Goal: Task Accomplishment & Management: Complete application form

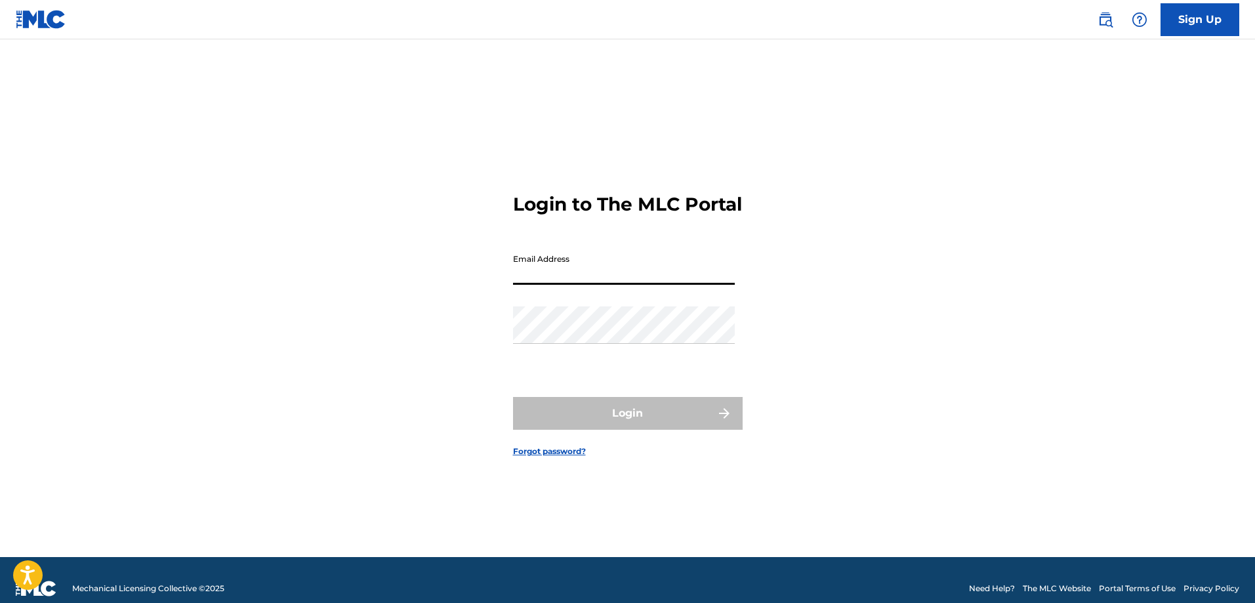
click at [623, 285] on input "Email Address" at bounding box center [624, 265] width 222 height 37
type input "[EMAIL_ADDRESS][DOMAIN_NAME]"
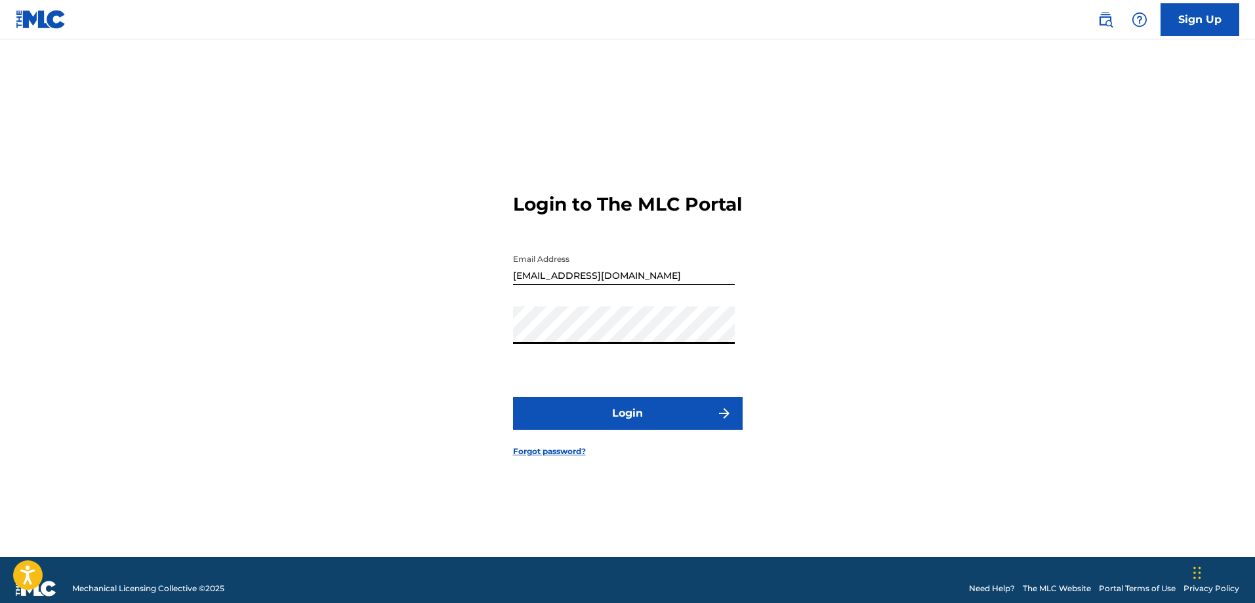
click at [632, 407] on form "Login to The MLC Portal Email Address [EMAIL_ADDRESS][DOMAIN_NAME] Password Log…" at bounding box center [628, 314] width 230 height 485
click at [636, 426] on button "Login" at bounding box center [628, 413] width 230 height 33
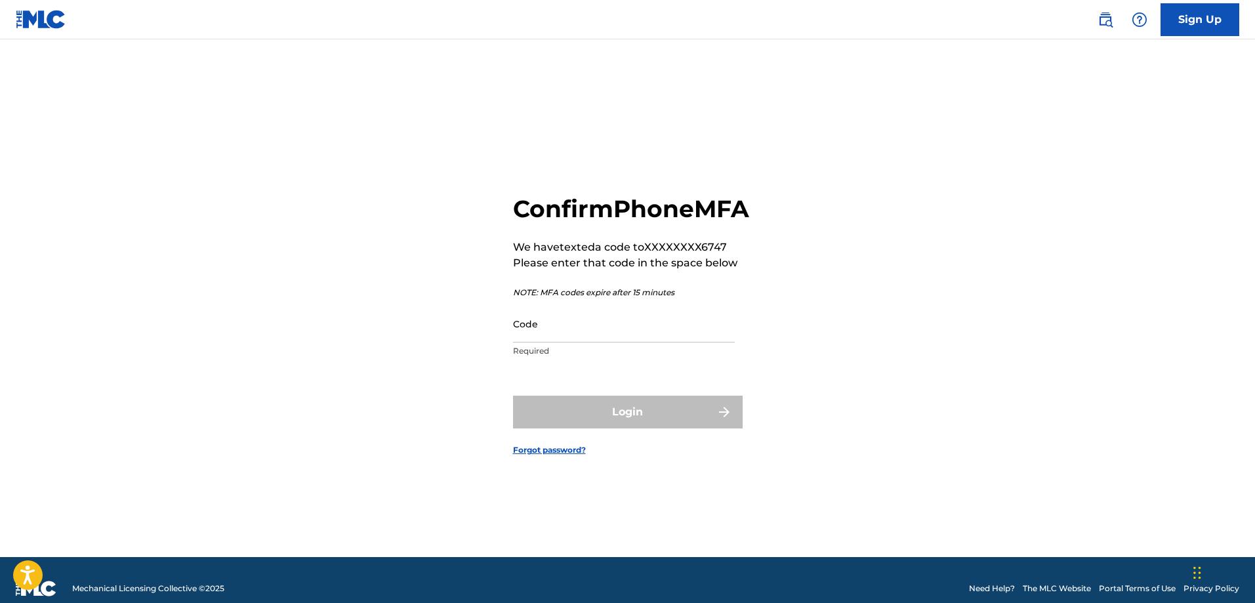
click at [600, 342] on input "Code" at bounding box center [624, 323] width 222 height 37
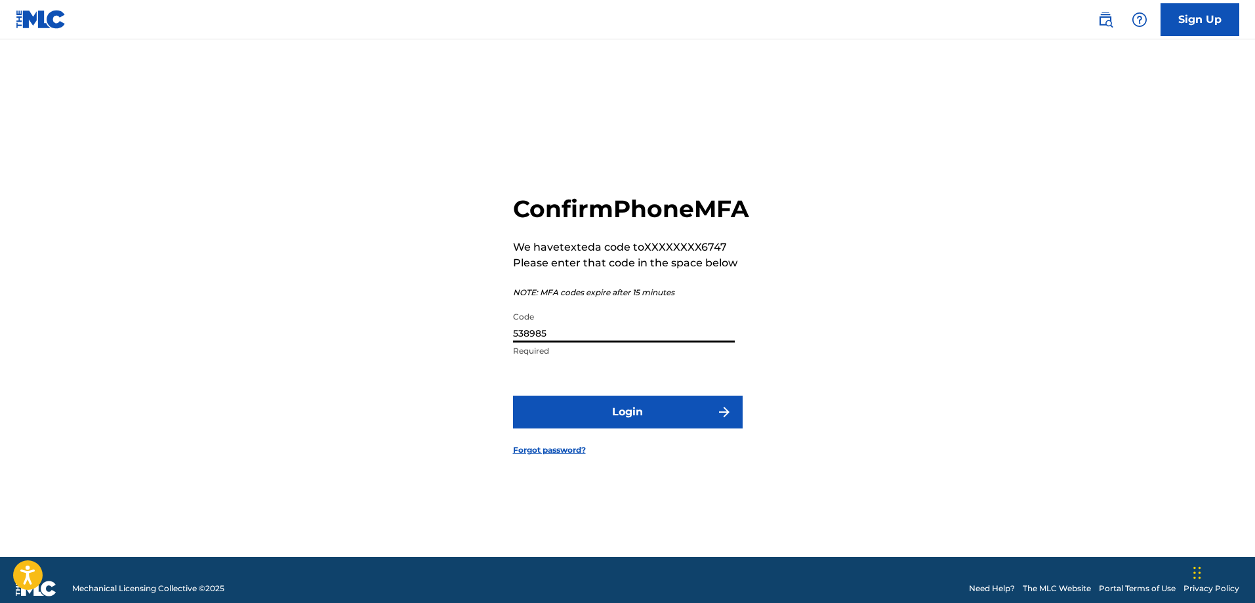
type input "538985"
click at [592, 416] on button "Login" at bounding box center [628, 411] width 230 height 33
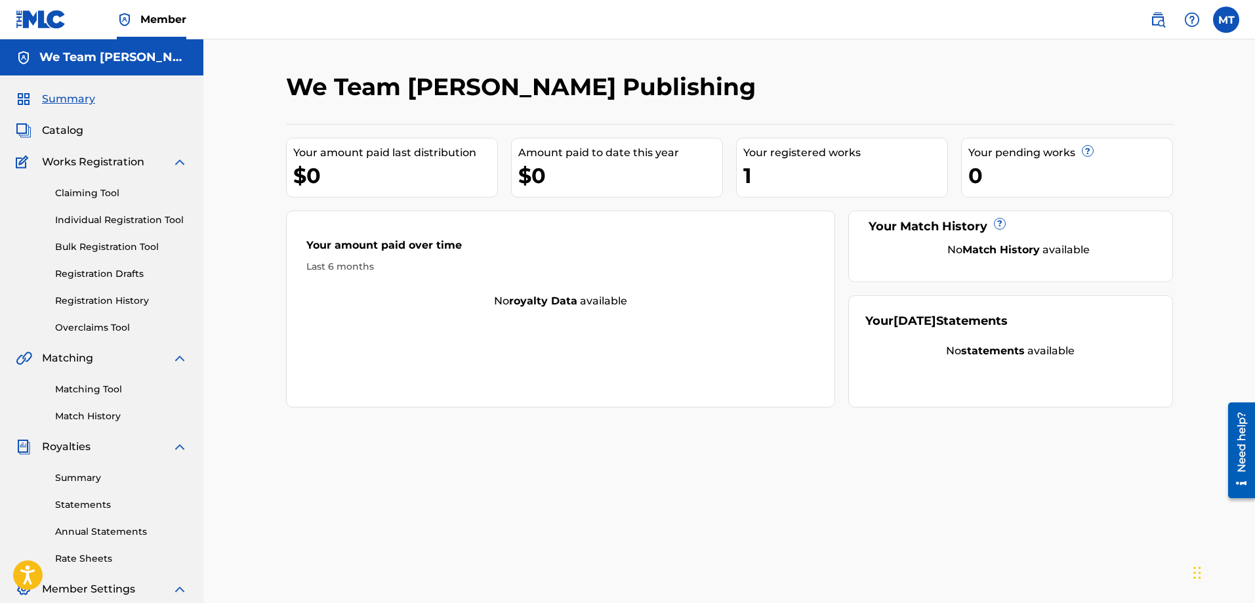
click at [813, 183] on div "1" at bounding box center [845, 176] width 204 height 30
click at [804, 149] on div "Your registered works" at bounding box center [845, 153] width 204 height 16
click at [63, 134] on span "Catalog" at bounding box center [62, 131] width 41 height 16
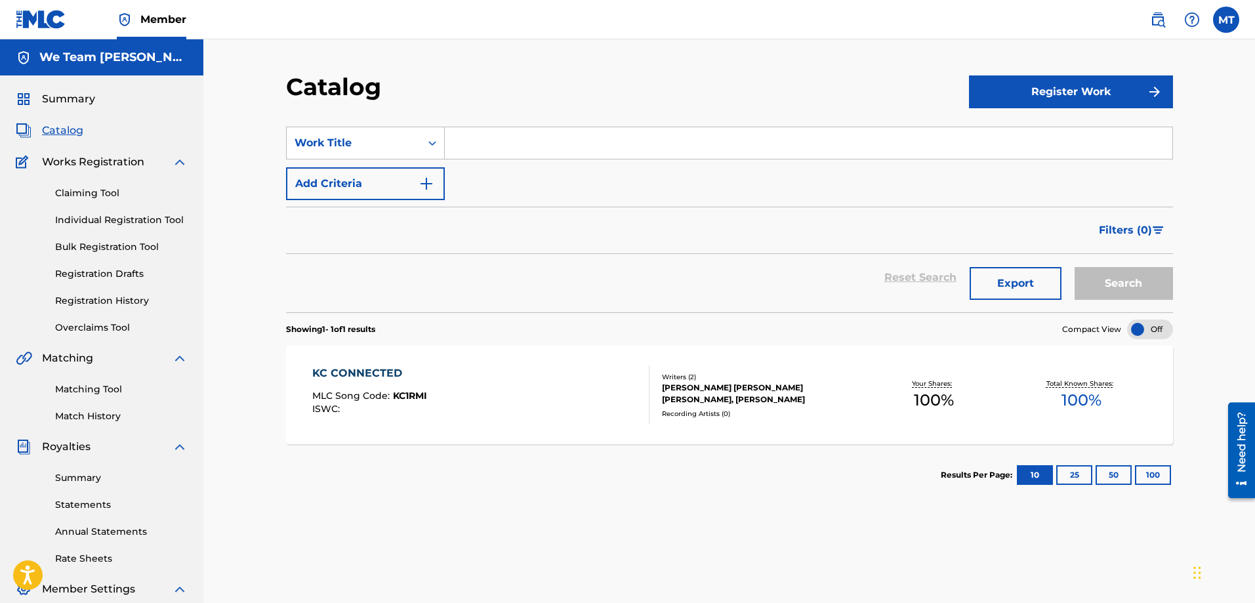
click at [1012, 112] on section "SearchWithCriteria0d87a370-c317-430e-aa67-09cf8d40c9e9 Work Title Add Criteria …" at bounding box center [729, 211] width 887 height 201
click at [1024, 97] on button "Register Work" at bounding box center [1071, 91] width 204 height 33
click at [1007, 167] on link "By File Upload" at bounding box center [1071, 165] width 204 height 31
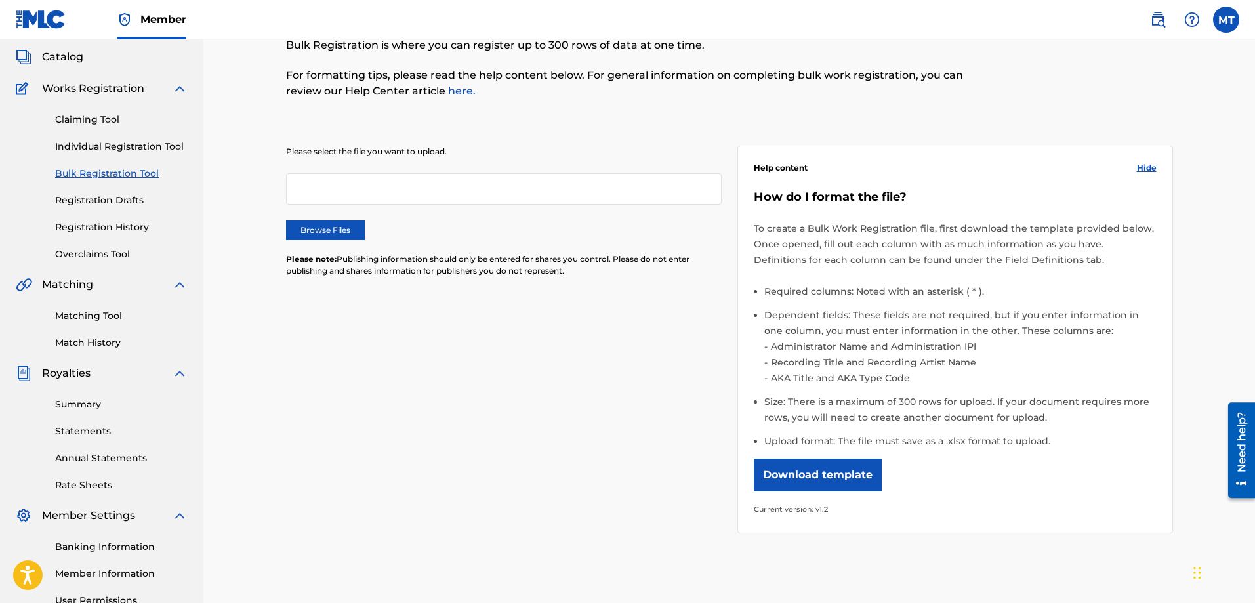
scroll to position [197, 0]
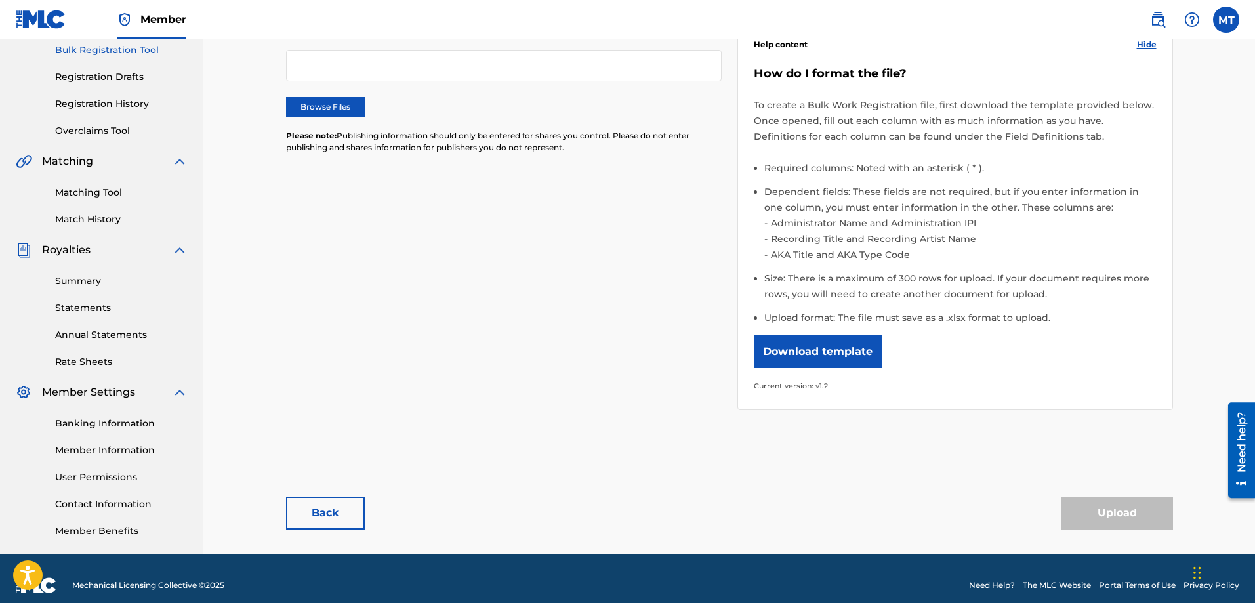
click at [322, 520] on link "Back" at bounding box center [325, 512] width 79 height 33
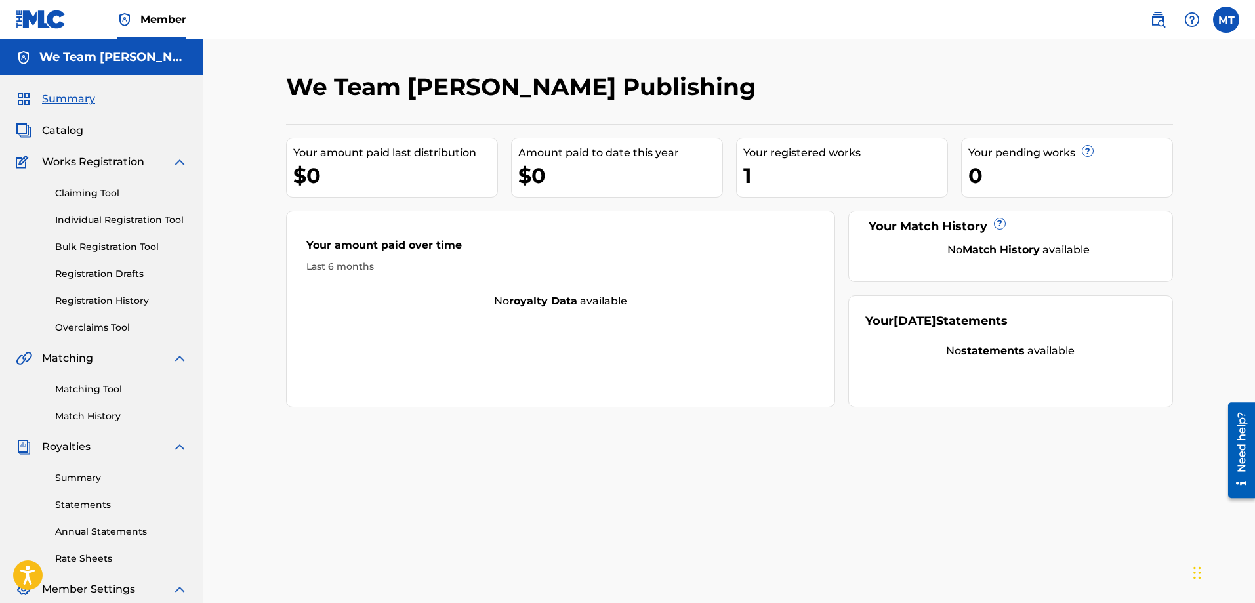
click at [124, 161] on span "Works Registration" at bounding box center [93, 162] width 102 height 16
click at [177, 161] on img at bounding box center [180, 162] width 16 height 16
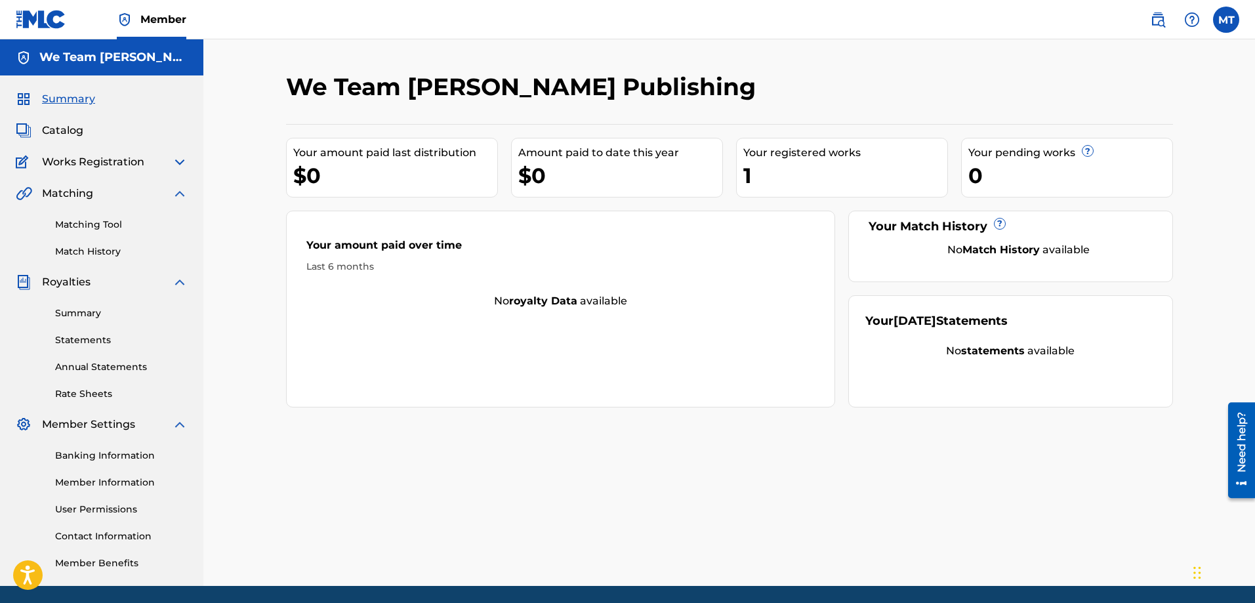
click at [100, 198] on div "Matching" at bounding box center [102, 194] width 172 height 16
click at [121, 224] on link "Matching Tool" at bounding box center [121, 225] width 132 height 14
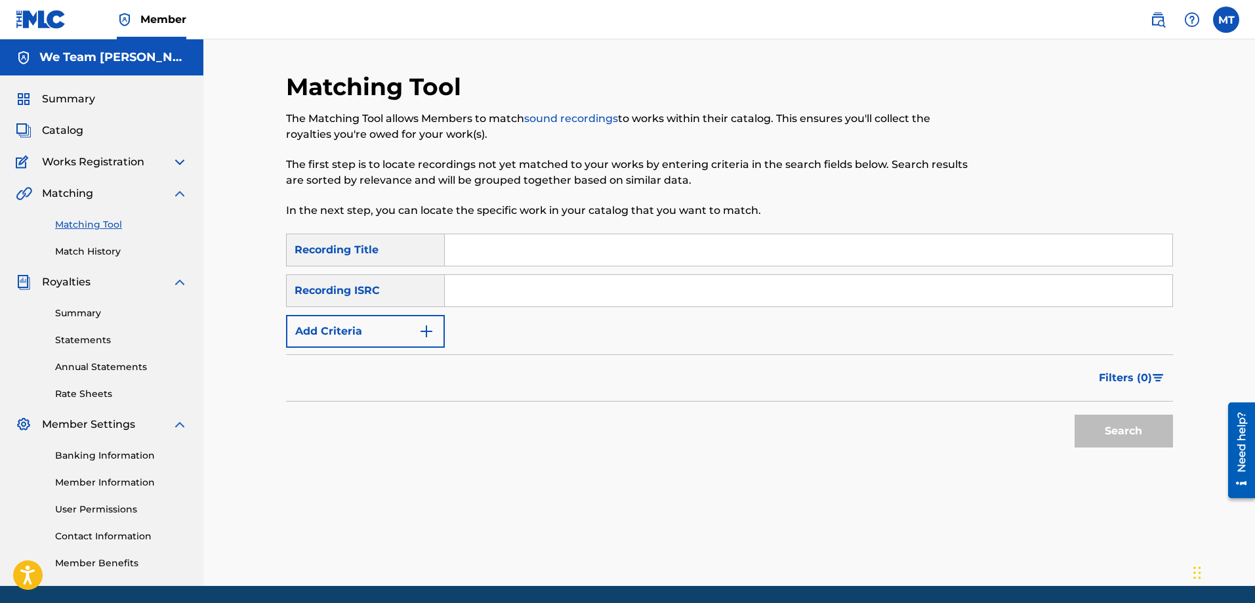
click at [471, 249] on input "Search Form" at bounding box center [808, 249] width 727 height 31
click at [562, 252] on input "You Don't Want It" at bounding box center [808, 249] width 727 height 31
type input "You Don't Want It With Me"
click at [434, 298] on div "Recording ISRC" at bounding box center [365, 290] width 159 height 33
paste input "USZHR0700051"
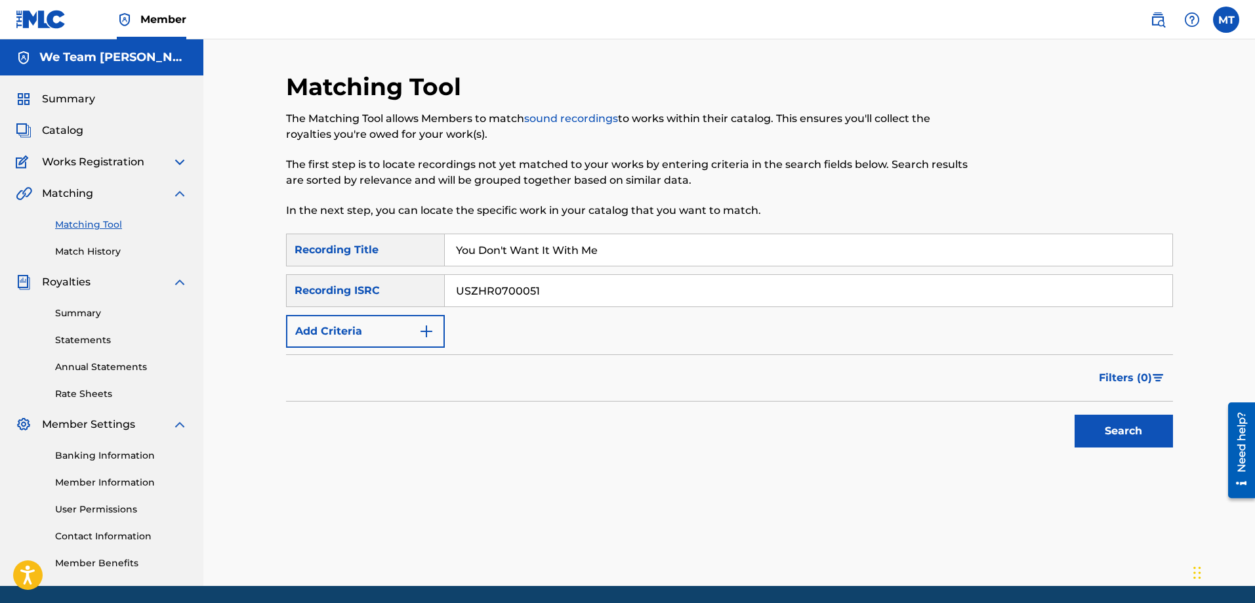
type input "USZHR0700051"
click at [1108, 435] on button "Search" at bounding box center [1123, 430] width 98 height 33
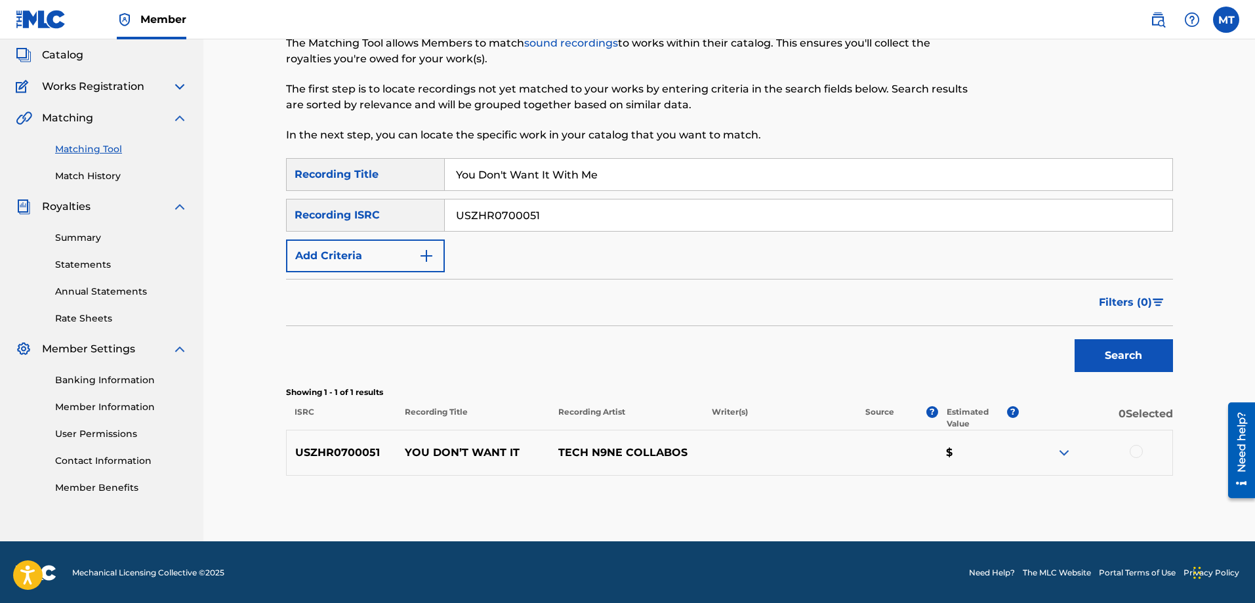
scroll to position [77, 0]
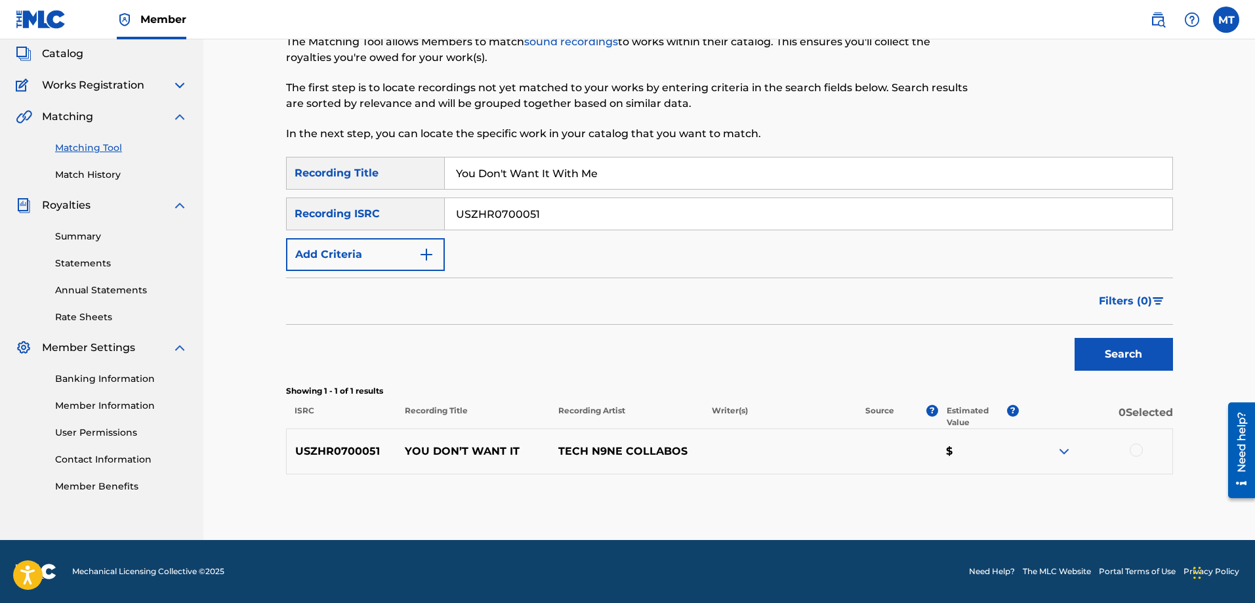
click at [1136, 449] on div at bounding box center [1135, 449] width 13 height 13
click at [975, 500] on button "Match 1 Group" at bounding box center [921, 495] width 145 height 33
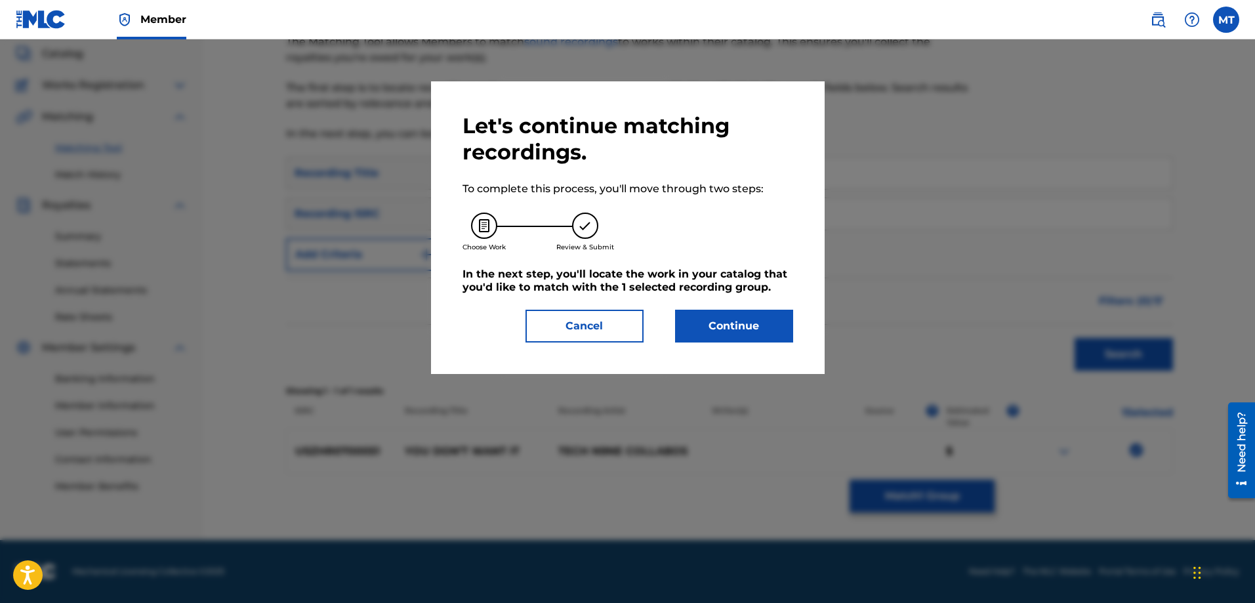
click at [717, 329] on button "Continue" at bounding box center [734, 326] width 118 height 33
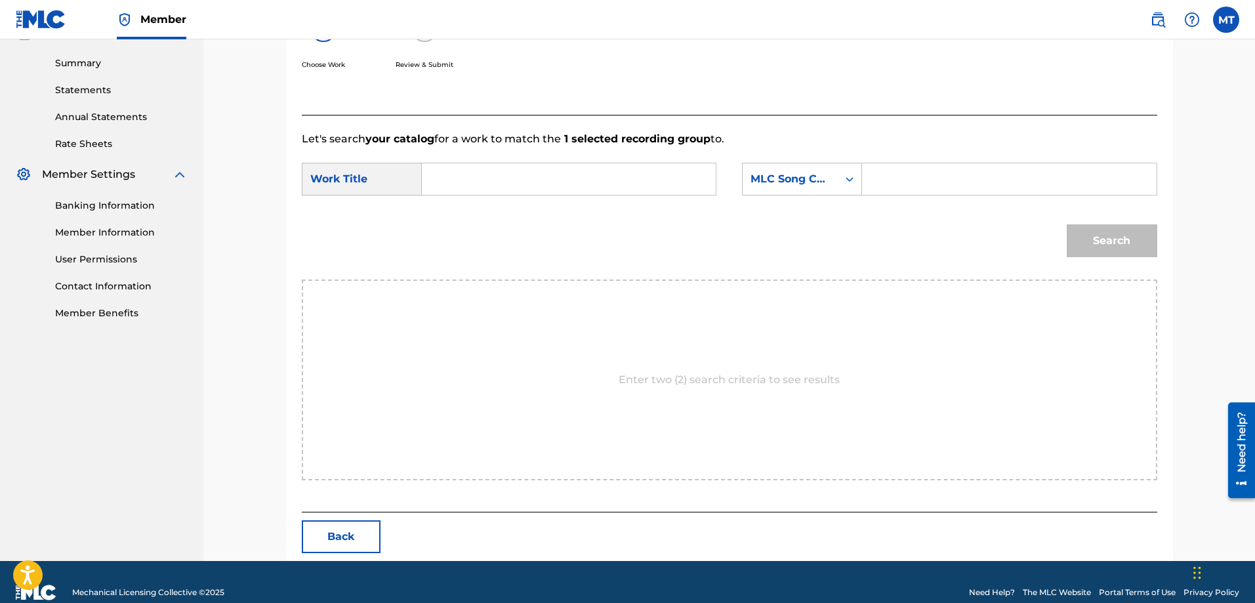
scroll to position [271, 0]
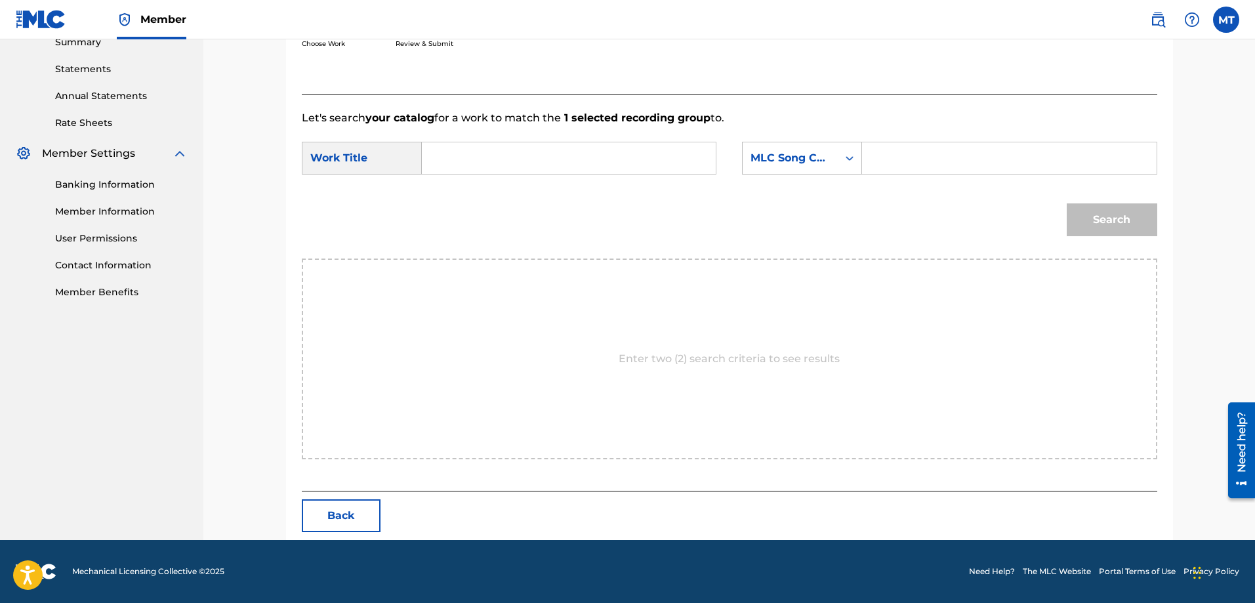
click at [450, 158] on input "Search Form" at bounding box center [569, 157] width 272 height 31
type input "you don't want it with me"
click at [872, 159] on div "Search Form" at bounding box center [1009, 158] width 294 height 33
click at [848, 157] on icon "Search Form" at bounding box center [849, 158] width 8 height 5
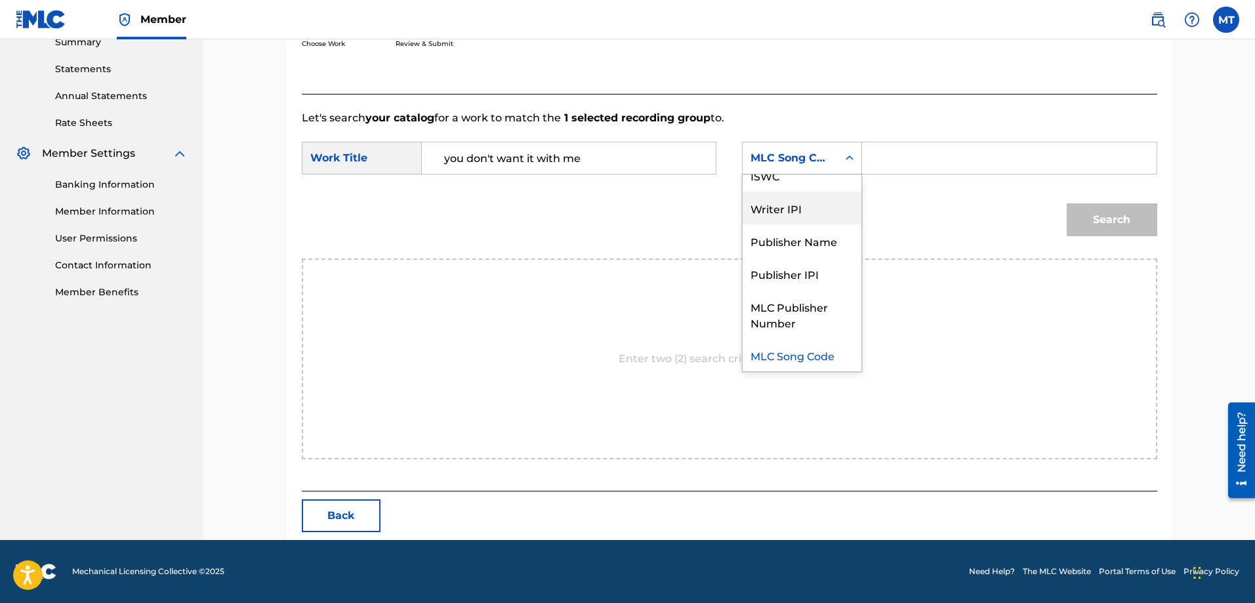
scroll to position [0, 0]
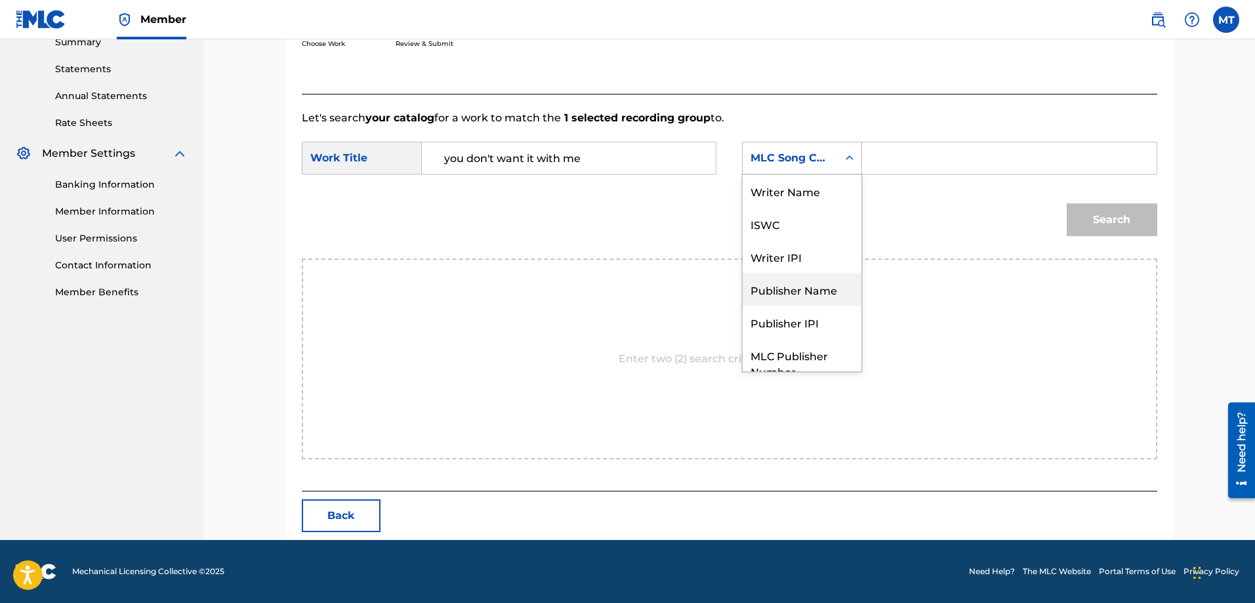
click at [828, 289] on div "Publisher Name" at bounding box center [801, 289] width 119 height 33
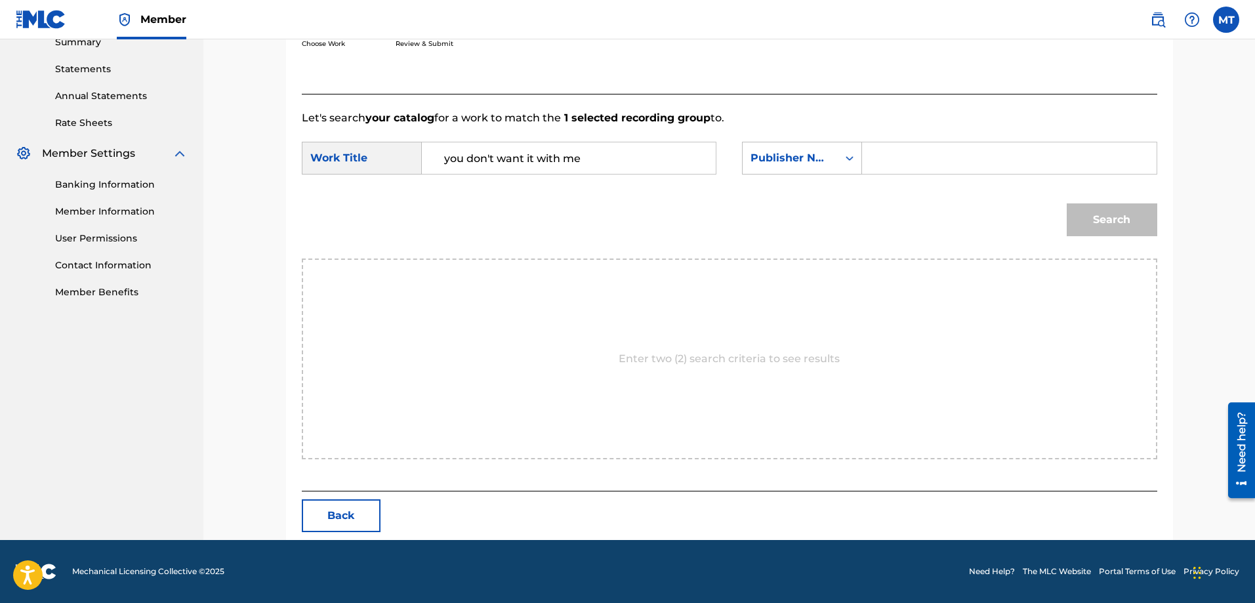
click at [881, 146] on input "Search Form" at bounding box center [1009, 157] width 272 height 31
type input "We Team [PERSON_NAME] Publishing"
click at [1121, 223] on button "Search" at bounding box center [1111, 219] width 91 height 33
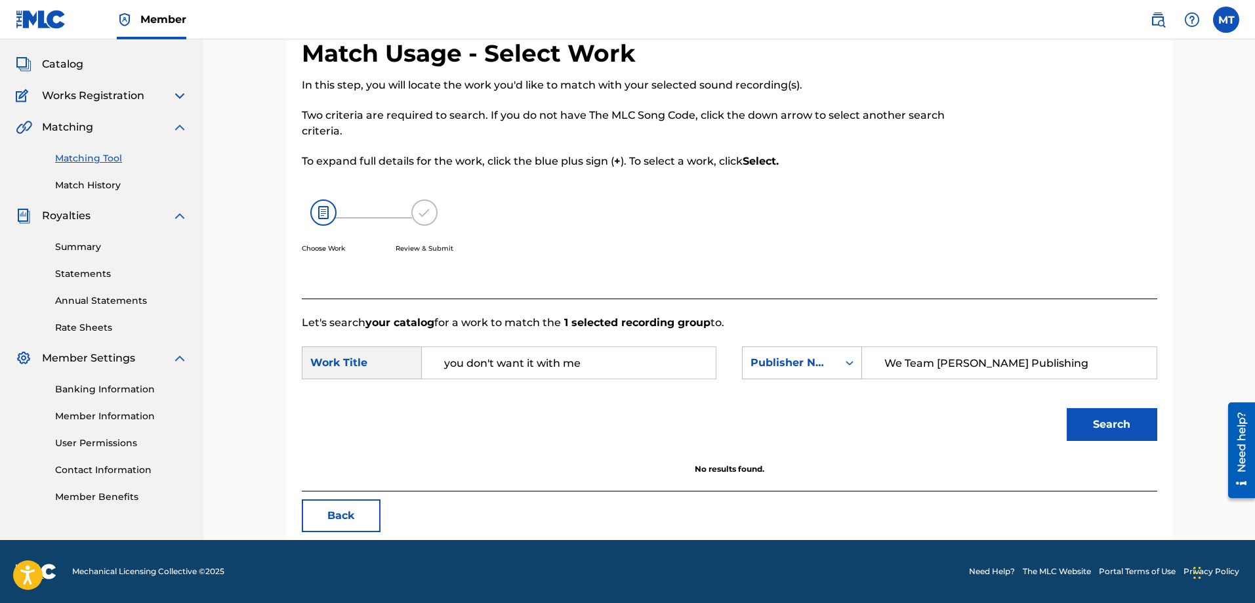
scroll to position [66, 0]
click at [359, 515] on button "Back" at bounding box center [341, 515] width 79 height 33
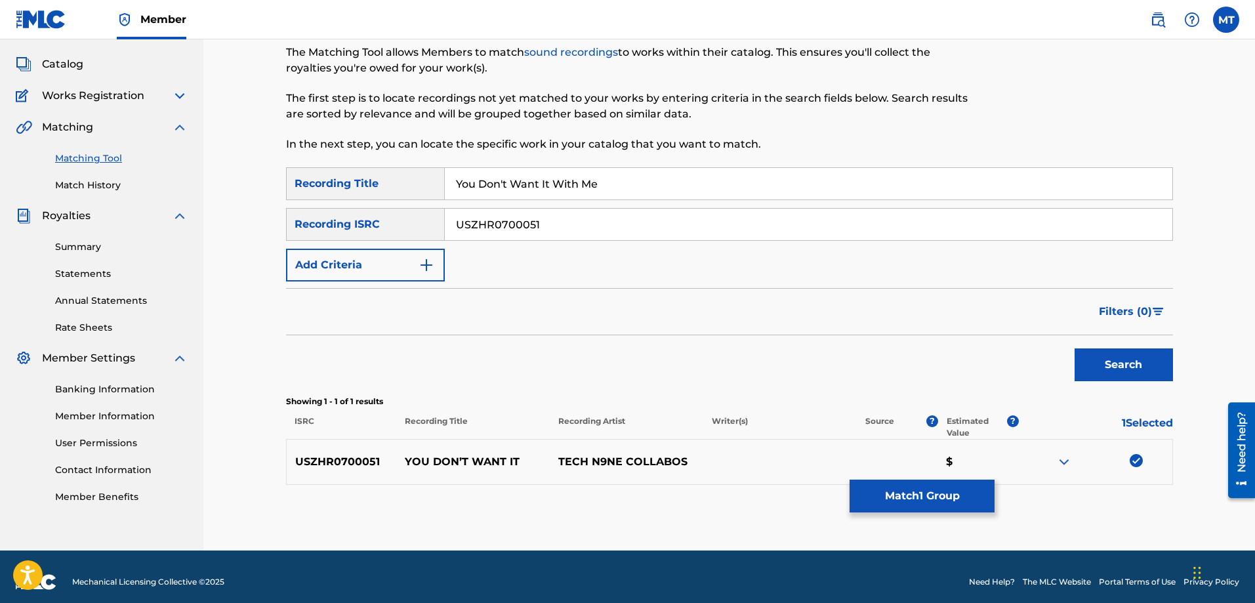
click at [421, 269] on img "Search Form" at bounding box center [426, 265] width 16 height 16
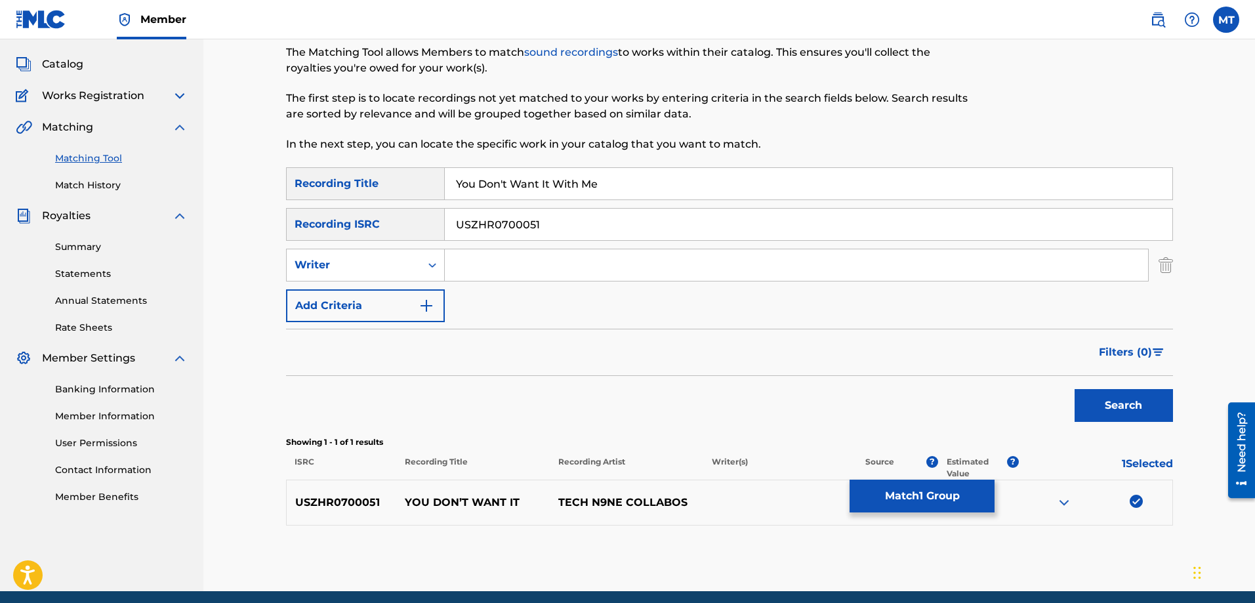
click at [472, 264] on input "Search Form" at bounding box center [796, 264] width 703 height 31
type input "[PERSON_NAME]"
click at [431, 295] on button "Add Criteria" at bounding box center [365, 305] width 159 height 33
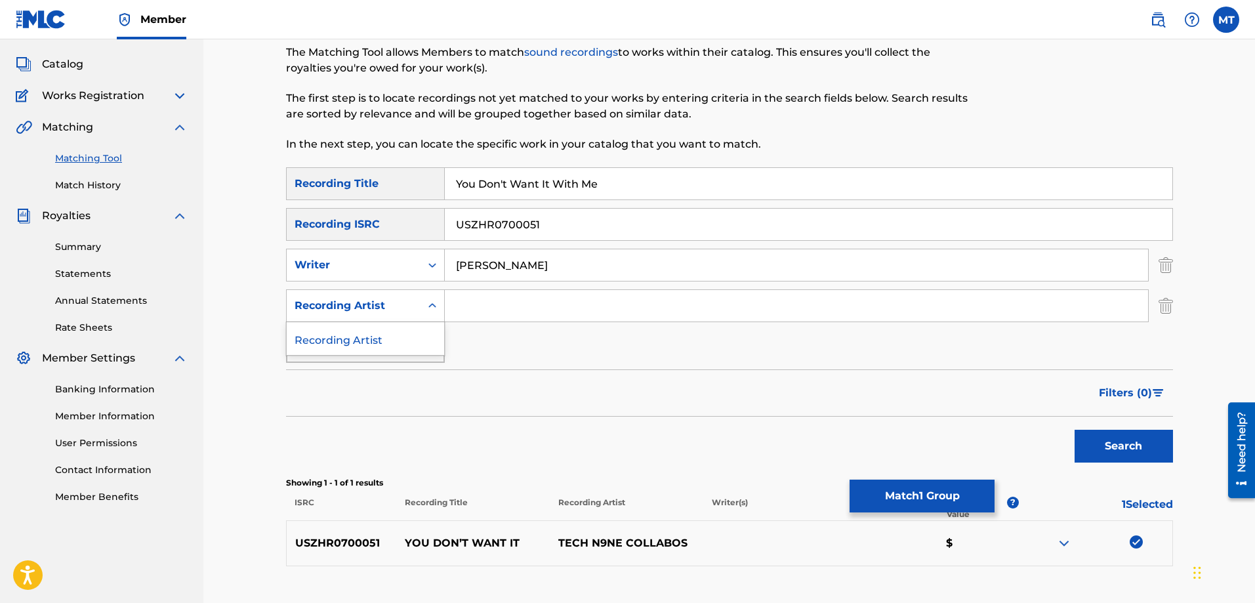
click at [437, 308] on icon "Search Form" at bounding box center [432, 305] width 13 height 13
click at [1160, 313] on img "Search Form" at bounding box center [1165, 305] width 14 height 33
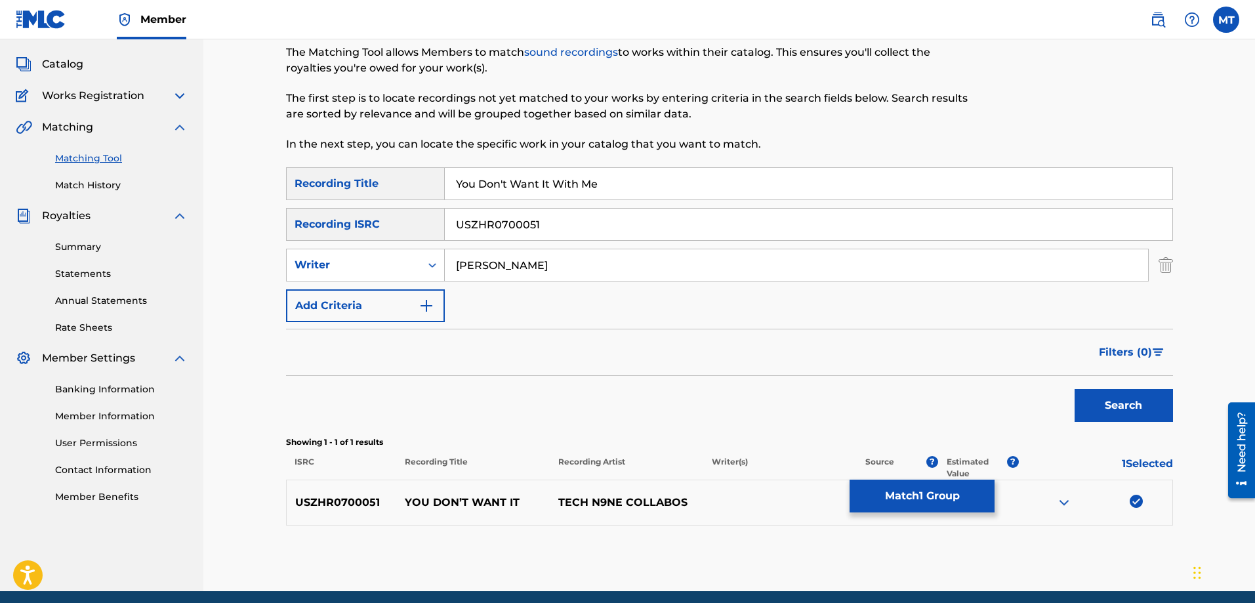
click at [1106, 406] on button "Search" at bounding box center [1123, 405] width 98 height 33
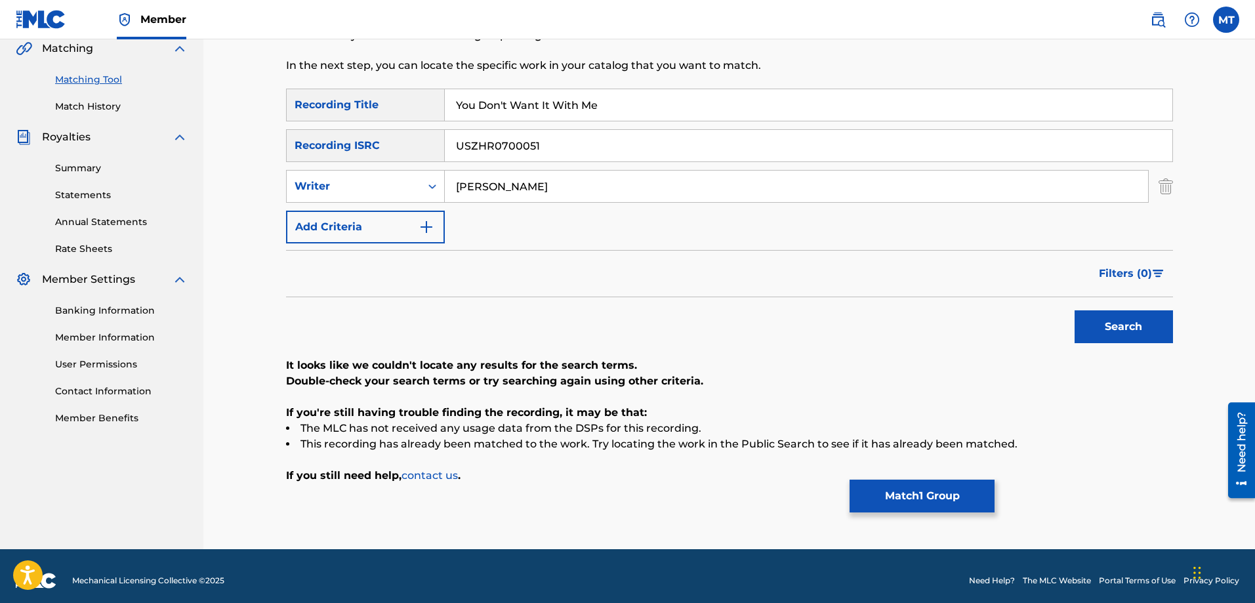
scroll to position [154, 0]
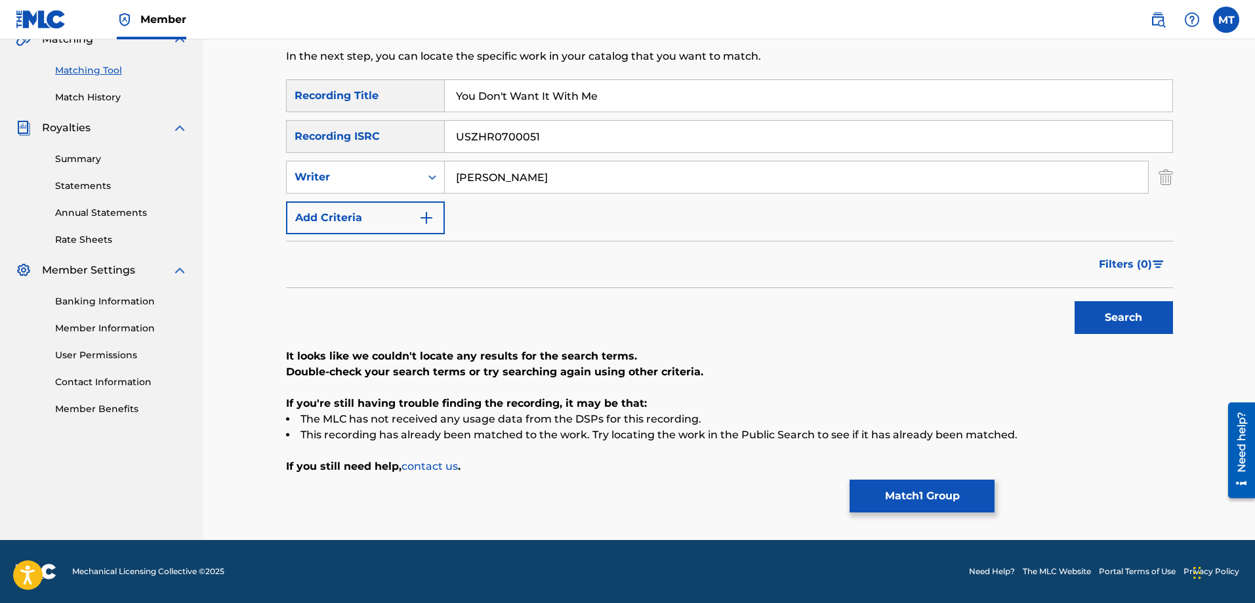
click at [923, 495] on button "Match 1 Group" at bounding box center [921, 495] width 145 height 33
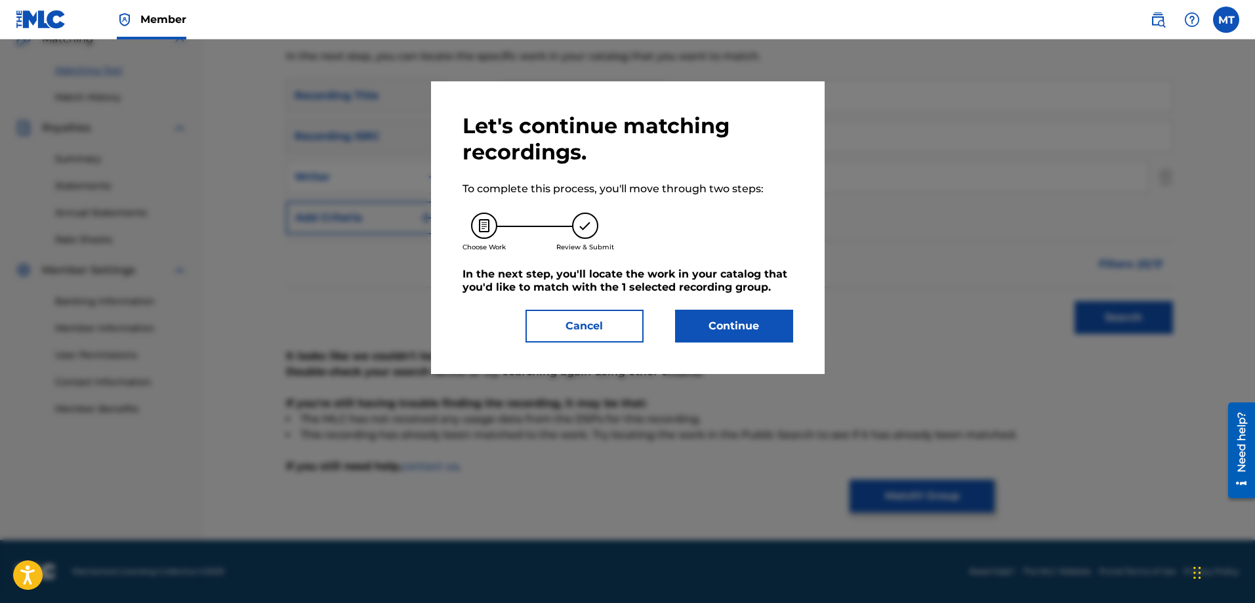
click at [737, 338] on button "Continue" at bounding box center [734, 326] width 118 height 33
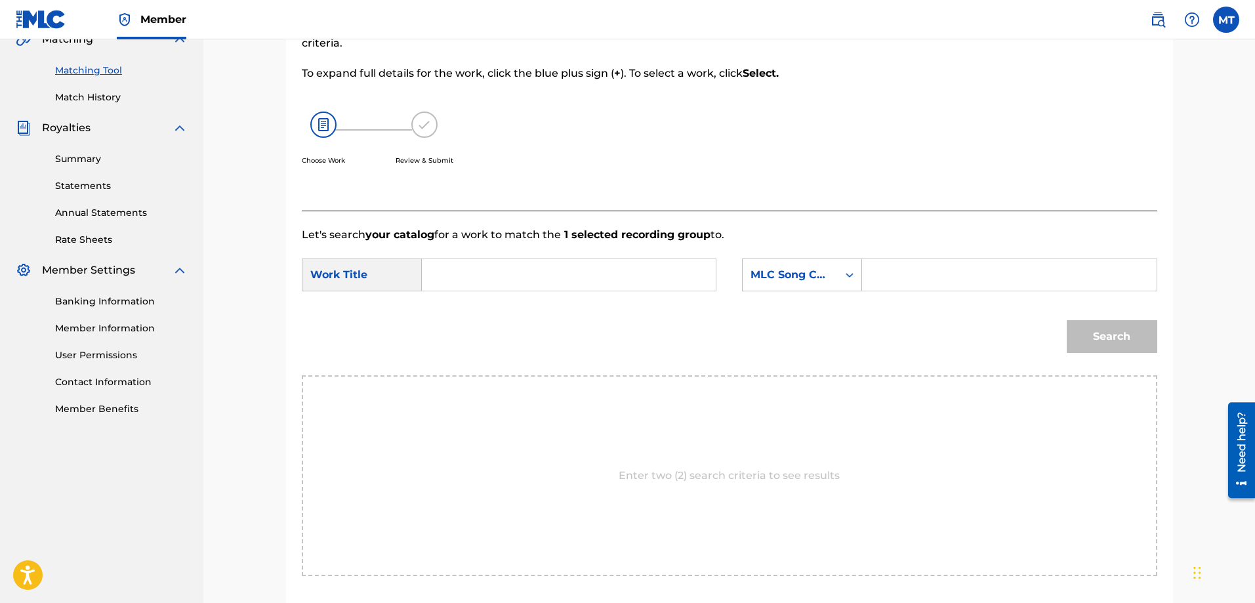
click at [521, 282] on input "Search Form" at bounding box center [569, 274] width 272 height 31
click at [89, 94] on link "Match History" at bounding box center [121, 98] width 132 height 14
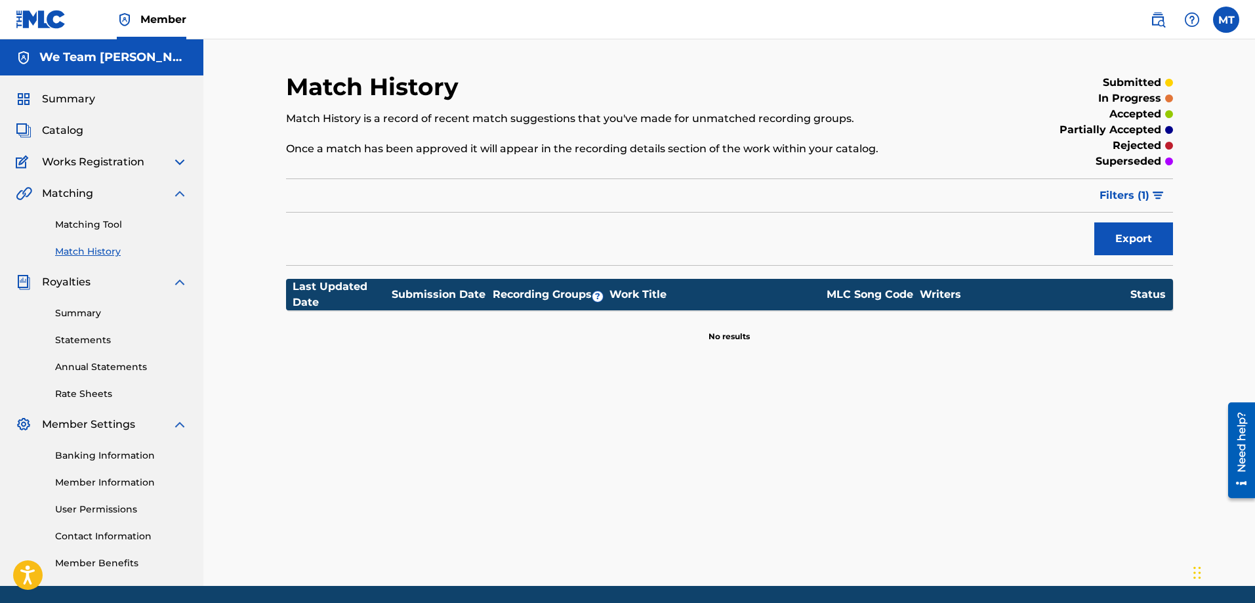
click at [72, 284] on span "Royalties" at bounding box center [66, 282] width 49 height 16
click at [90, 317] on link "Summary" at bounding box center [121, 313] width 132 height 14
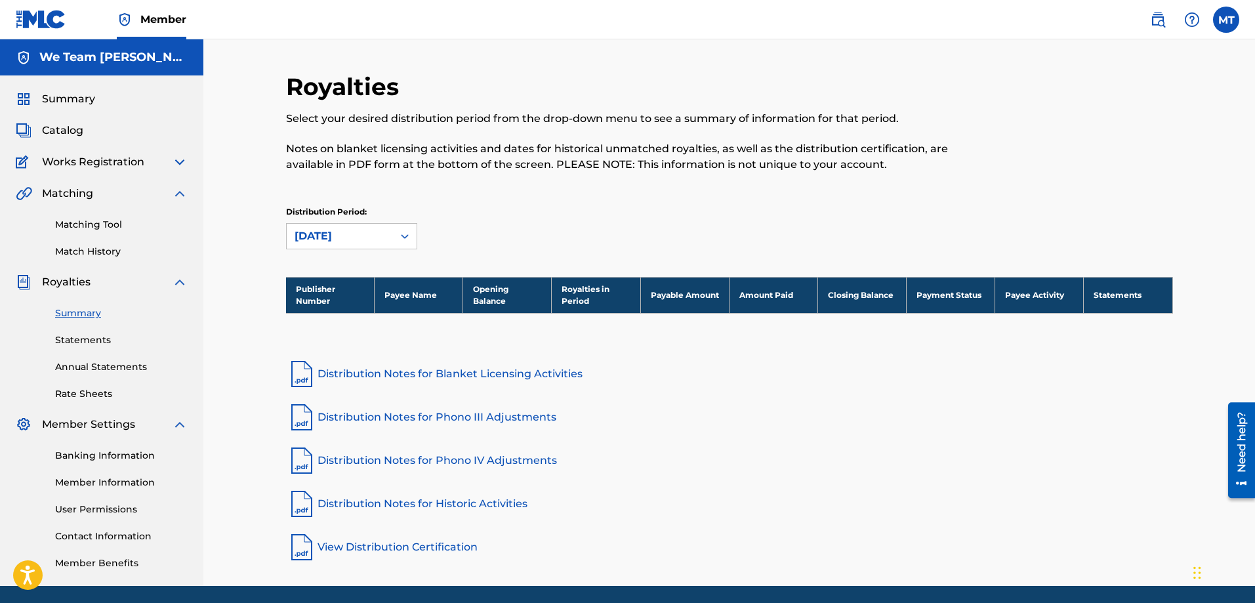
click at [101, 335] on link "Statements" at bounding box center [121, 340] width 132 height 14
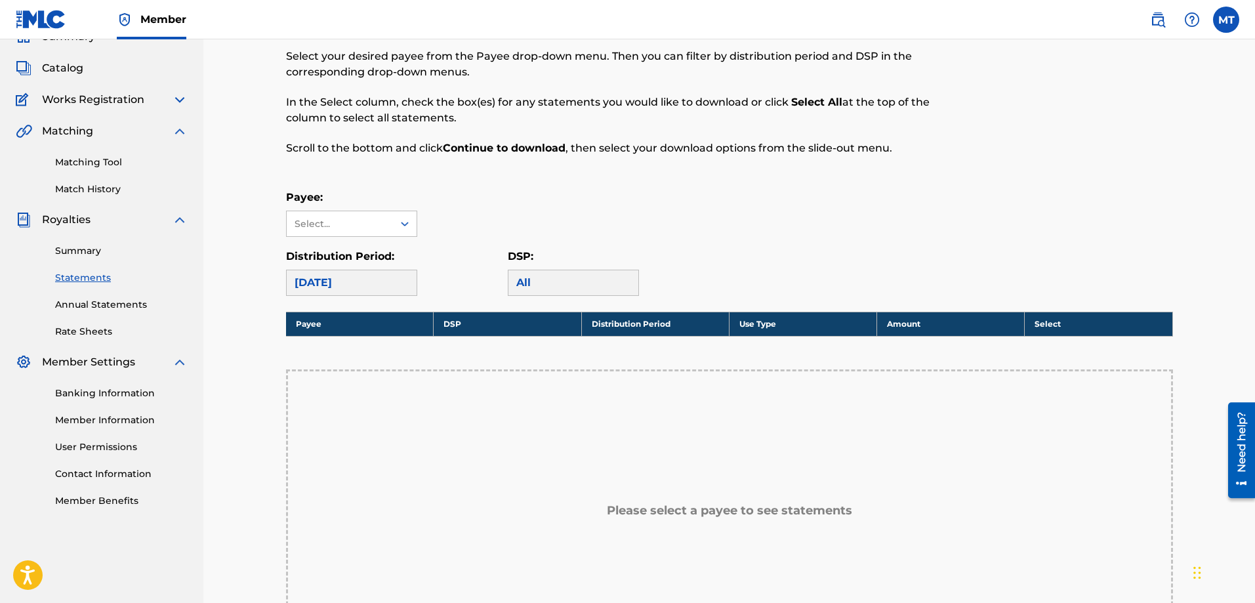
scroll to position [50, 0]
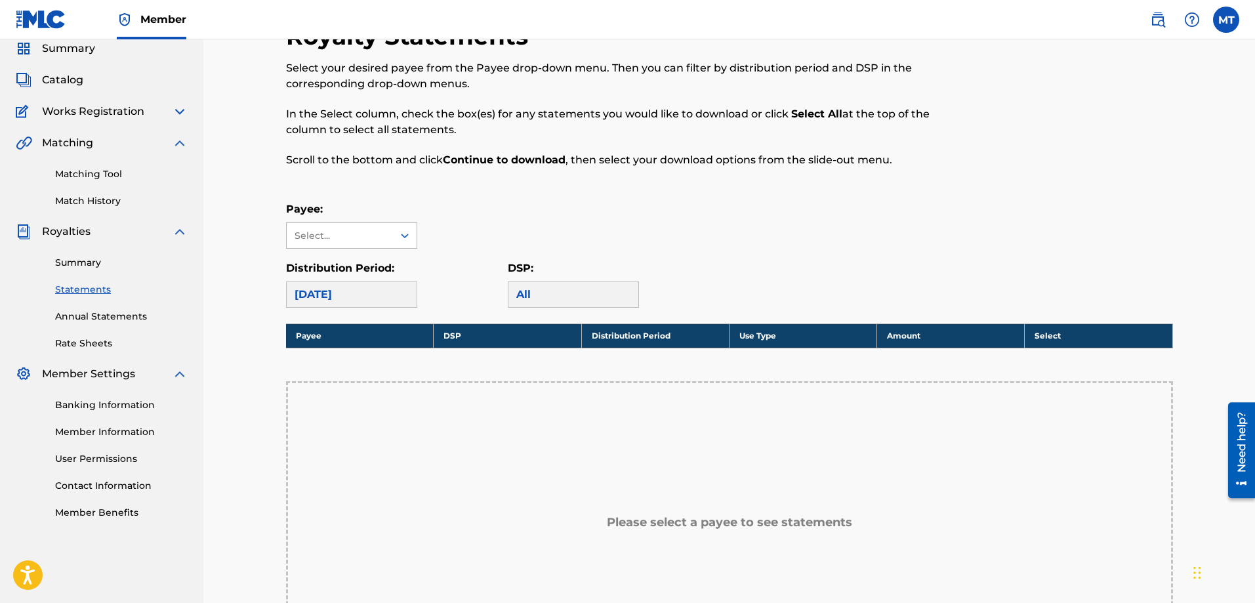
click at [401, 235] on icon at bounding box center [404, 235] width 13 height 13
click at [388, 261] on div "No options" at bounding box center [352, 262] width 130 height 26
click at [399, 235] on icon at bounding box center [404, 235] width 13 height 13
click at [331, 232] on div "Select..." at bounding box center [338, 236] width 89 height 14
click at [332, 231] on div "Select..." at bounding box center [338, 236] width 89 height 14
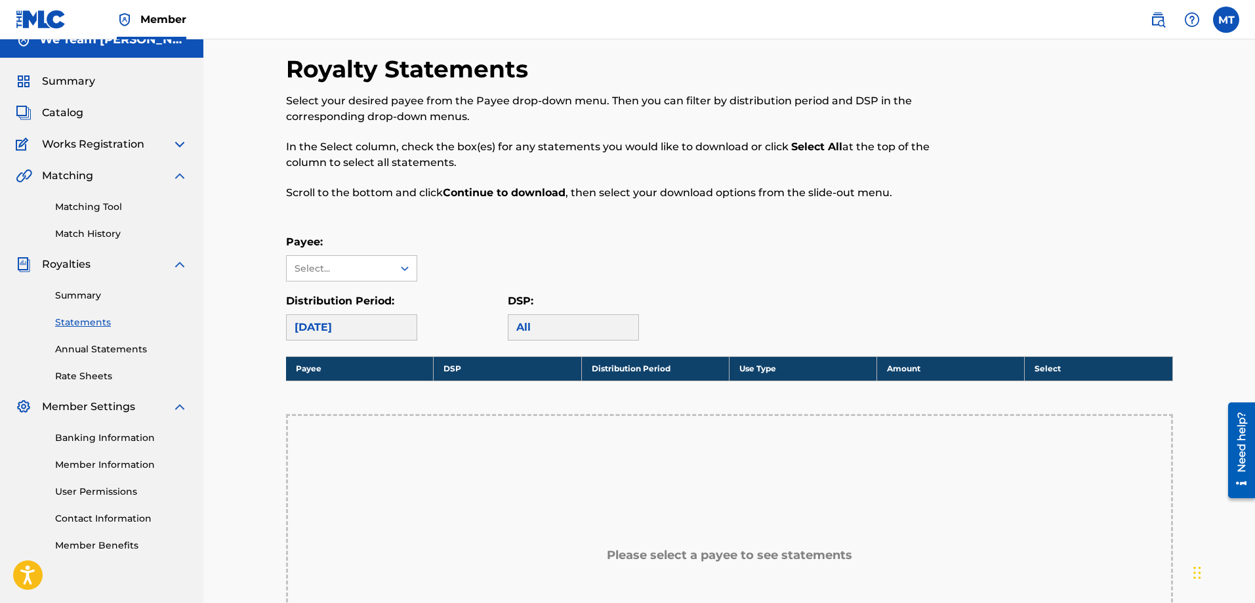
scroll to position [0, 0]
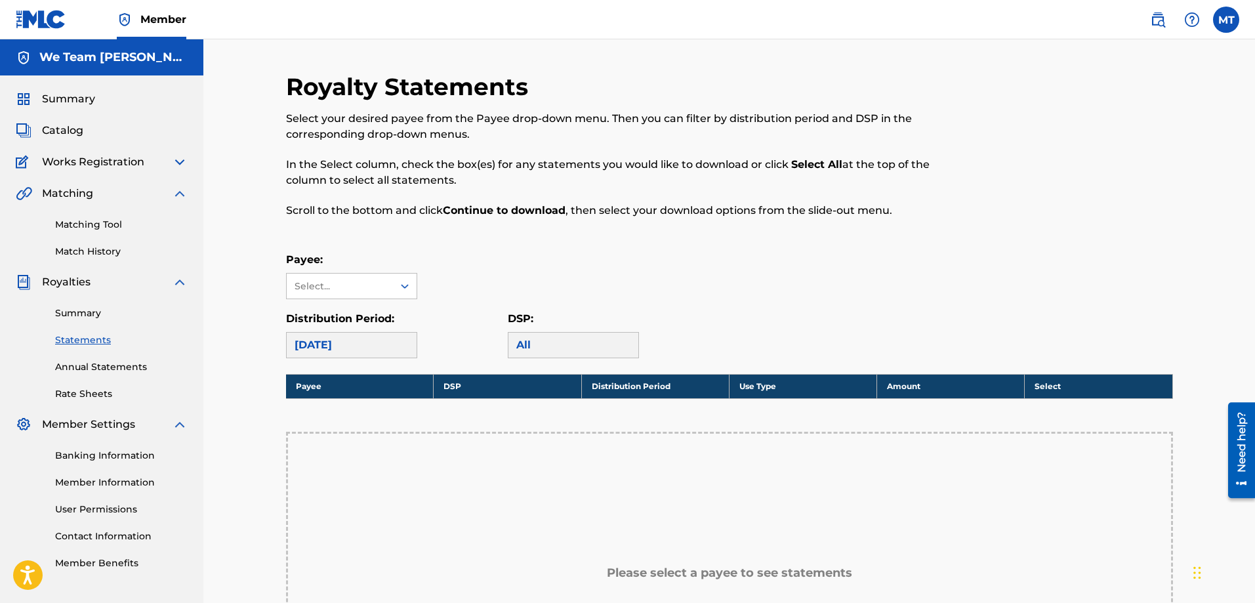
click at [107, 159] on span "Works Registration" at bounding box center [93, 162] width 102 height 16
click at [182, 161] on img at bounding box center [180, 162] width 16 height 16
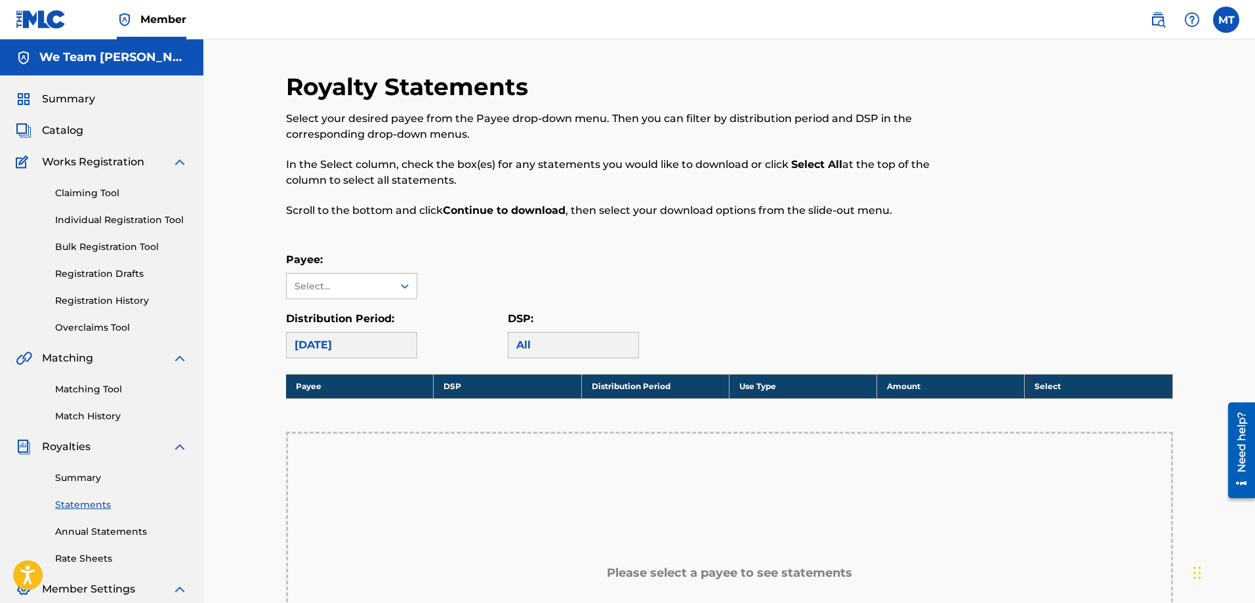
click at [176, 161] on img at bounding box center [180, 162] width 16 height 16
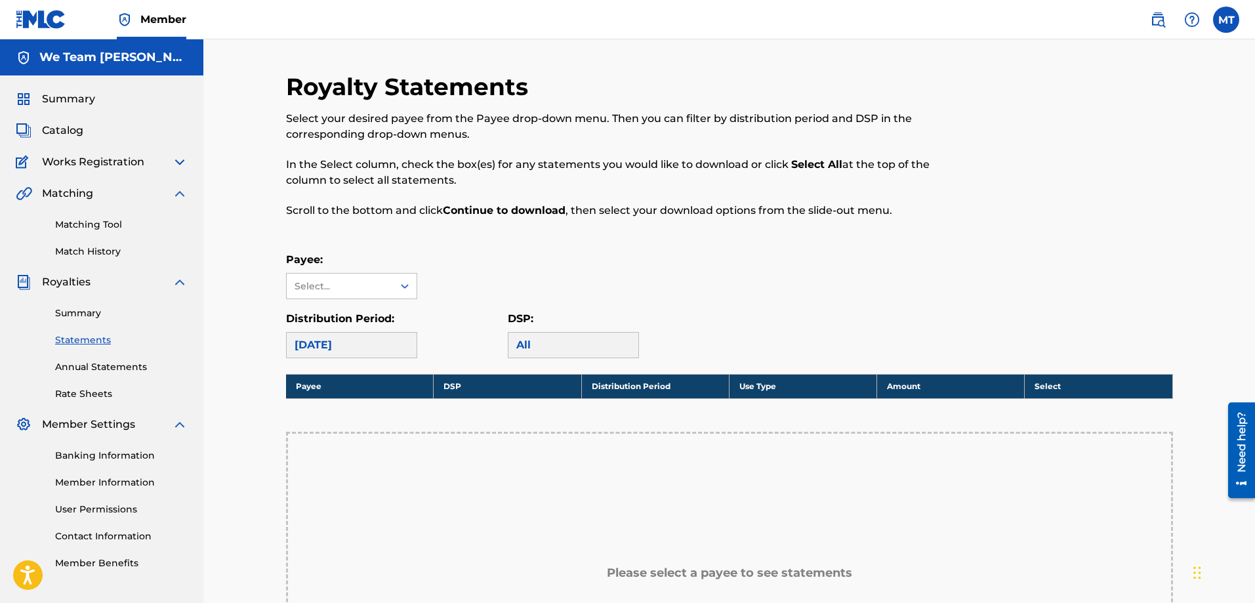
click at [80, 134] on span "Catalog" at bounding box center [62, 131] width 41 height 16
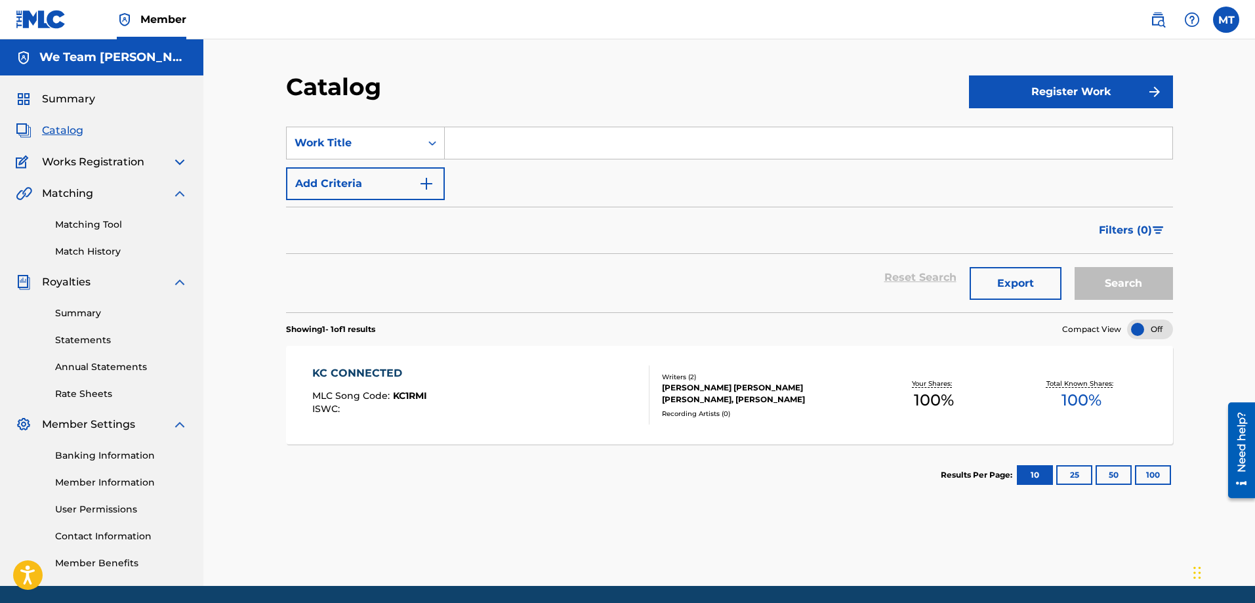
click at [1060, 87] on button "Register Work" at bounding box center [1071, 91] width 204 height 33
click at [998, 144] on link "Individual" at bounding box center [1071, 134] width 204 height 31
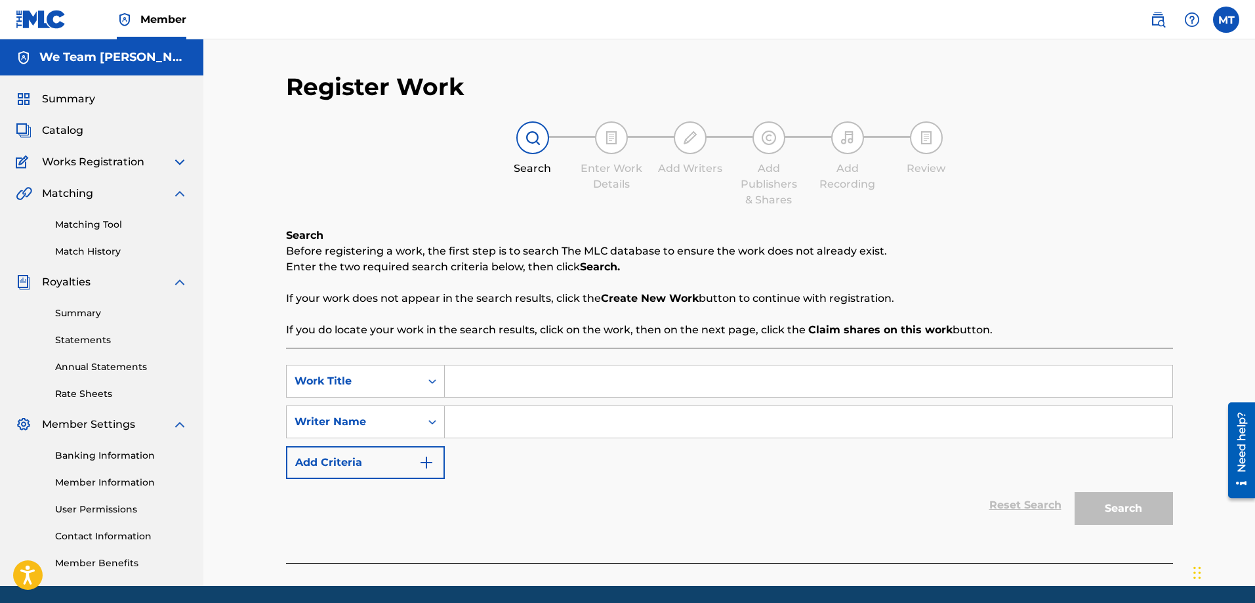
click at [475, 388] on input "Search Form" at bounding box center [808, 380] width 727 height 31
type input "You Don't Want It With Me"
click at [435, 420] on icon "Search Form" at bounding box center [432, 421] width 13 height 13
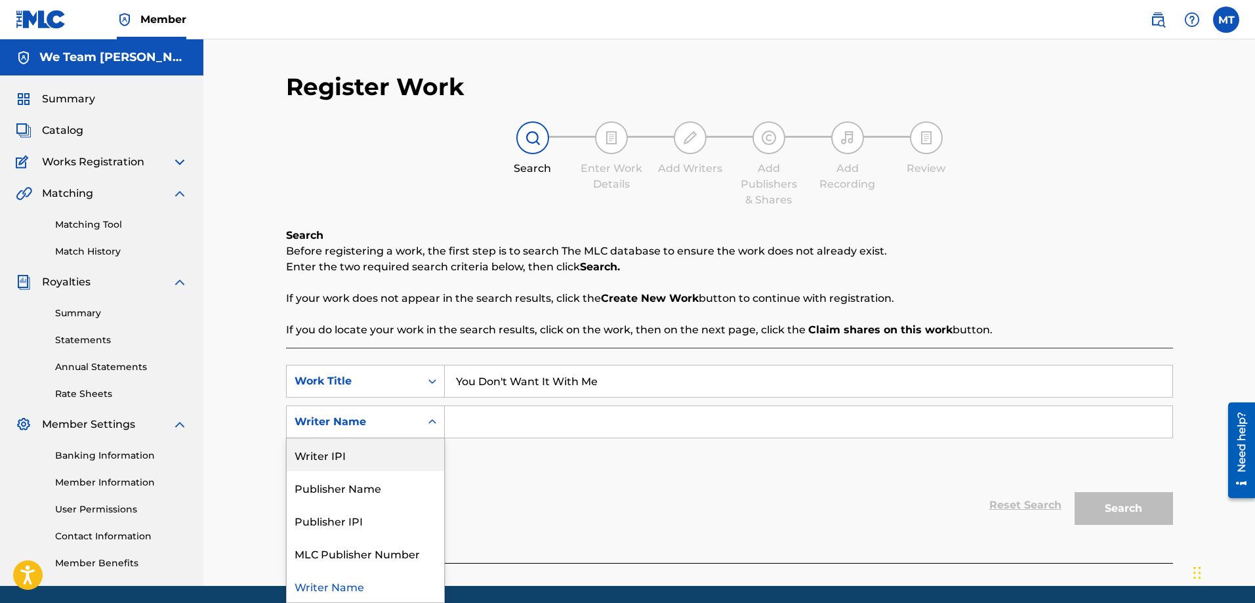
click at [411, 454] on div "Writer IPI" at bounding box center [365, 454] width 157 height 33
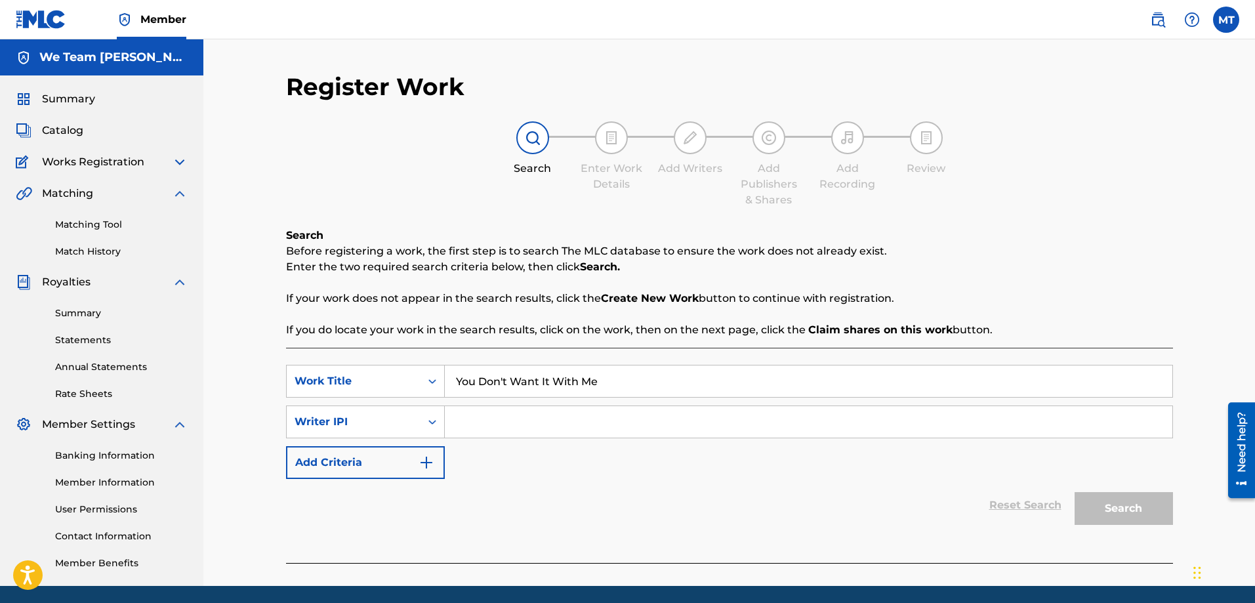
click at [465, 425] on input "Search Form" at bounding box center [808, 421] width 727 height 31
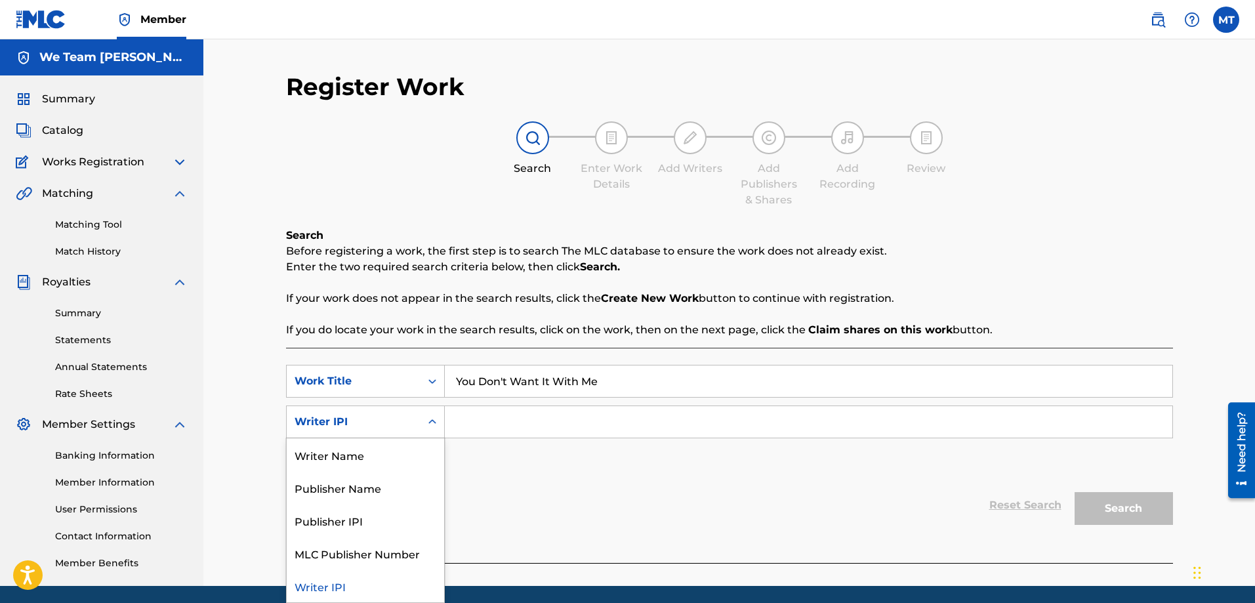
click at [431, 426] on icon "Search Form" at bounding box center [432, 421] width 13 height 13
click at [400, 485] on div "Publisher Name" at bounding box center [365, 487] width 157 height 33
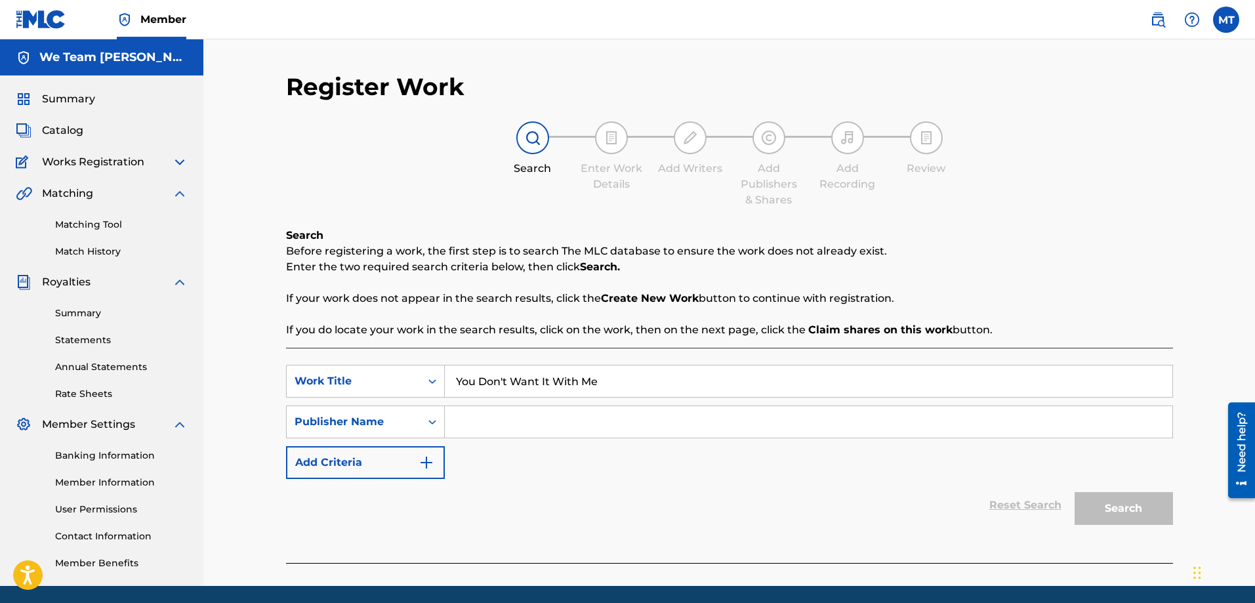
click at [462, 421] on input "Search Form" at bounding box center [808, 421] width 727 height 31
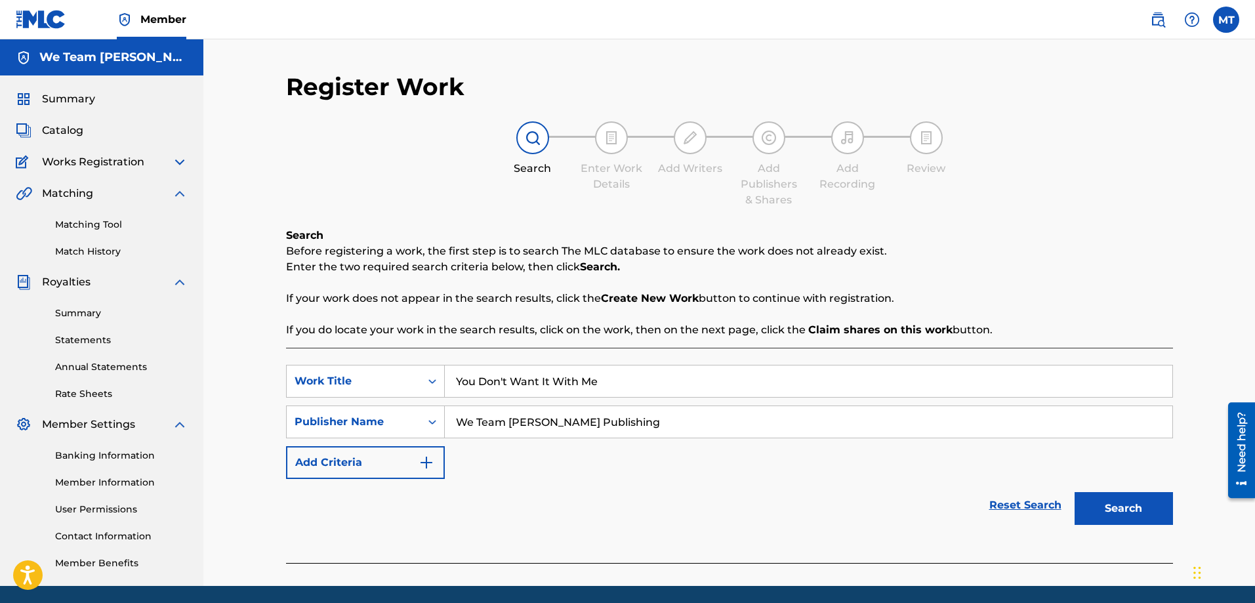
type input "We Team [PERSON_NAME] Publishing"
click at [424, 466] on img "Search Form" at bounding box center [426, 462] width 16 height 16
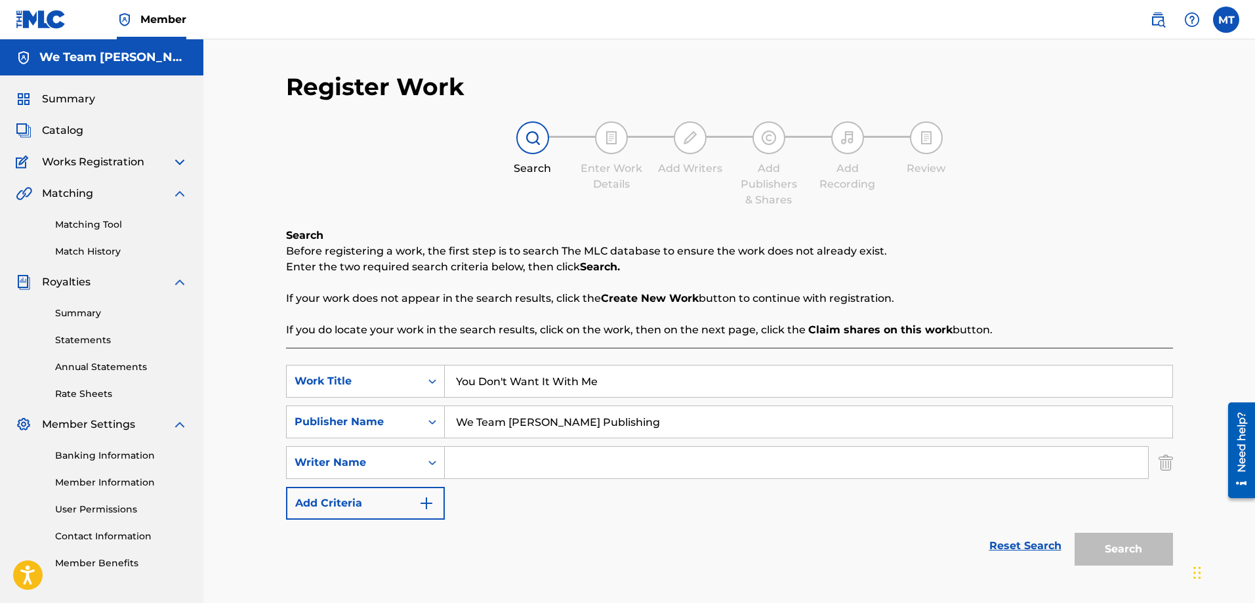
click at [453, 463] on input "Search Form" at bounding box center [796, 462] width 703 height 31
type input "[PERSON_NAME]"
click at [431, 502] on img "Search Form" at bounding box center [426, 503] width 16 height 16
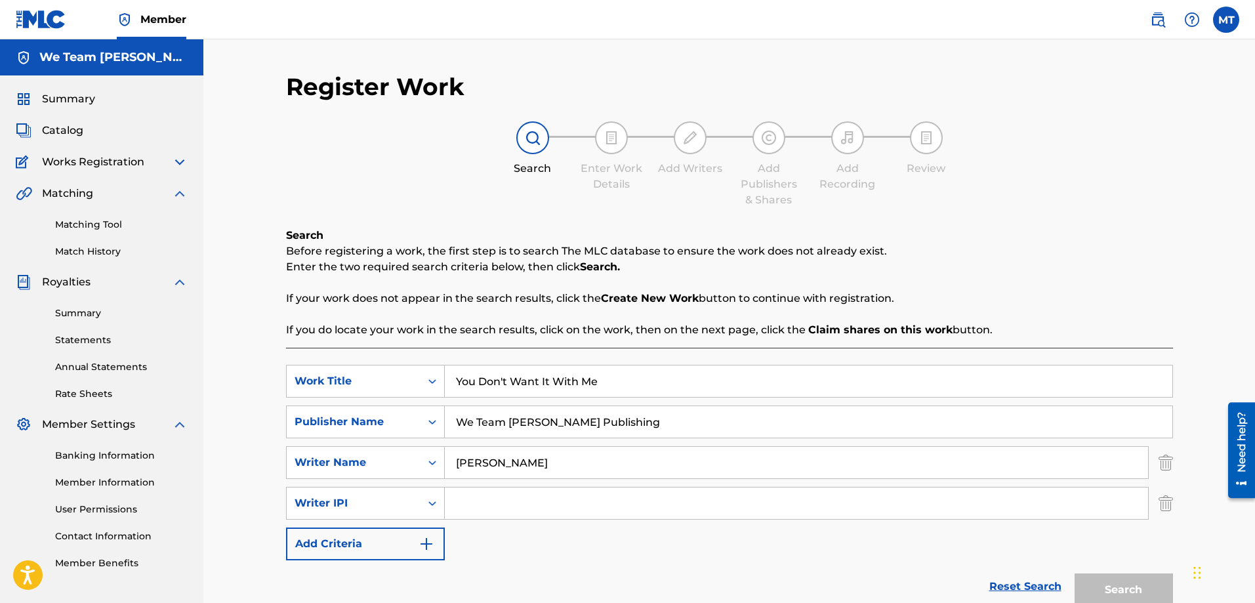
click at [464, 510] on input "Search Form" at bounding box center [796, 502] width 703 height 31
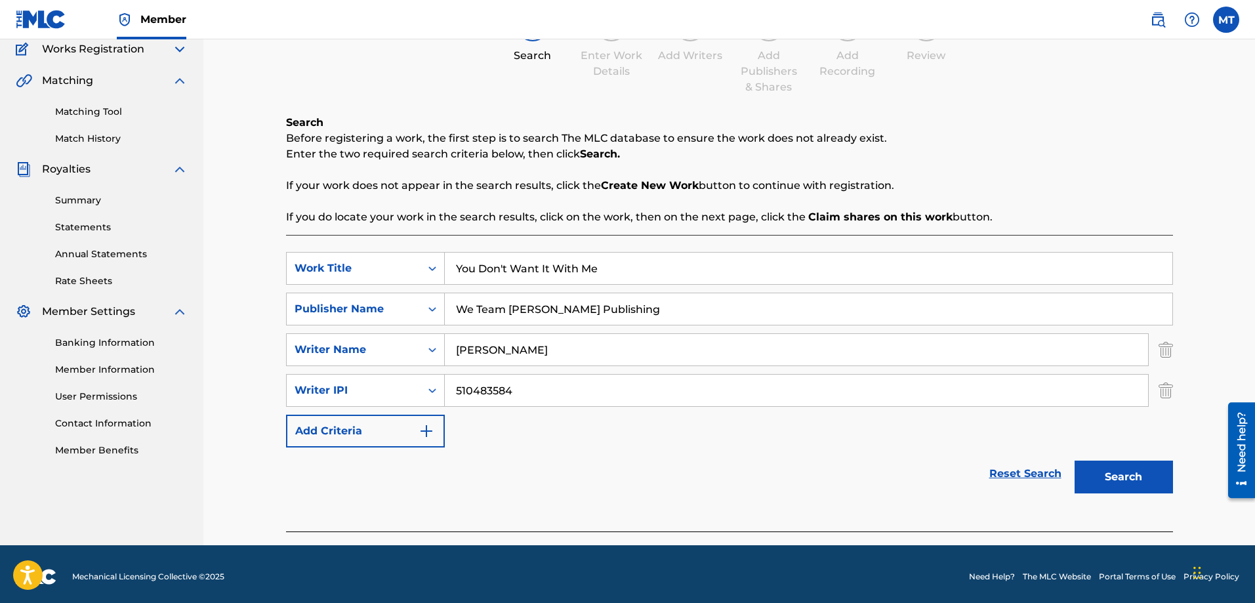
scroll to position [118, 0]
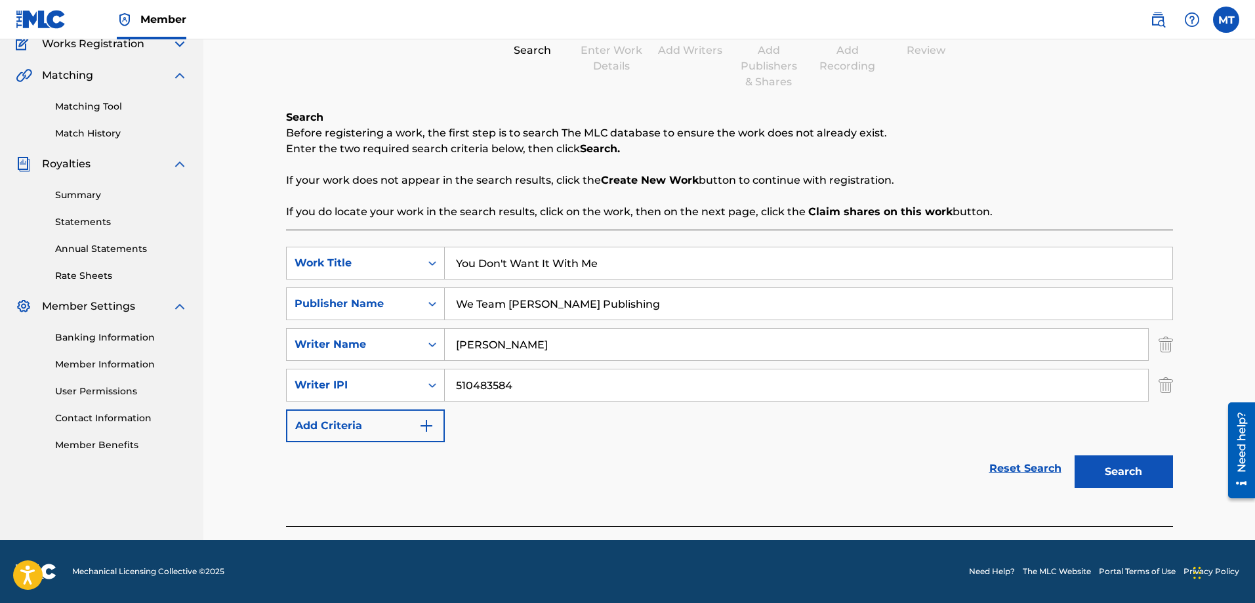
type input "510483584"
click at [1112, 474] on button "Search" at bounding box center [1123, 471] width 98 height 33
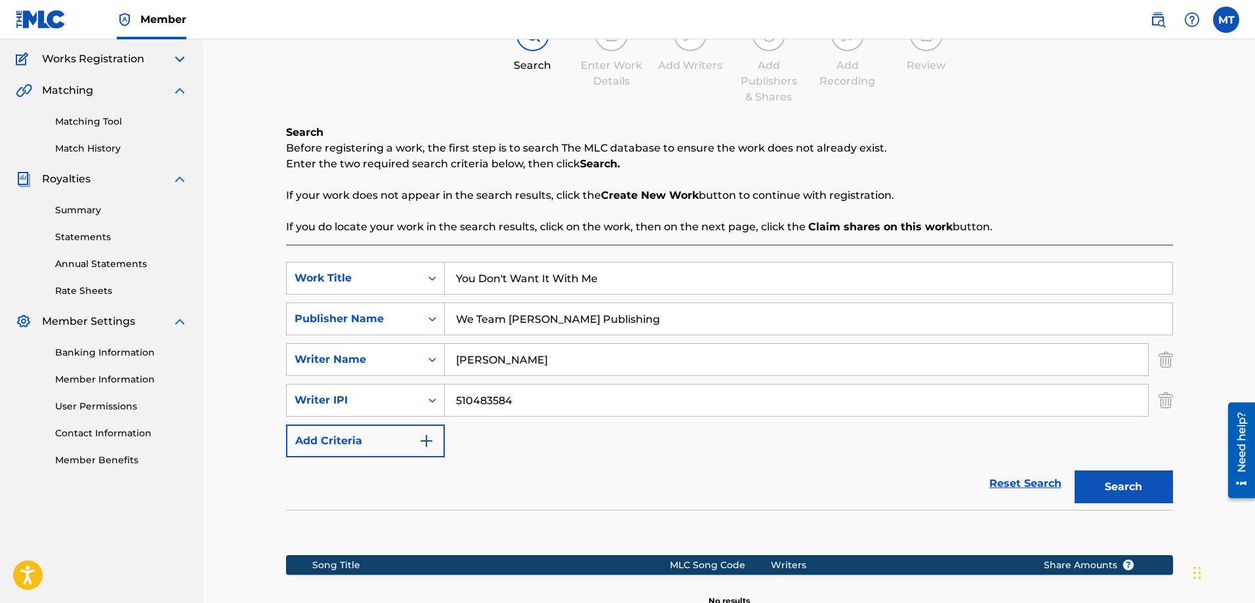
scroll to position [72, 0]
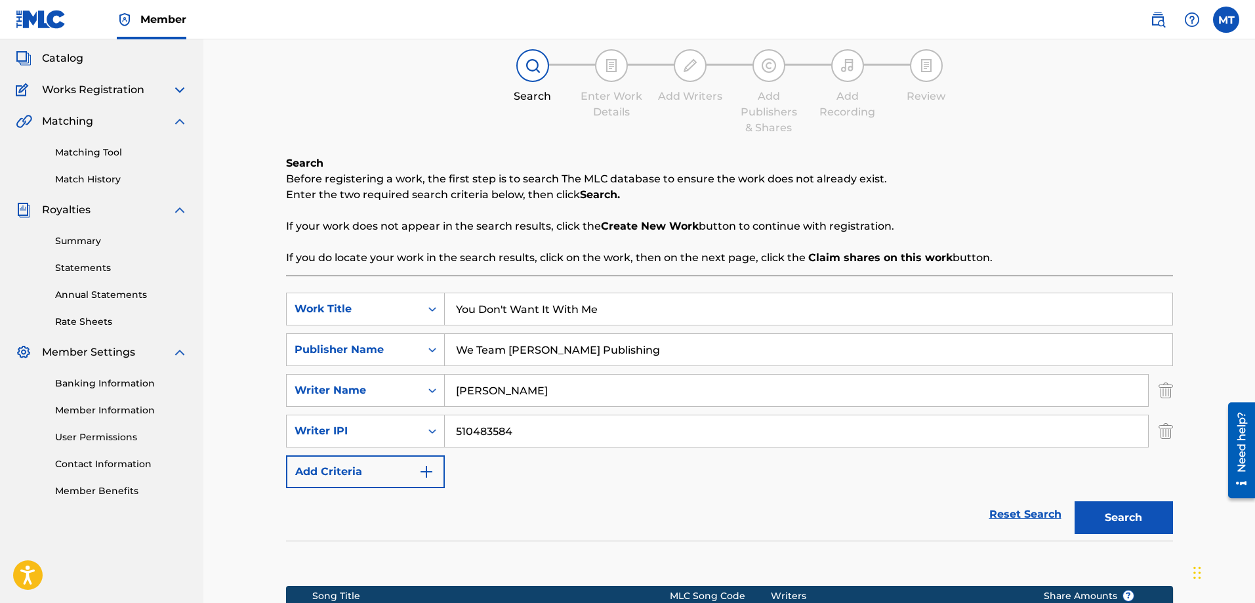
click at [613, 66] on img at bounding box center [611, 66] width 16 height 16
click at [616, 78] on div at bounding box center [611, 65] width 33 height 33
click at [616, 77] on div at bounding box center [611, 65] width 33 height 33
click at [605, 67] on img at bounding box center [611, 66] width 16 height 16
click at [432, 478] on img "Search Form" at bounding box center [426, 472] width 16 height 16
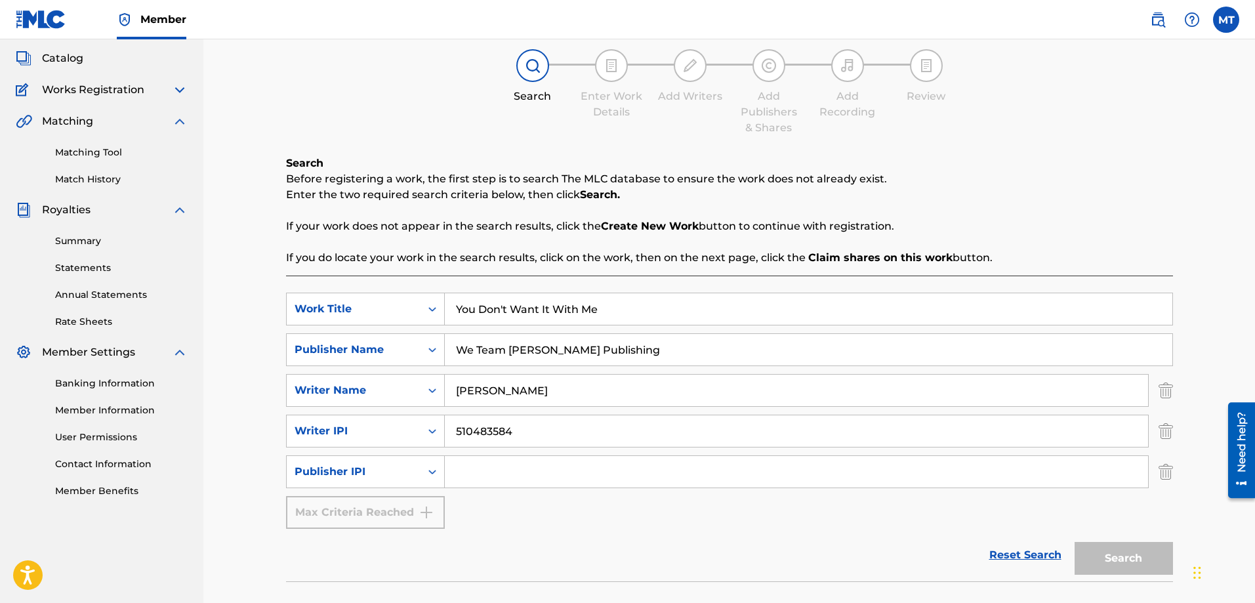
click at [466, 472] on input "Search Form" at bounding box center [796, 471] width 703 height 31
paste input "1291364253"
type input "1291364253"
click at [1132, 565] on button "Search" at bounding box center [1123, 558] width 98 height 33
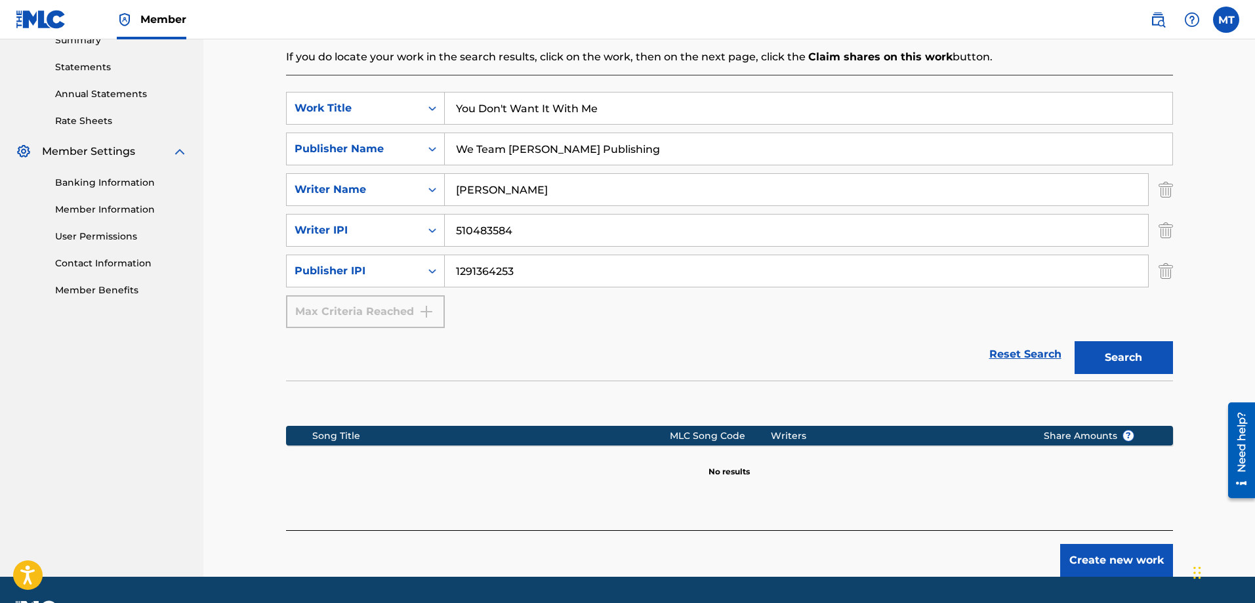
scroll to position [310, 0]
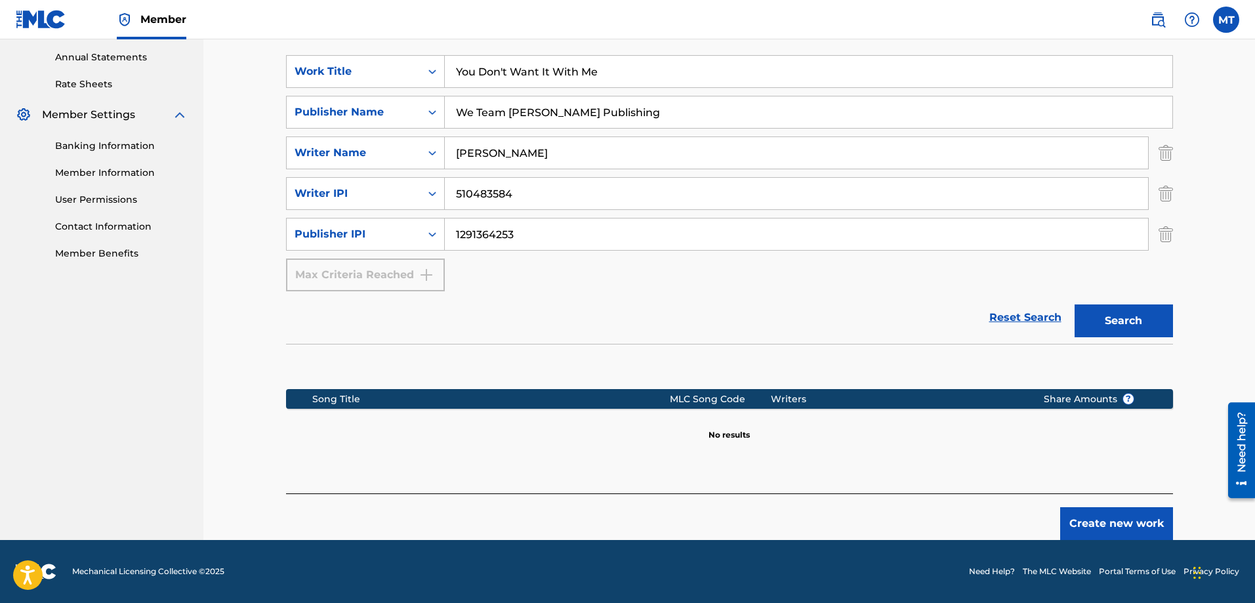
click at [1119, 525] on button "Create new work" at bounding box center [1116, 523] width 113 height 33
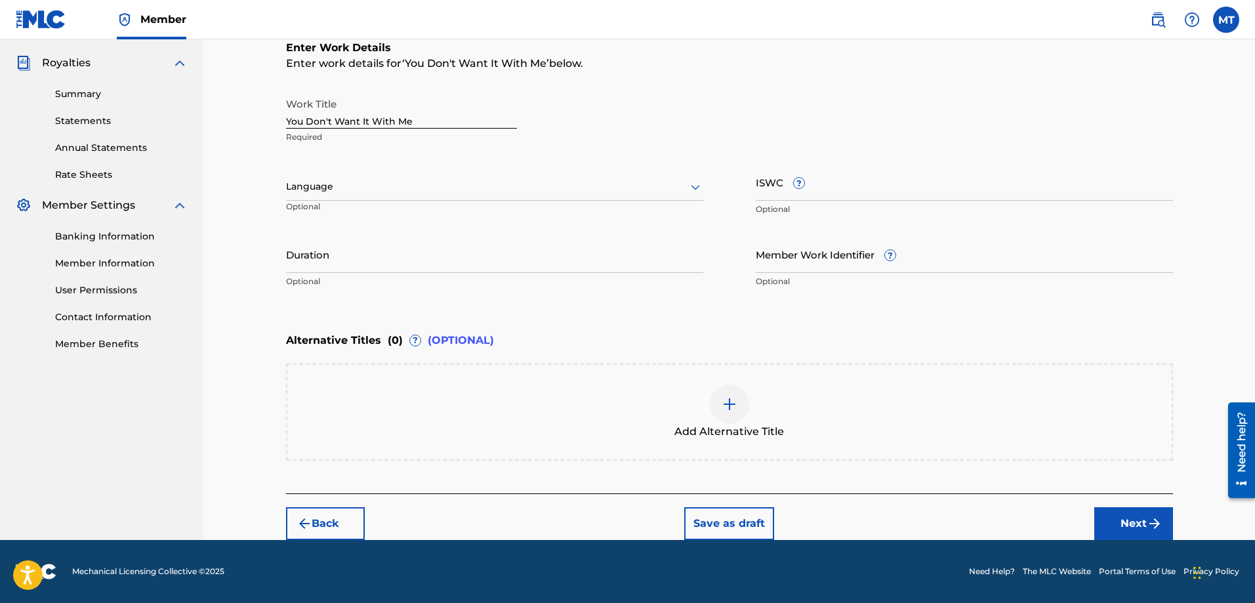
scroll to position [219, 0]
paste input "T9215693019"
type input "T9215693019"
click at [335, 263] on input "Duration" at bounding box center [494, 253] width 417 height 37
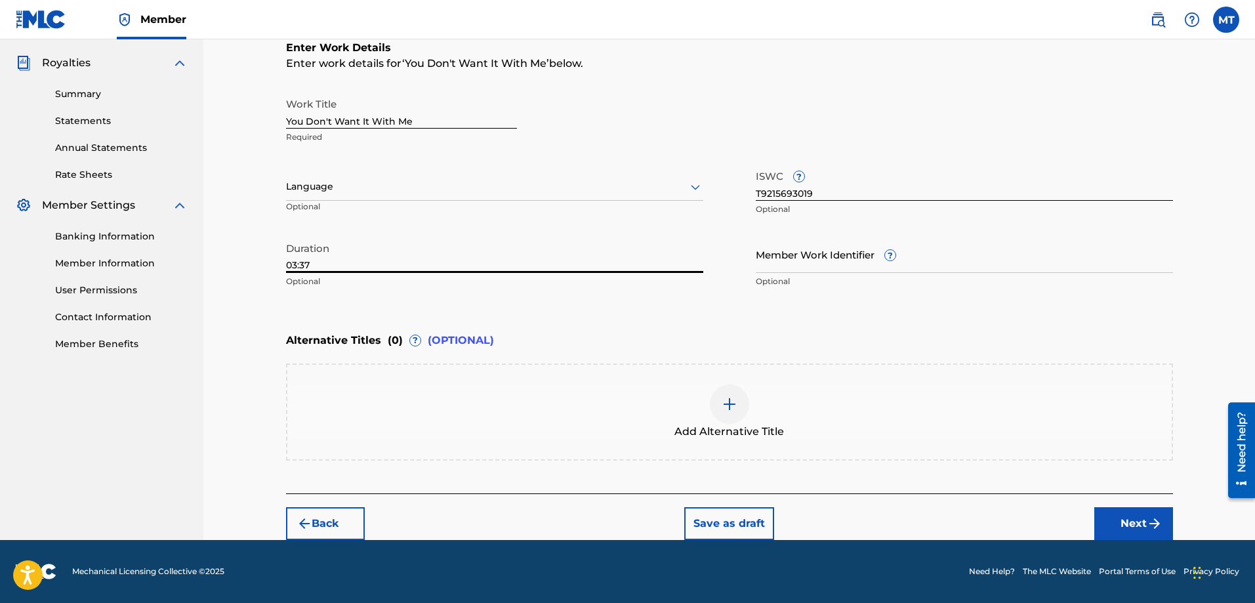
type input "03:37"
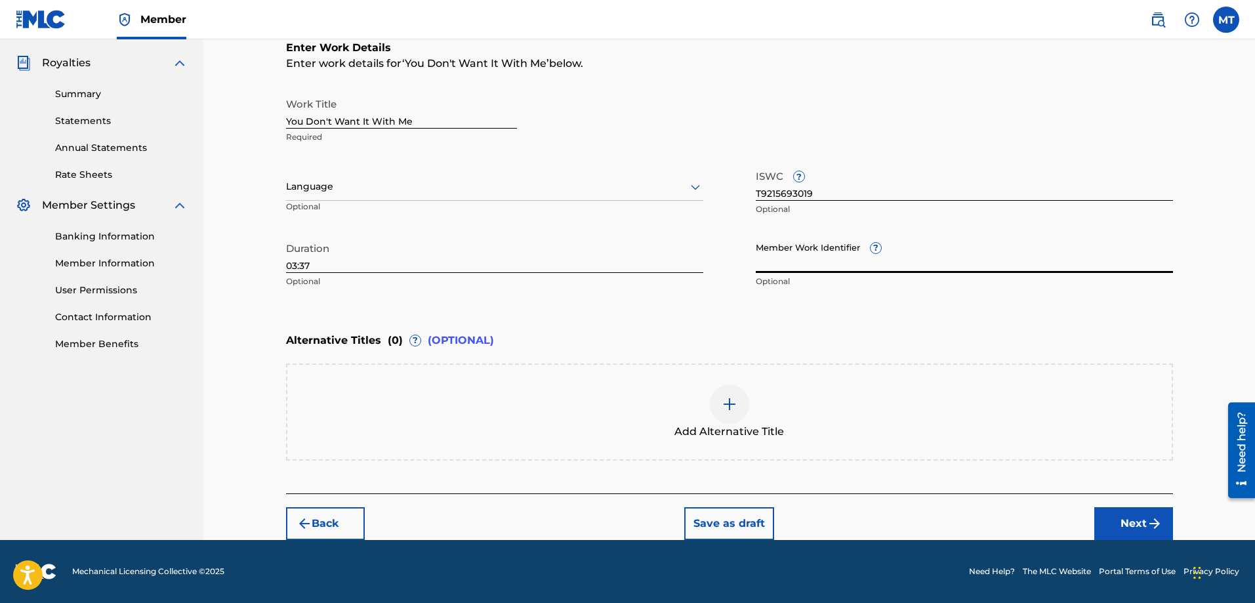
click at [906, 260] on input "Member Work Identifier ?" at bounding box center [964, 253] width 417 height 37
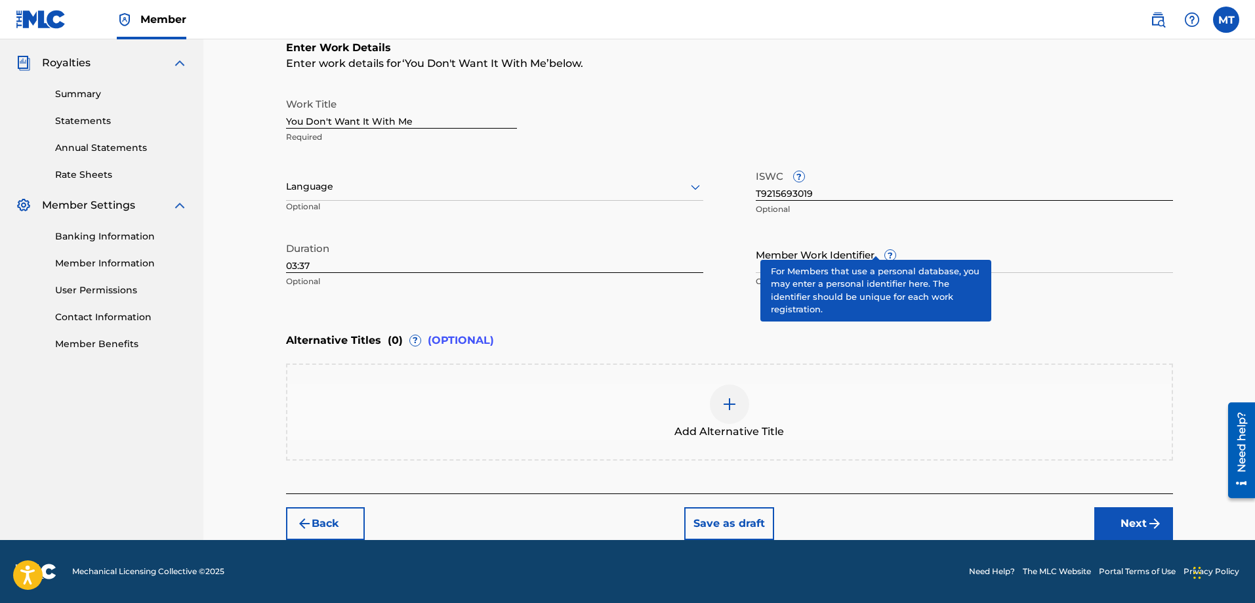
click at [872, 249] on div "Member Work Identifier ? Optional" at bounding box center [964, 264] width 417 height 59
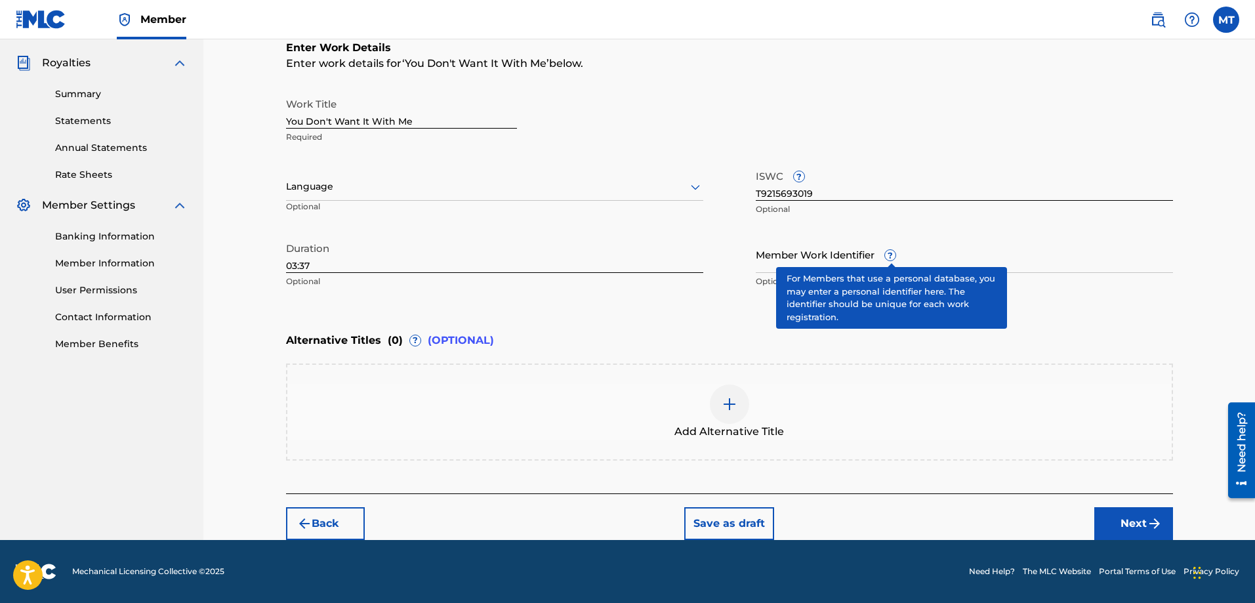
click at [891, 260] on span "?" at bounding box center [890, 255] width 10 height 10
click at [891, 260] on input "Member Work Identifier ?" at bounding box center [964, 253] width 417 height 37
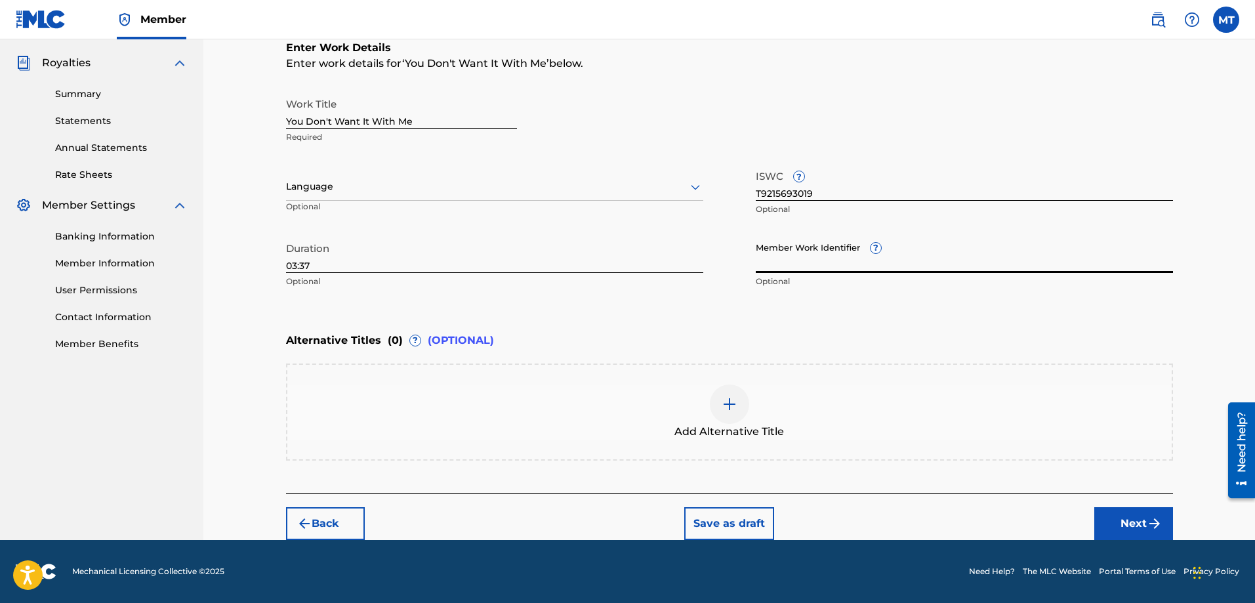
click at [1135, 515] on button "Next" at bounding box center [1133, 523] width 79 height 33
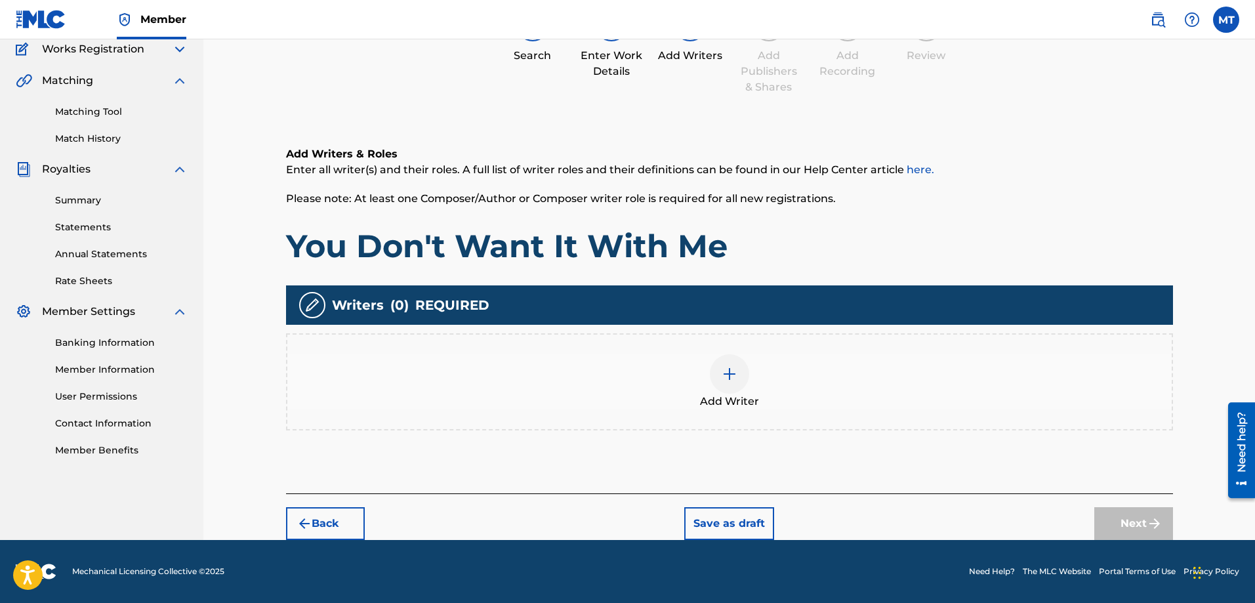
scroll to position [59, 0]
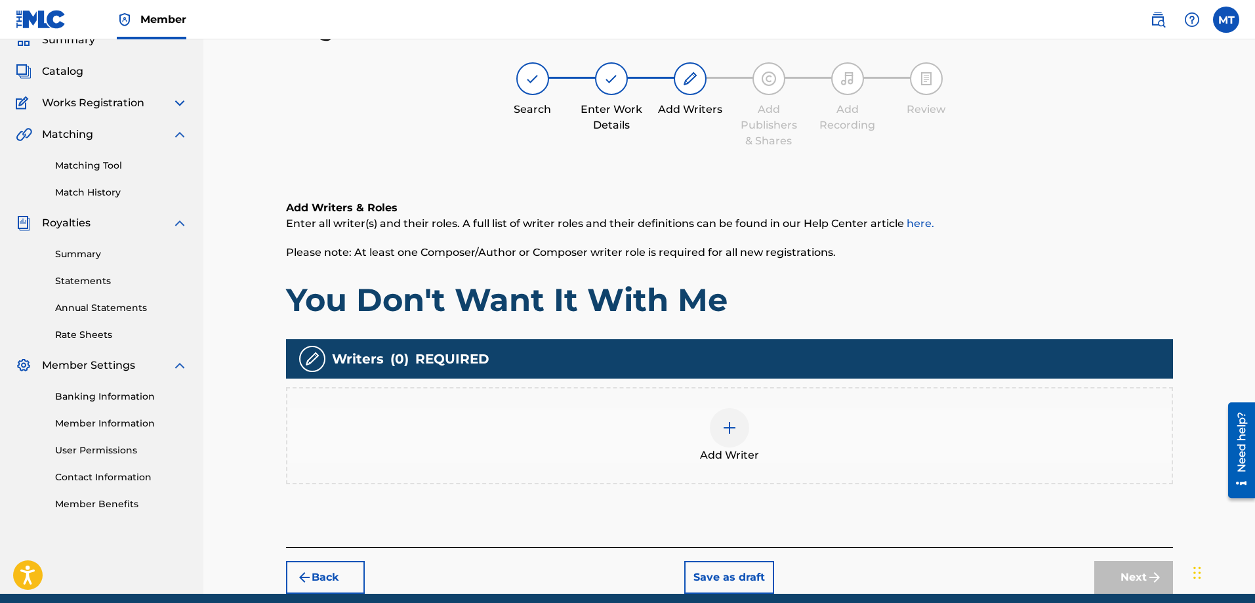
click at [738, 426] on div at bounding box center [729, 427] width 39 height 39
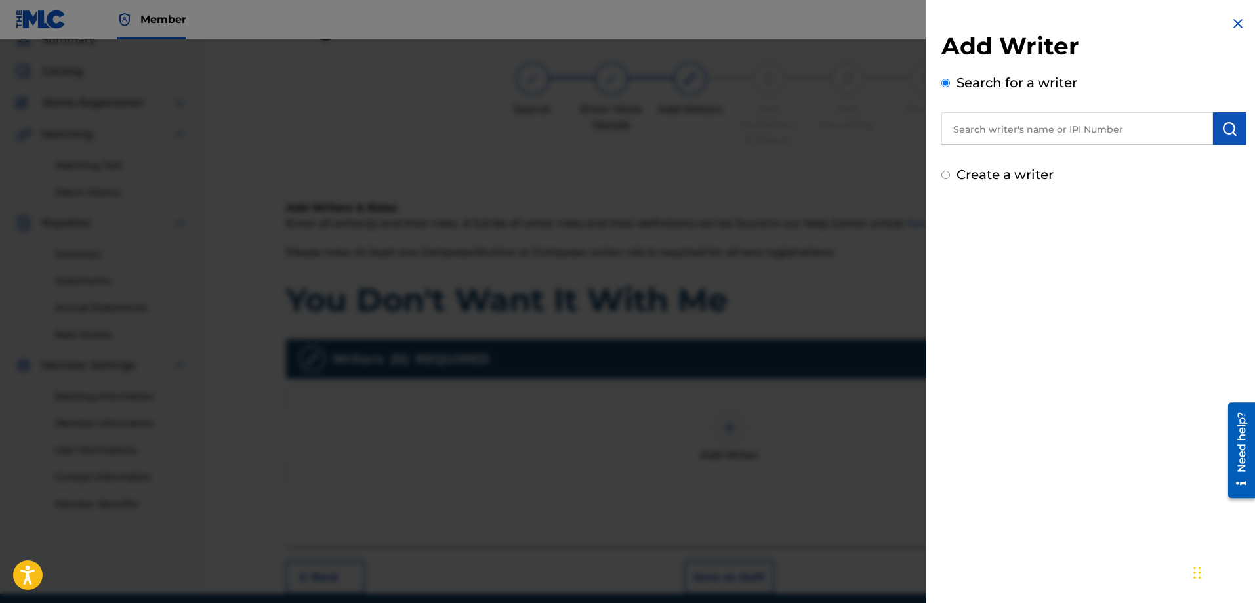
click at [1010, 127] on input "text" at bounding box center [1077, 128] width 272 height 33
type input "510483584"
click at [1223, 120] on button "submit" at bounding box center [1229, 128] width 33 height 33
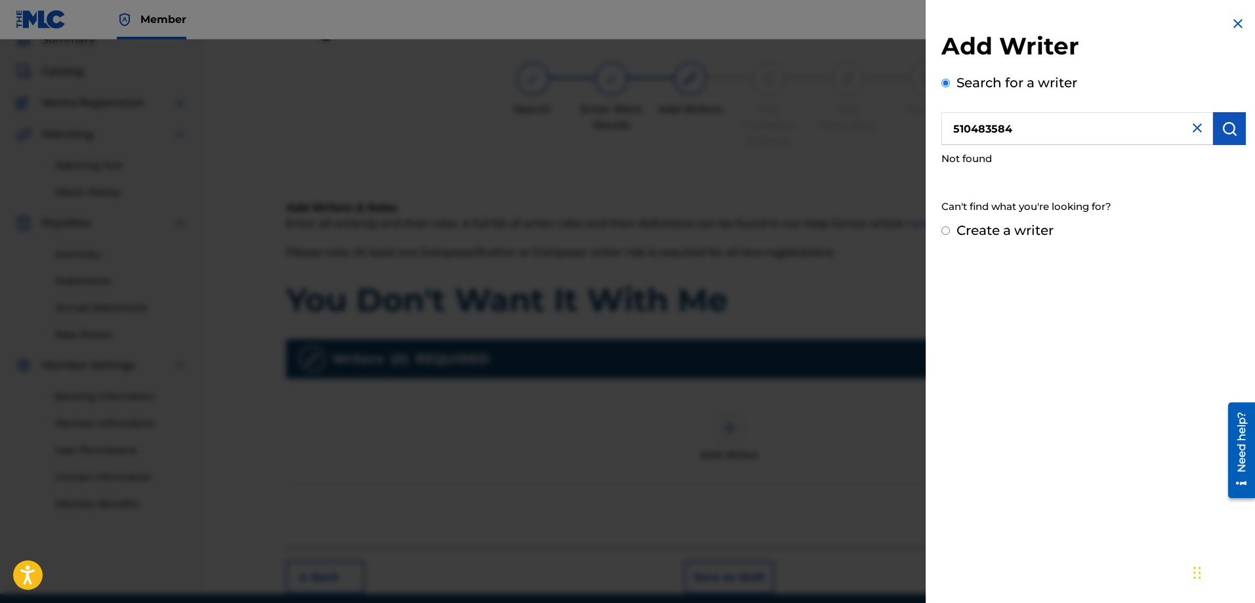
click at [946, 235] on div "Create a writer" at bounding box center [1093, 230] width 304 height 20
click at [946, 232] on input "Create a writer" at bounding box center [945, 230] width 9 height 9
radio input "false"
radio input "true"
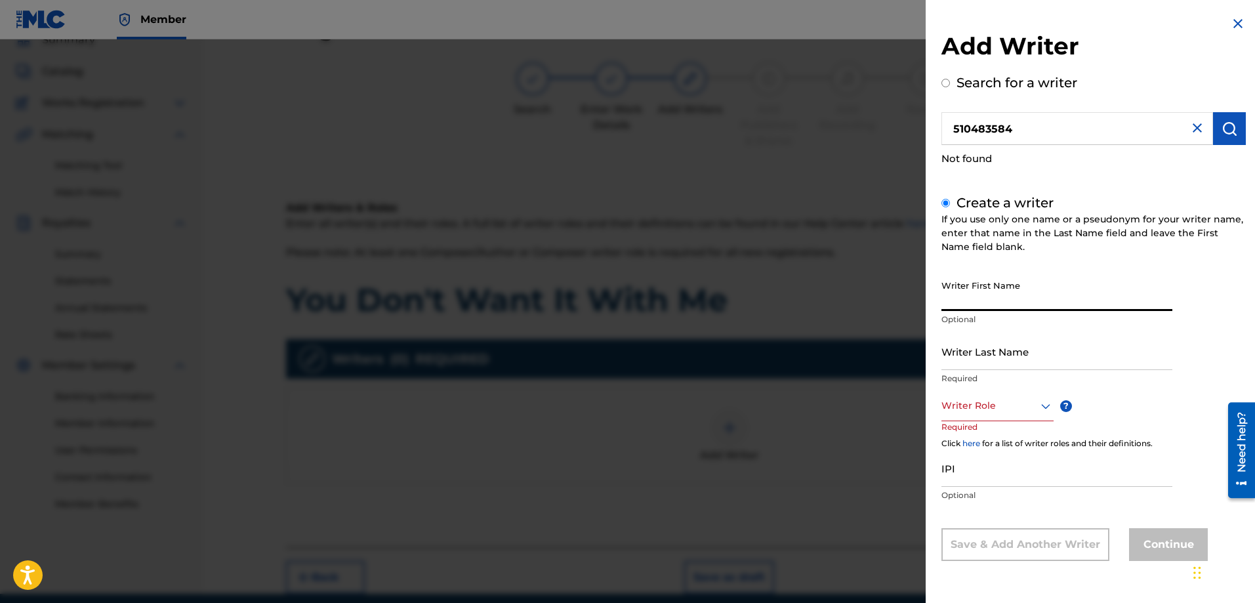
click at [968, 298] on input "Writer First Name" at bounding box center [1056, 291] width 231 height 37
type input "[PERSON_NAME]"
click at [994, 355] on input "Writer Last Name" at bounding box center [1056, 351] width 231 height 37
type input "[PERSON_NAME]"
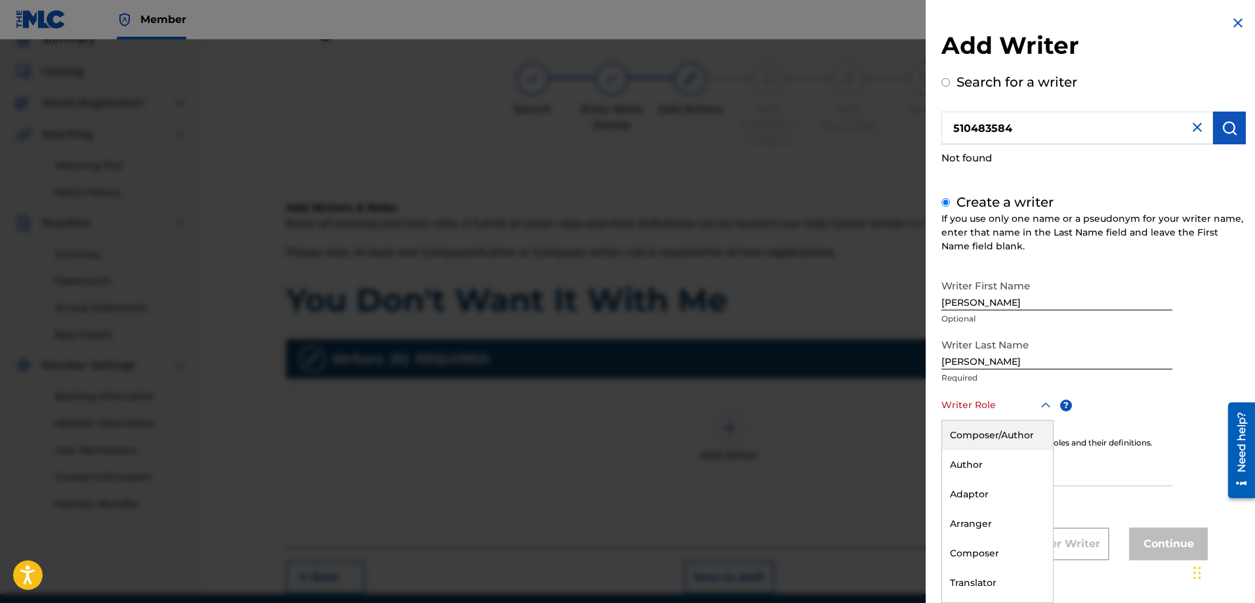
click at [1041, 406] on icon at bounding box center [1046, 405] width 16 height 16
click at [1002, 456] on div "Author" at bounding box center [997, 465] width 111 height 30
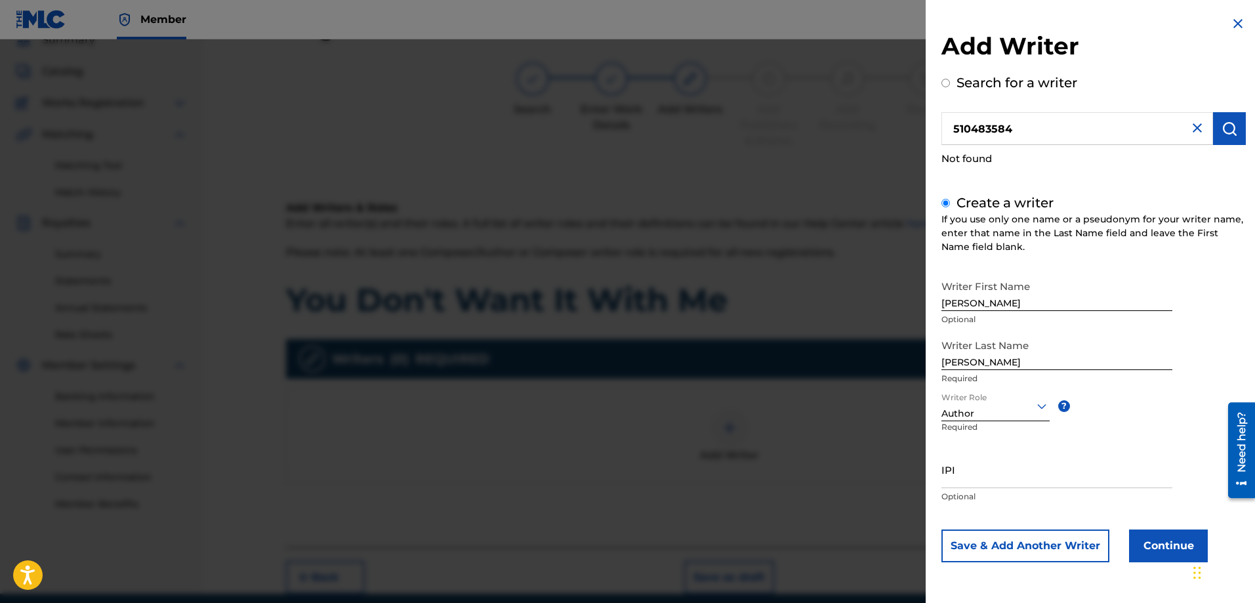
click at [950, 473] on input "IPI" at bounding box center [1056, 469] width 231 height 37
paste input "343235193"
type input "343235193"
click at [1189, 128] on img at bounding box center [1197, 128] width 16 height 16
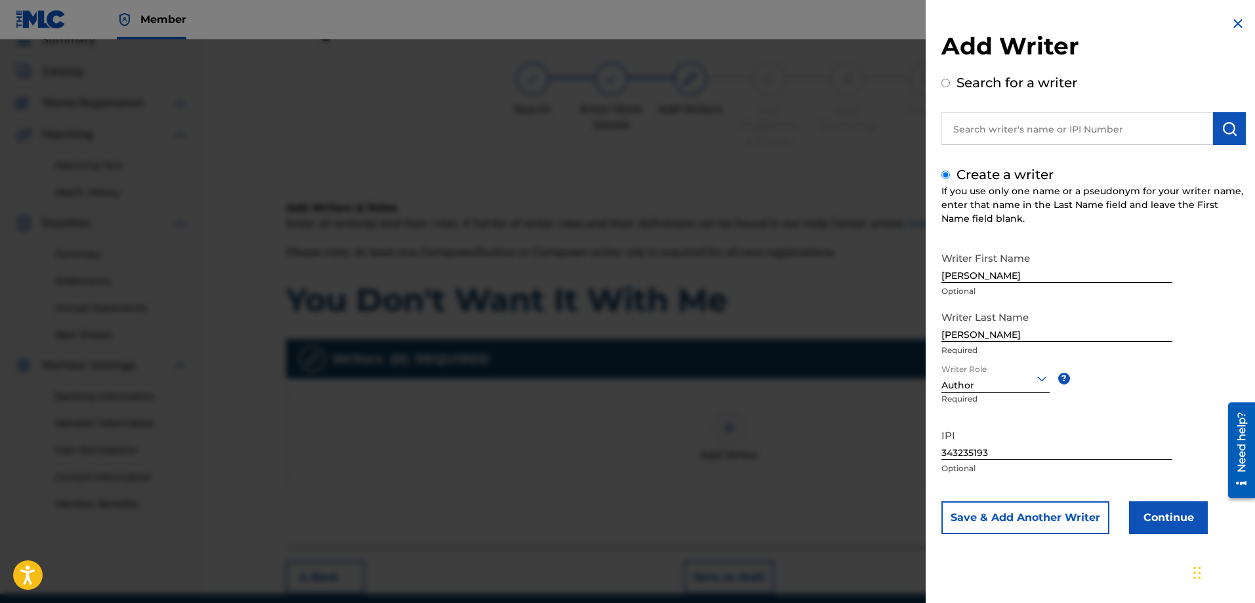
click at [1013, 517] on button "Save & Add Another Writer" at bounding box center [1025, 517] width 168 height 33
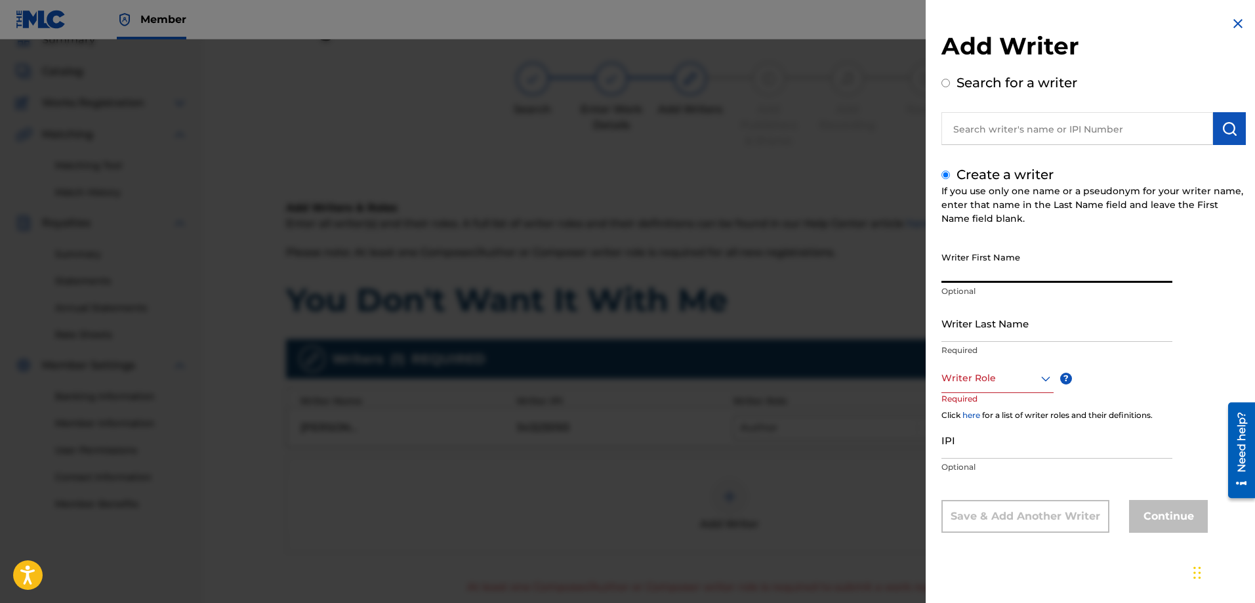
click at [971, 271] on input "Writer First Name" at bounding box center [1056, 263] width 231 height 37
type input "[PERSON_NAME]"
click at [971, 330] on input "Writer Last Name" at bounding box center [1056, 322] width 231 height 37
type input "[PERSON_NAME]"
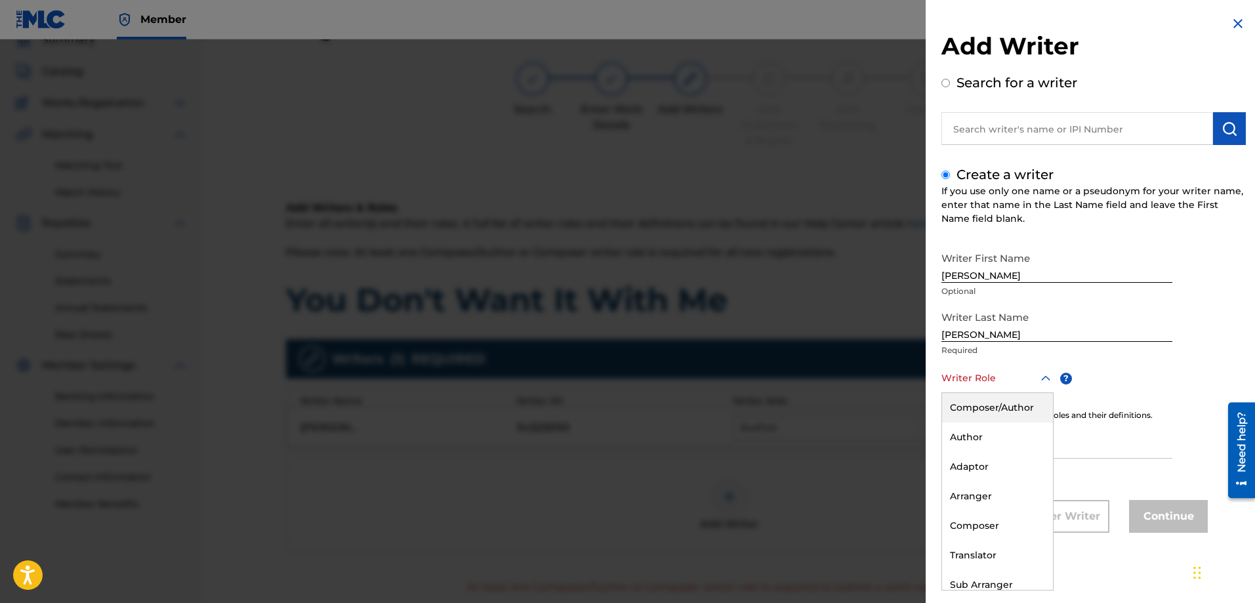
click at [1049, 381] on icon at bounding box center [1046, 379] width 16 height 16
click at [1007, 439] on div "Author" at bounding box center [997, 437] width 111 height 30
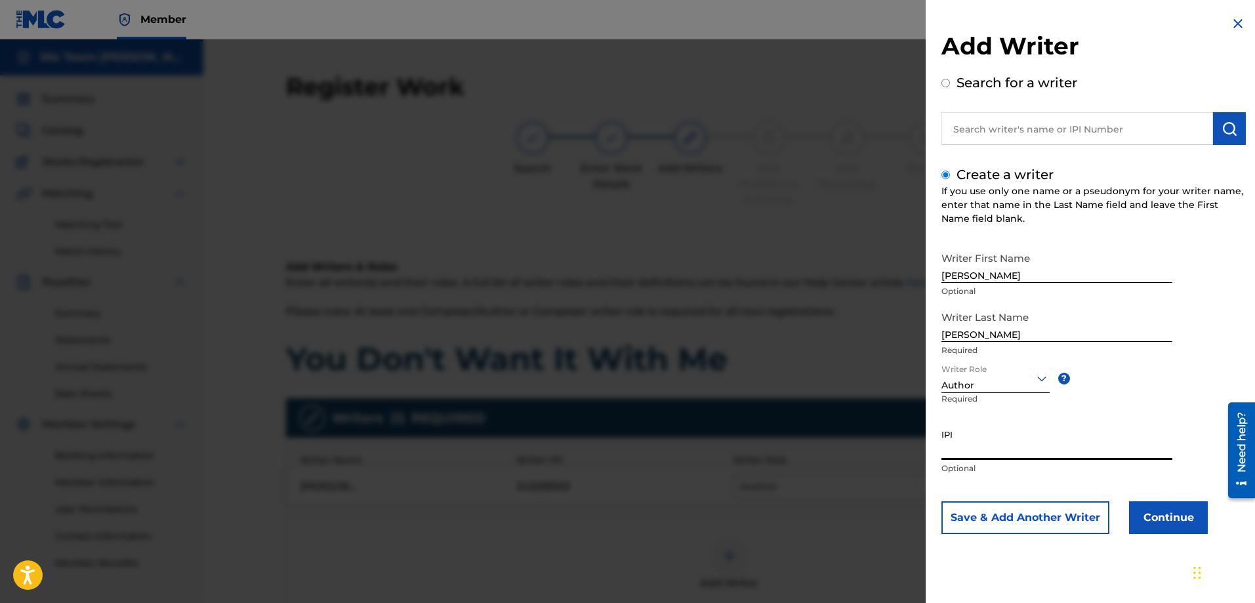
paste input "547625823"
type input "547625823"
click at [1009, 524] on button "Save & Add Another Writer" at bounding box center [1025, 517] width 168 height 33
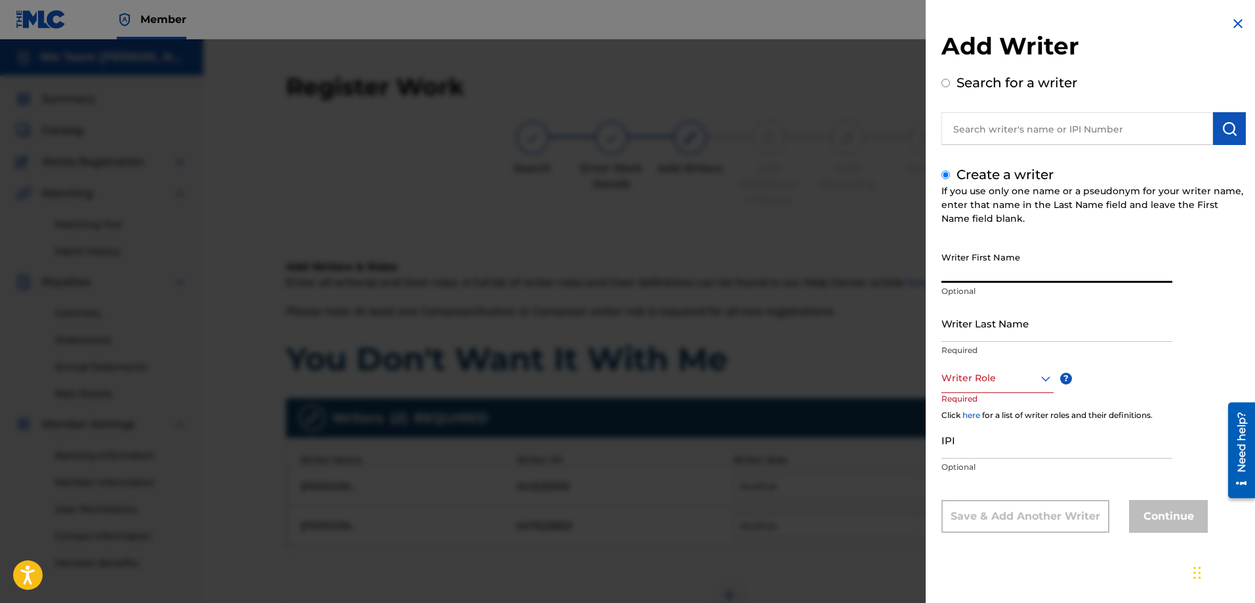
click at [955, 264] on input "Writer First Name" at bounding box center [1056, 263] width 231 height 37
type input "[PERSON_NAME]"
click at [959, 335] on input "Writer Last Name" at bounding box center [1056, 322] width 231 height 37
type input "[PERSON_NAME]"
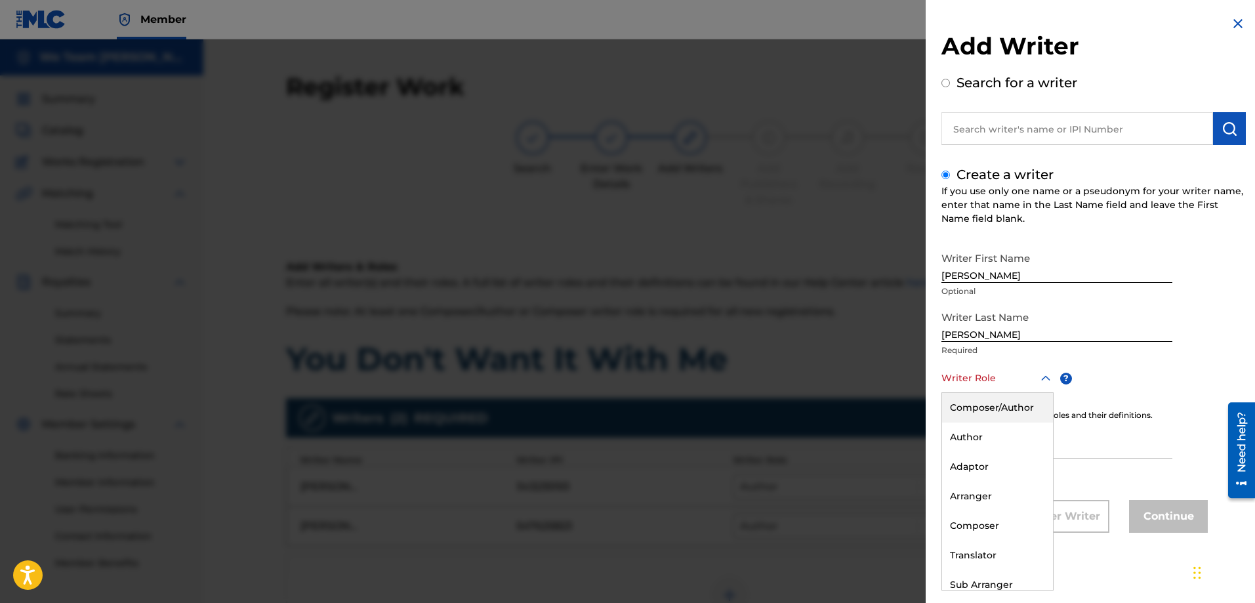
click at [1047, 376] on icon at bounding box center [1046, 379] width 16 height 16
click at [980, 527] on div "Composer" at bounding box center [997, 526] width 111 height 30
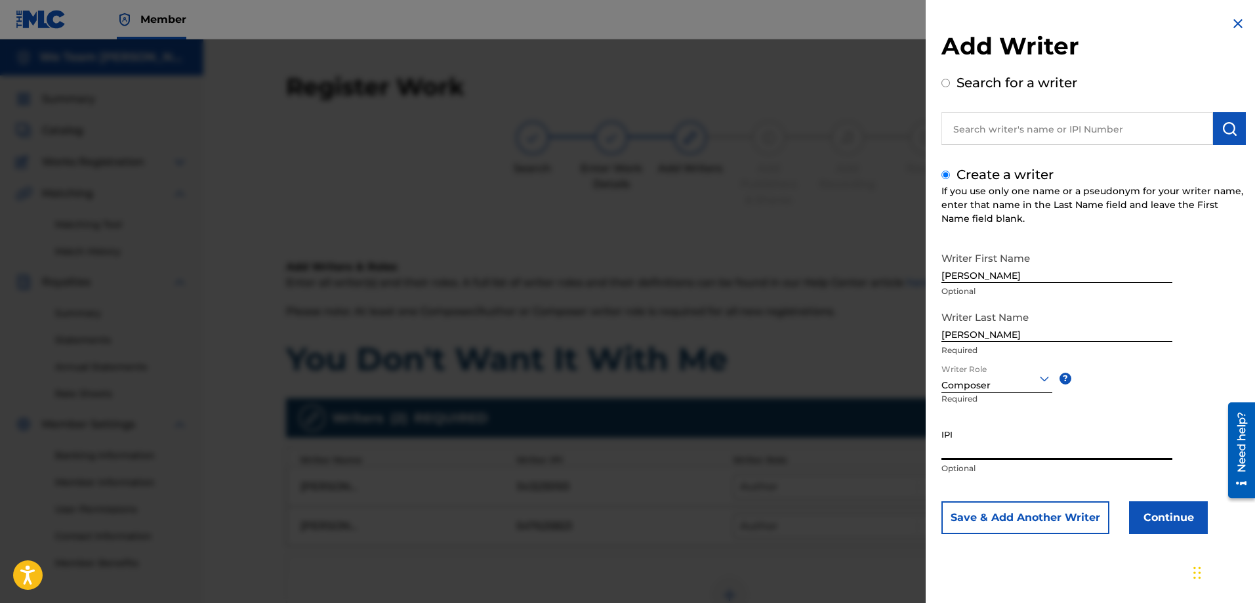
paste input "420615104"
type input "420615104"
click at [1032, 515] on button "Save & Add Another Writer" at bounding box center [1025, 517] width 168 height 33
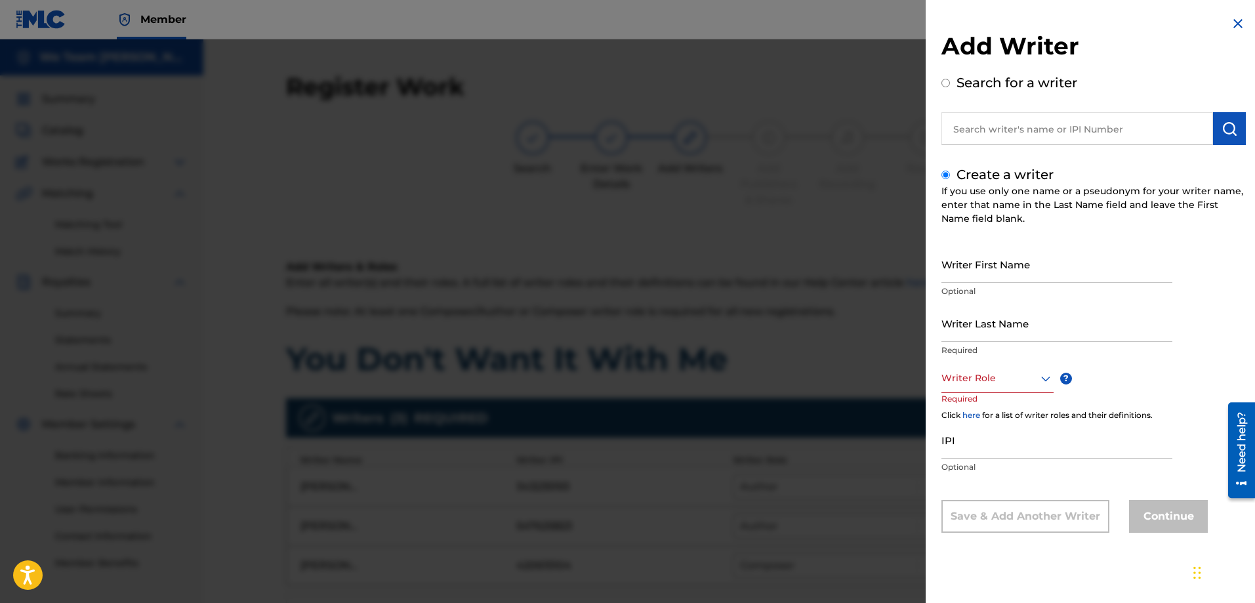
click at [1005, 270] on input "Writer First Name" at bounding box center [1056, 263] width 231 height 37
type input "[PERSON_NAME]"
click at [946, 328] on input "Writer Last Name" at bounding box center [1056, 322] width 231 height 37
type input "[PERSON_NAME]"
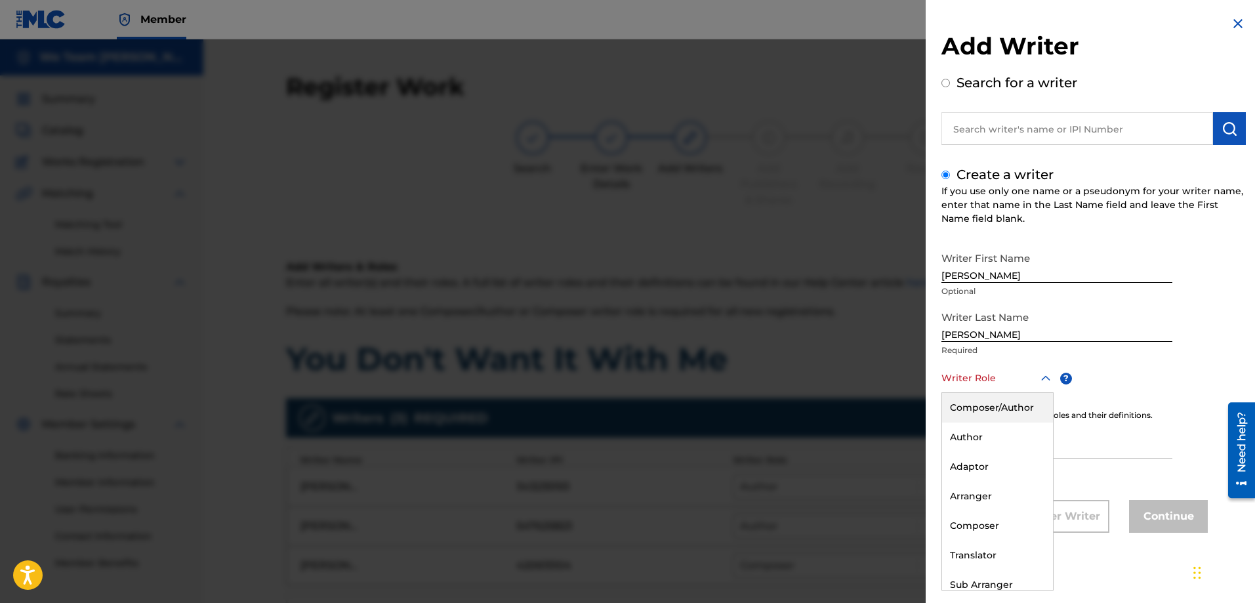
click at [1040, 380] on icon at bounding box center [1046, 379] width 16 height 16
click at [1002, 436] on div "Author" at bounding box center [997, 437] width 111 height 30
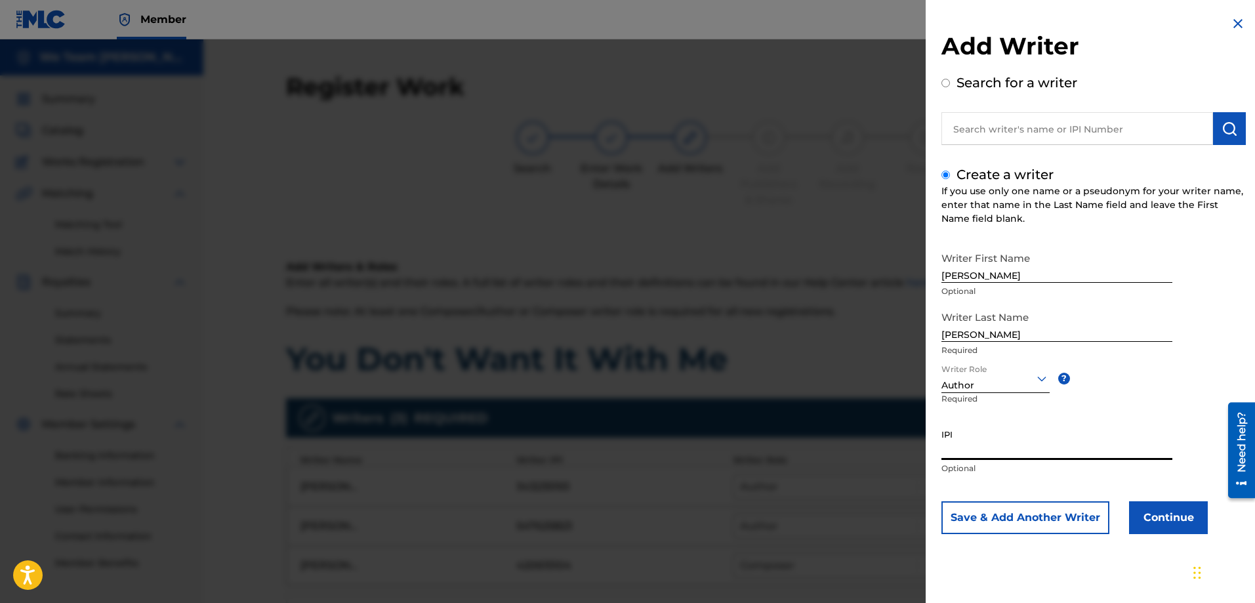
paste input "349753130"
type input "349753130"
click at [1022, 513] on button "Save & Add Another Writer" at bounding box center [1025, 517] width 168 height 33
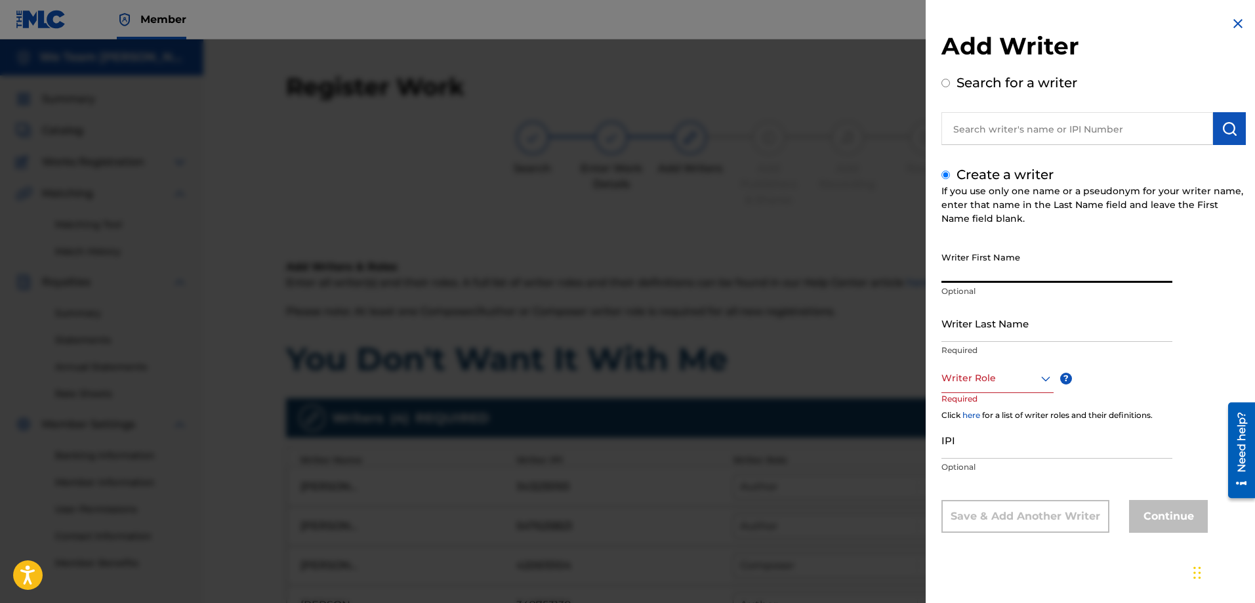
click at [968, 264] on input "Writer First Name" at bounding box center [1056, 263] width 231 height 37
type input "[PERSON_NAME]"
click at [988, 329] on input "Writer Last Name" at bounding box center [1056, 322] width 231 height 37
type input "[PERSON_NAME]"
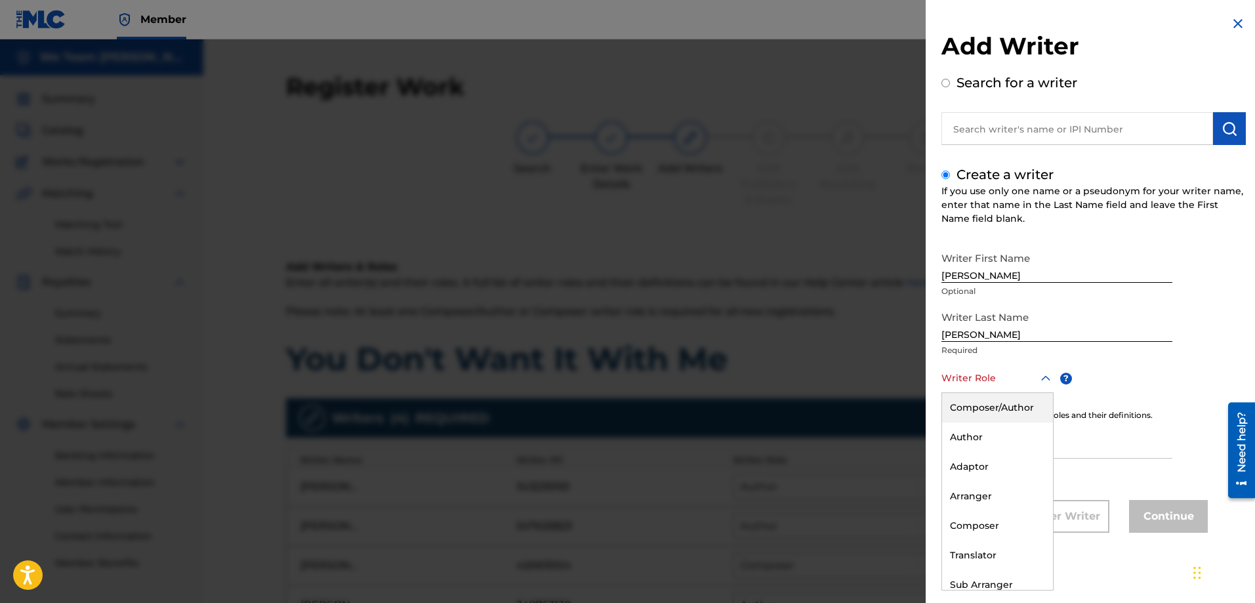
click at [980, 370] on div at bounding box center [997, 378] width 112 height 16
click at [980, 434] on div "Author" at bounding box center [997, 437] width 111 height 30
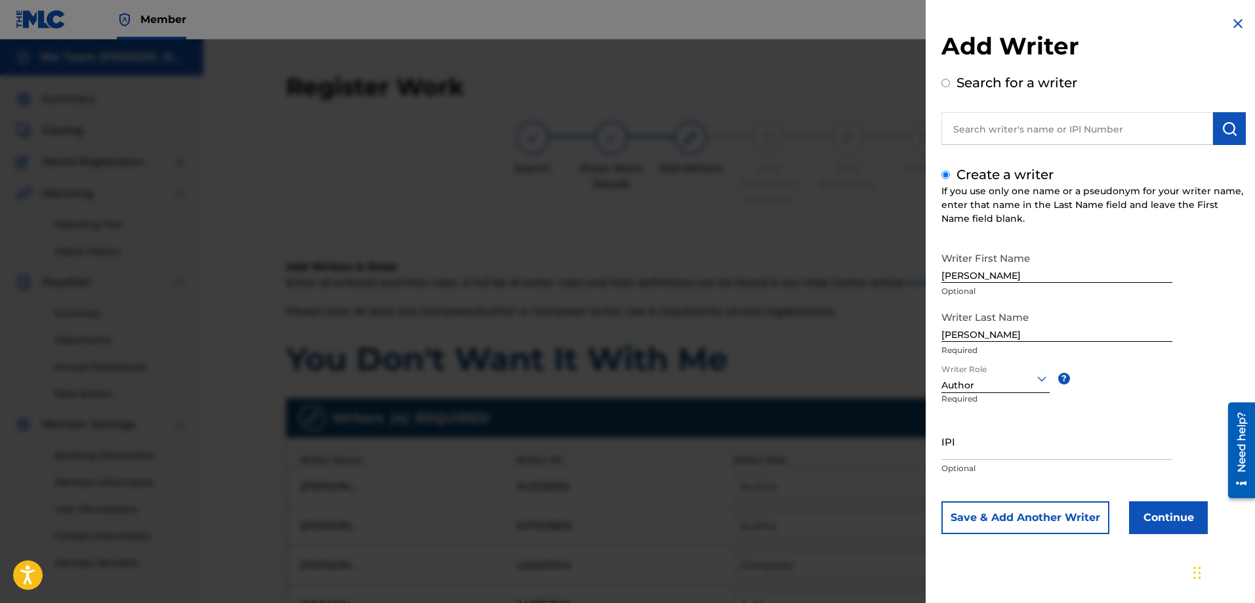
click at [966, 446] on input "IPI" at bounding box center [1056, 440] width 231 height 37
type input "510483584"
click at [1136, 513] on button "Continue" at bounding box center [1168, 517] width 79 height 33
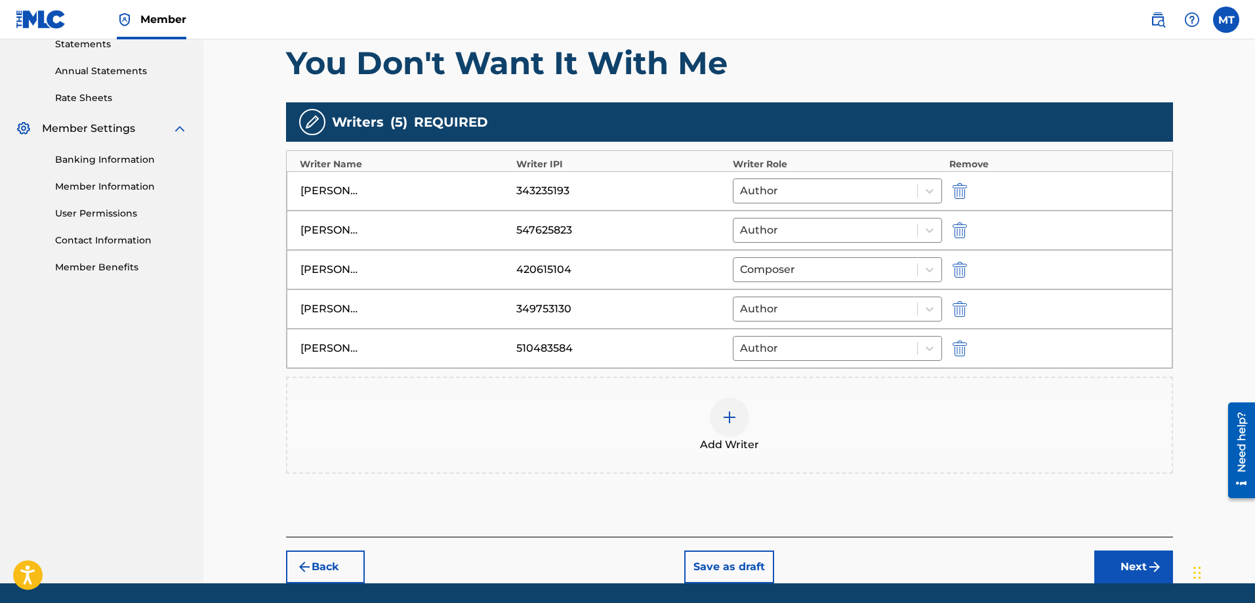
scroll to position [339, 0]
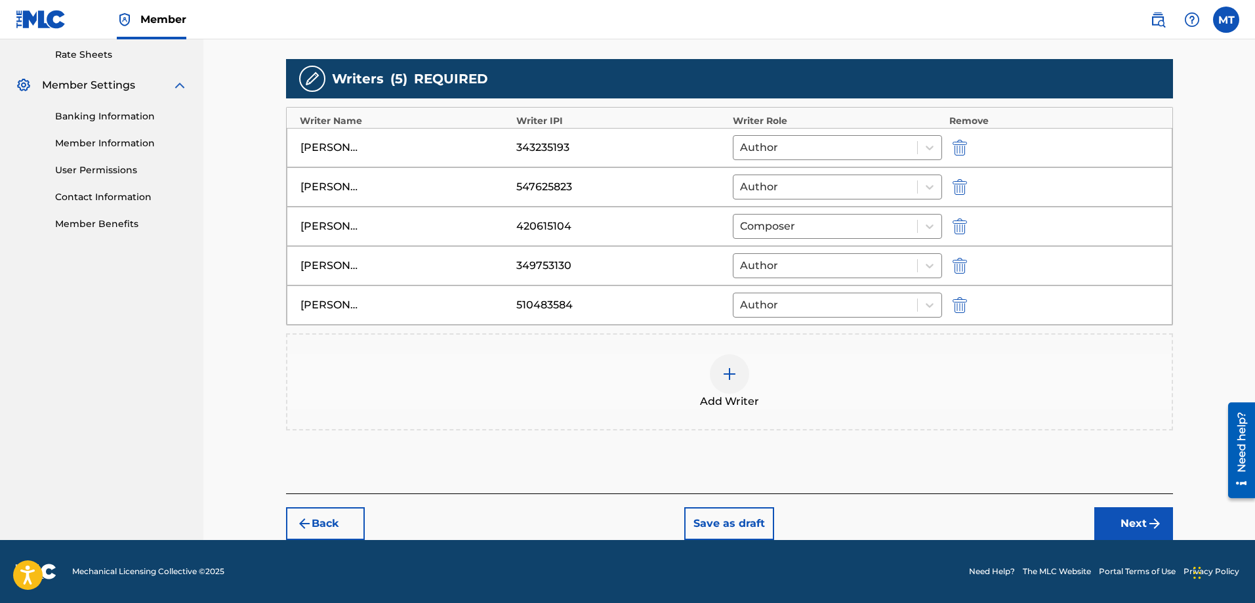
click at [1106, 522] on button "Next" at bounding box center [1133, 523] width 79 height 33
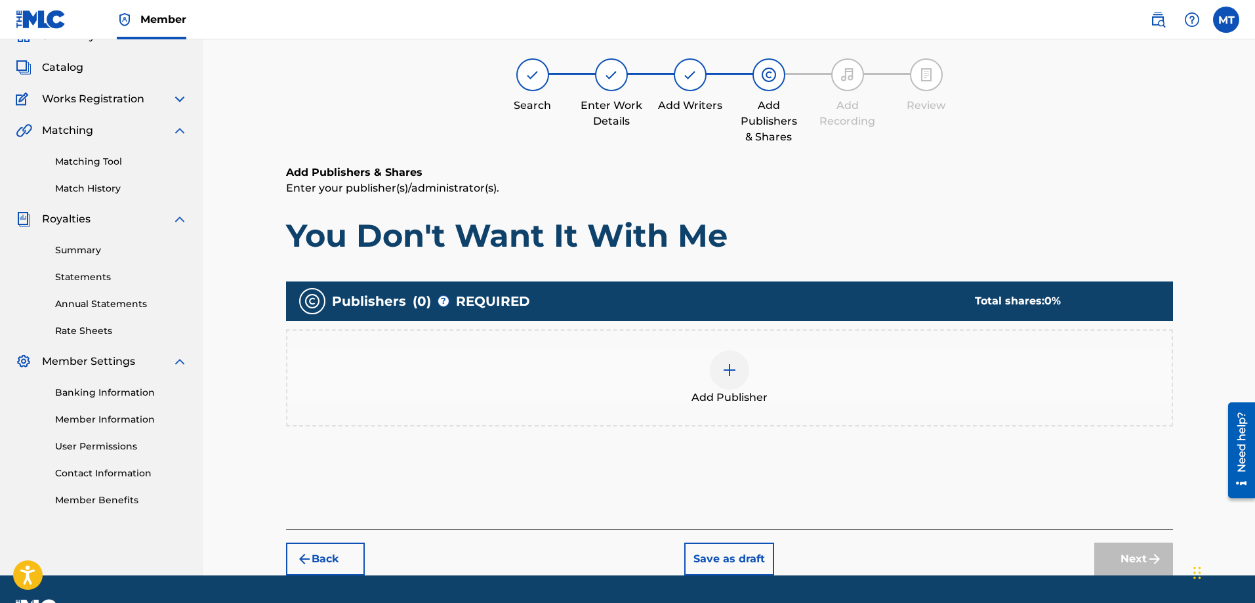
scroll to position [59, 0]
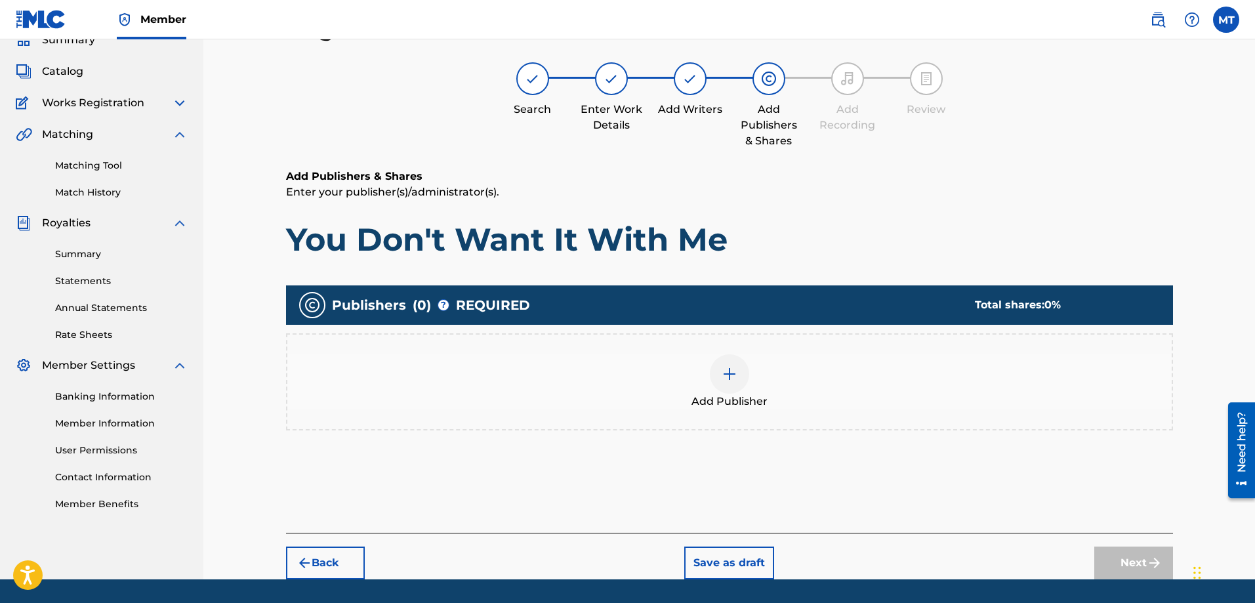
click at [728, 380] on img at bounding box center [729, 374] width 16 height 16
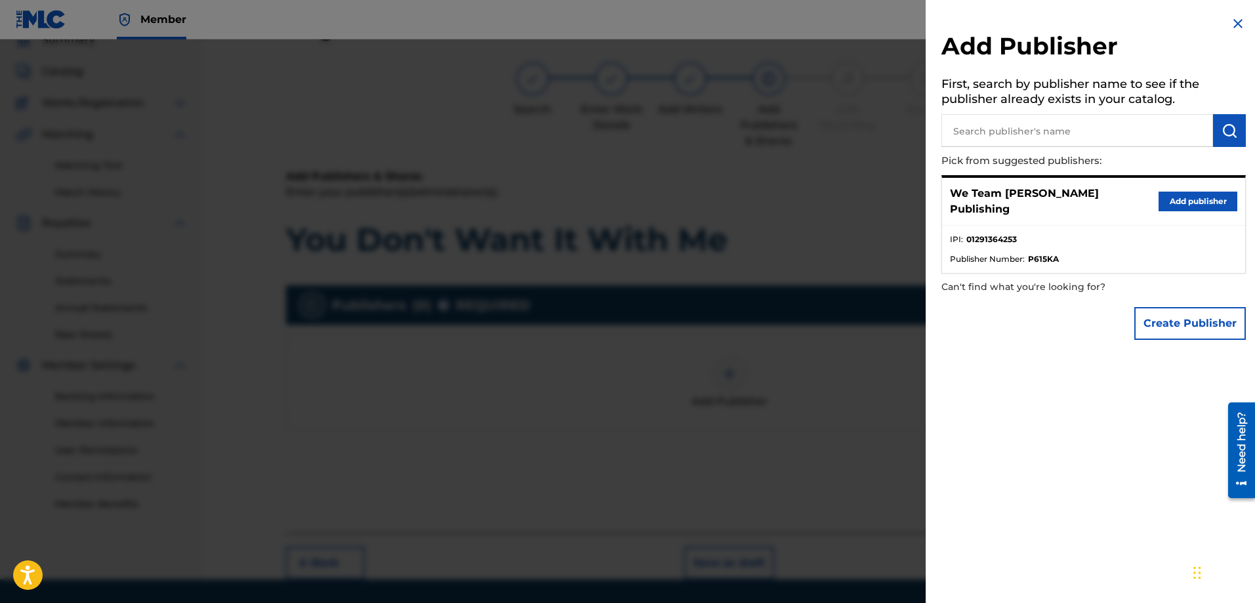
click at [1194, 199] on button "Add publisher" at bounding box center [1197, 202] width 79 height 20
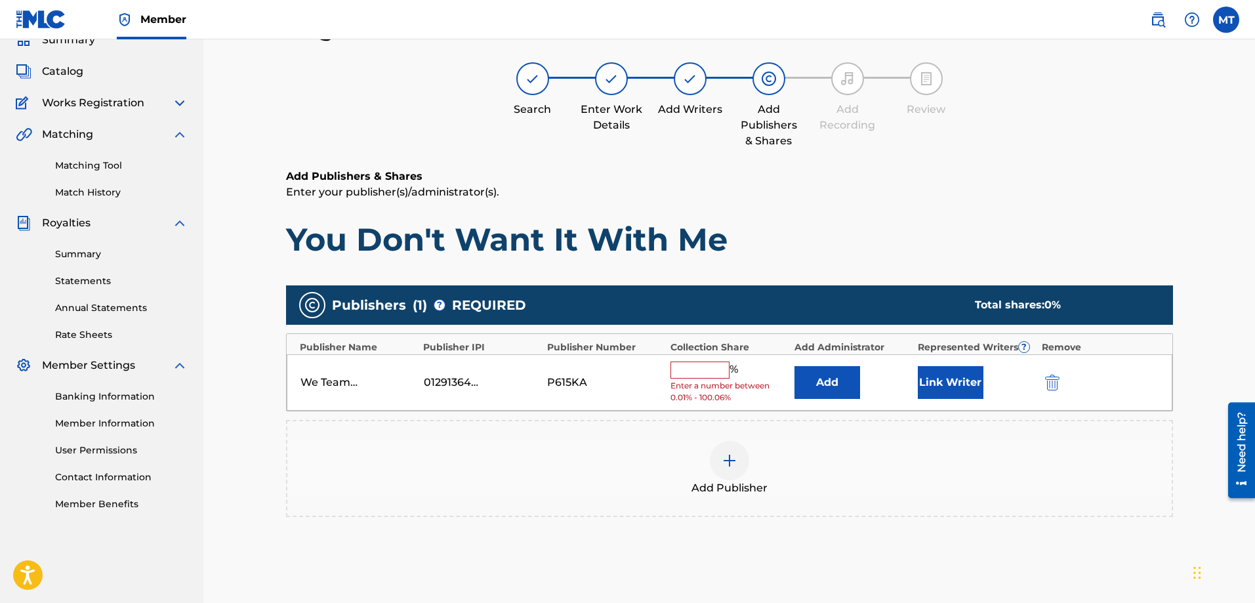
click at [683, 373] on input "text" at bounding box center [699, 369] width 59 height 17
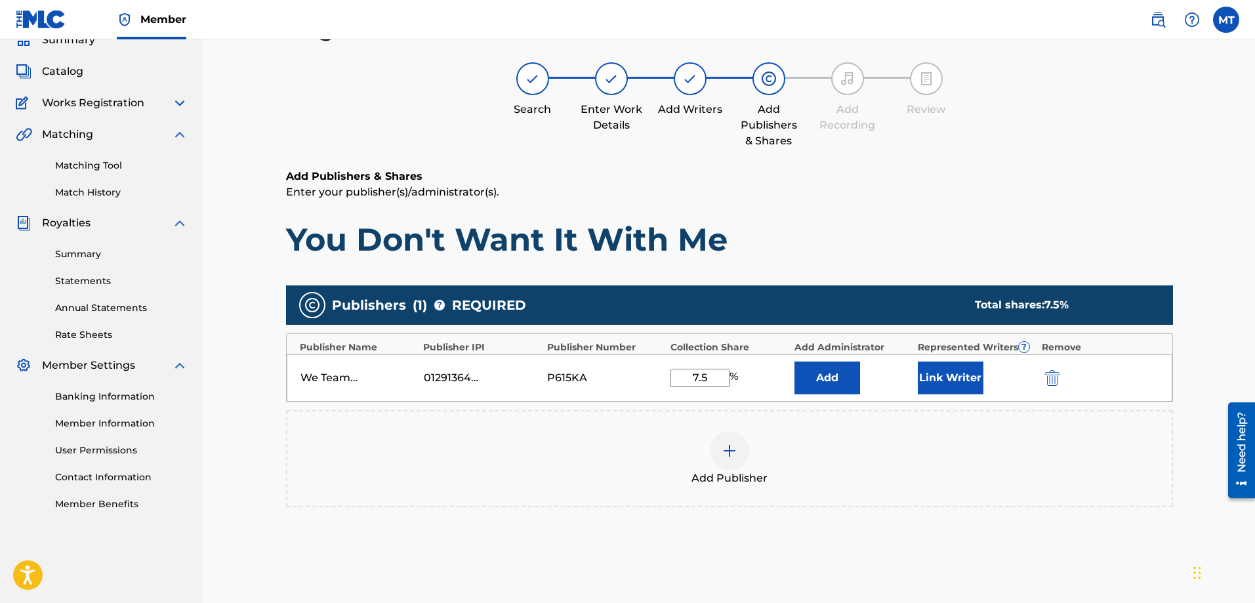
type input "7.5"
click at [849, 369] on button "Add" at bounding box center [827, 377] width 66 height 33
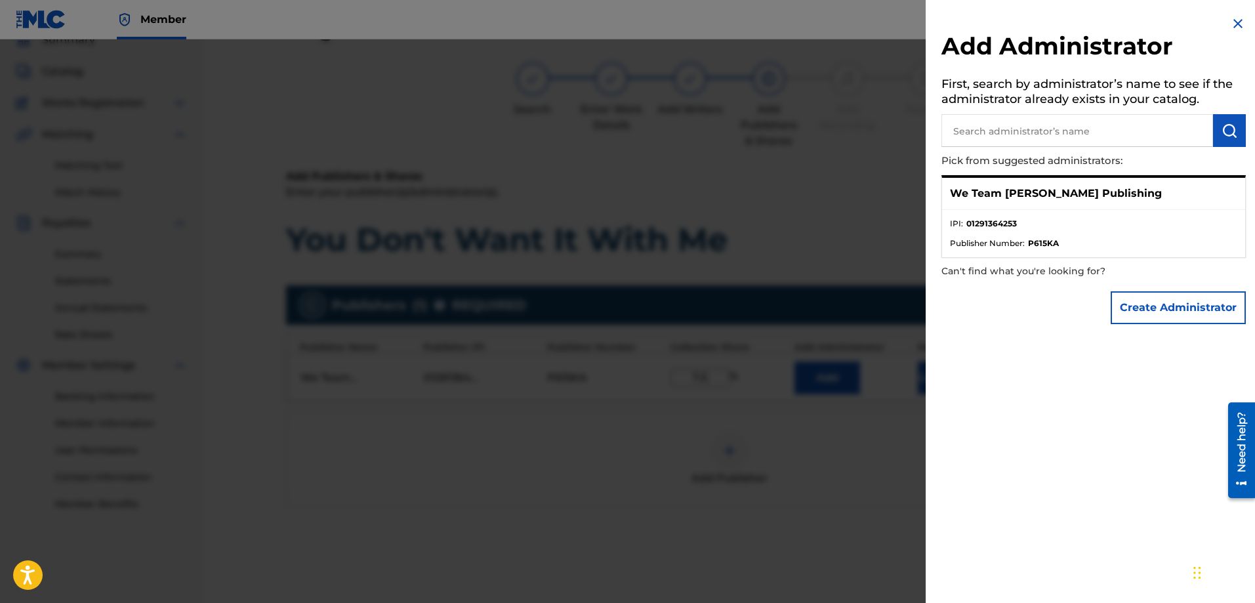
click at [1050, 235] on li "IPI : 01291364253" at bounding box center [1093, 228] width 287 height 20
click at [1044, 201] on p "We Team [PERSON_NAME] Publishing" at bounding box center [1056, 194] width 212 height 16
click at [1045, 193] on p "We Team [PERSON_NAME] Publishing" at bounding box center [1056, 194] width 212 height 16
click at [1233, 22] on img at bounding box center [1238, 24] width 16 height 16
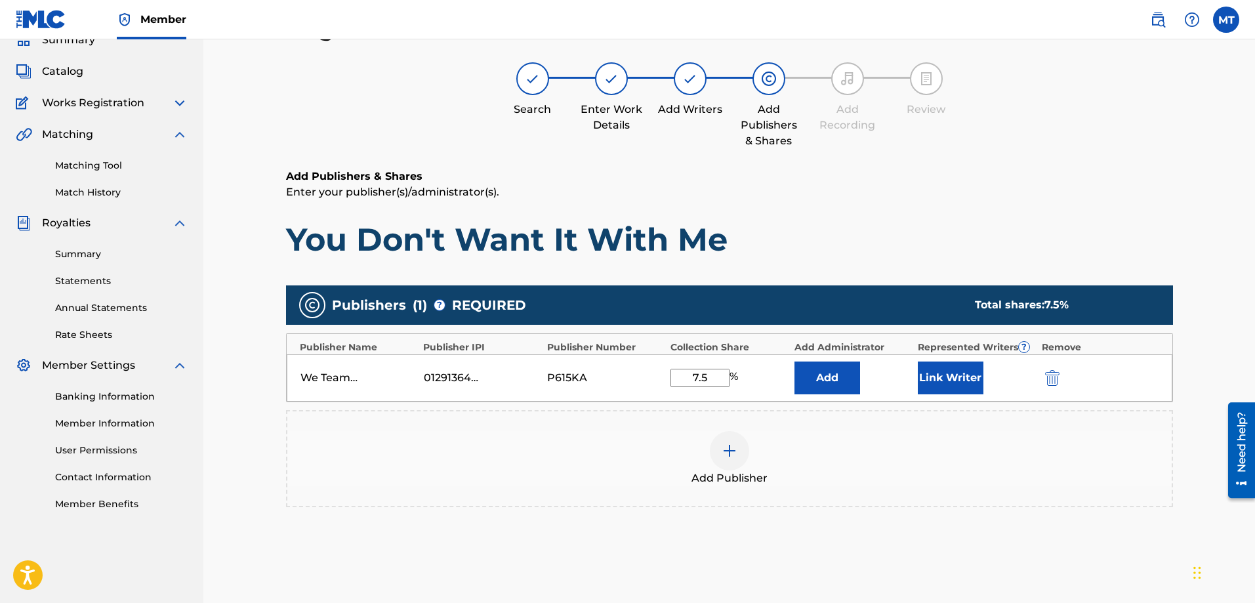
click at [956, 403] on div "Publishers ( 1 ) ? REQUIRED Total shares: 7.5 % Publisher Name Publisher IPI Pu…" at bounding box center [729, 396] width 887 height 222
click at [966, 383] on button "Link Writer" at bounding box center [951, 377] width 66 height 33
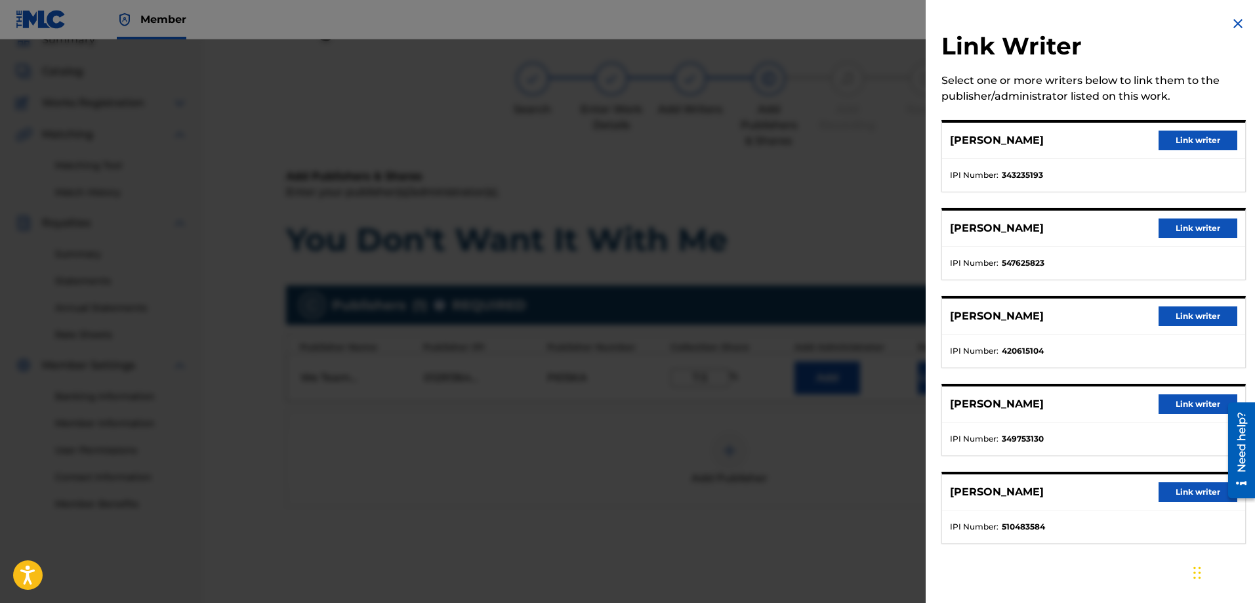
click at [1169, 487] on button "Link writer" at bounding box center [1197, 492] width 79 height 20
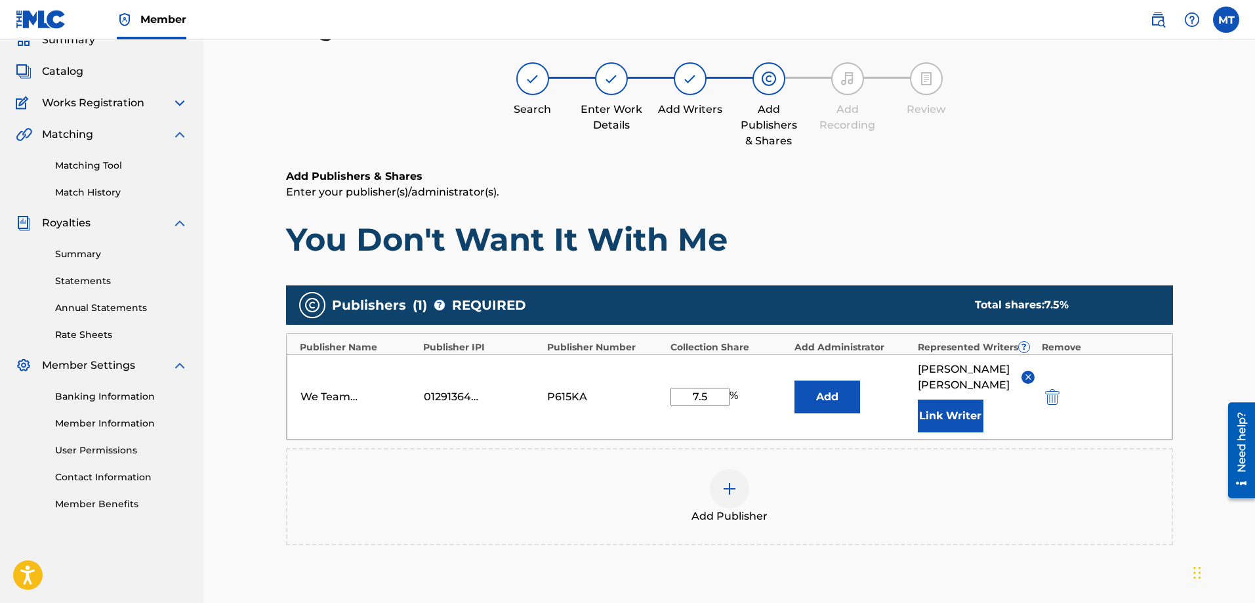
click at [726, 499] on div at bounding box center [729, 488] width 39 height 39
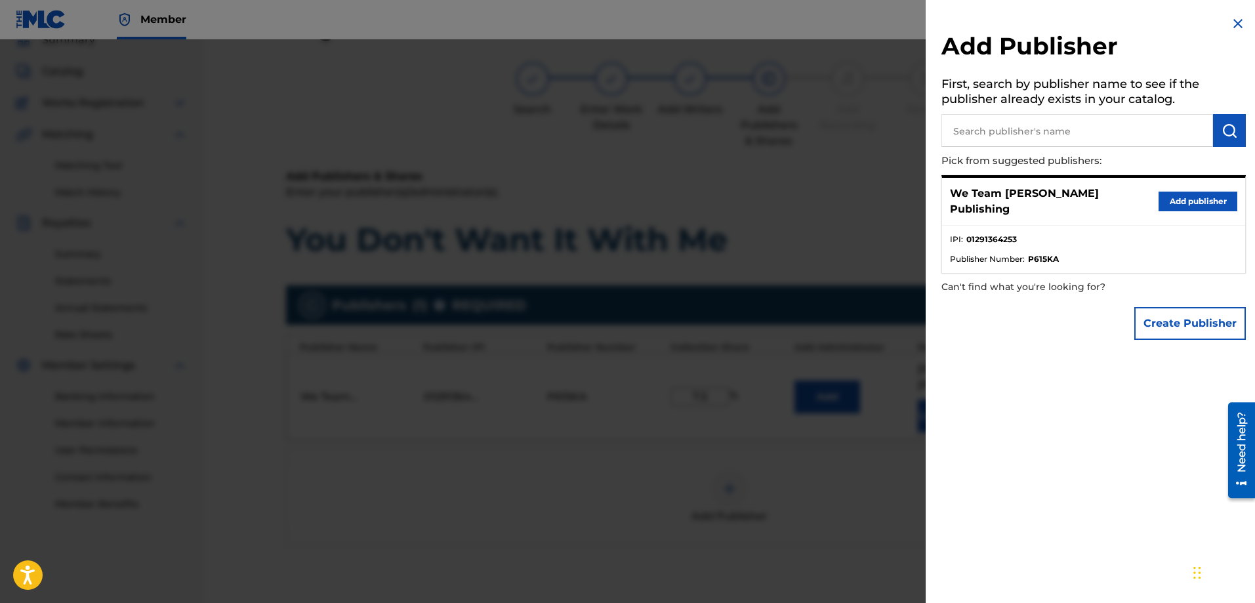
click at [1156, 307] on button "Create Publisher" at bounding box center [1189, 323] width 111 height 33
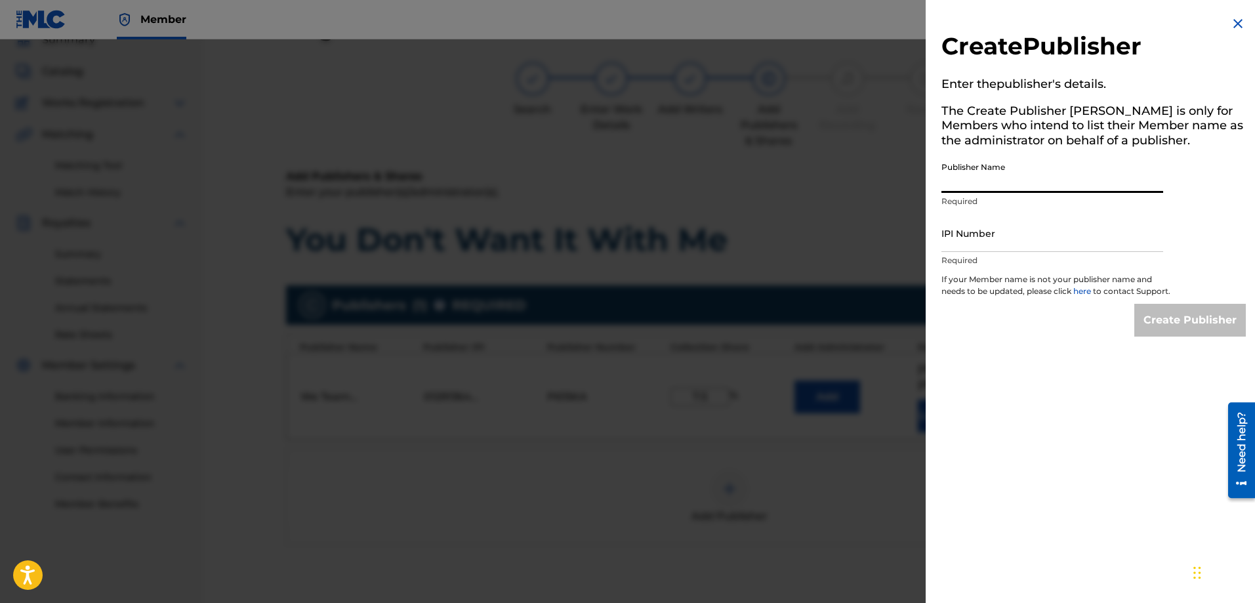
click at [977, 175] on input "Publisher Name" at bounding box center [1052, 173] width 222 height 37
paste input "E G N ARTS [PERSON_NAME]"
type input "E G N ARTS [PERSON_NAME]"
click at [955, 244] on input "IPI Number" at bounding box center [1052, 232] width 222 height 37
drag, startPoint x: 1036, startPoint y: 178, endPoint x: 938, endPoint y: 188, distance: 98.2
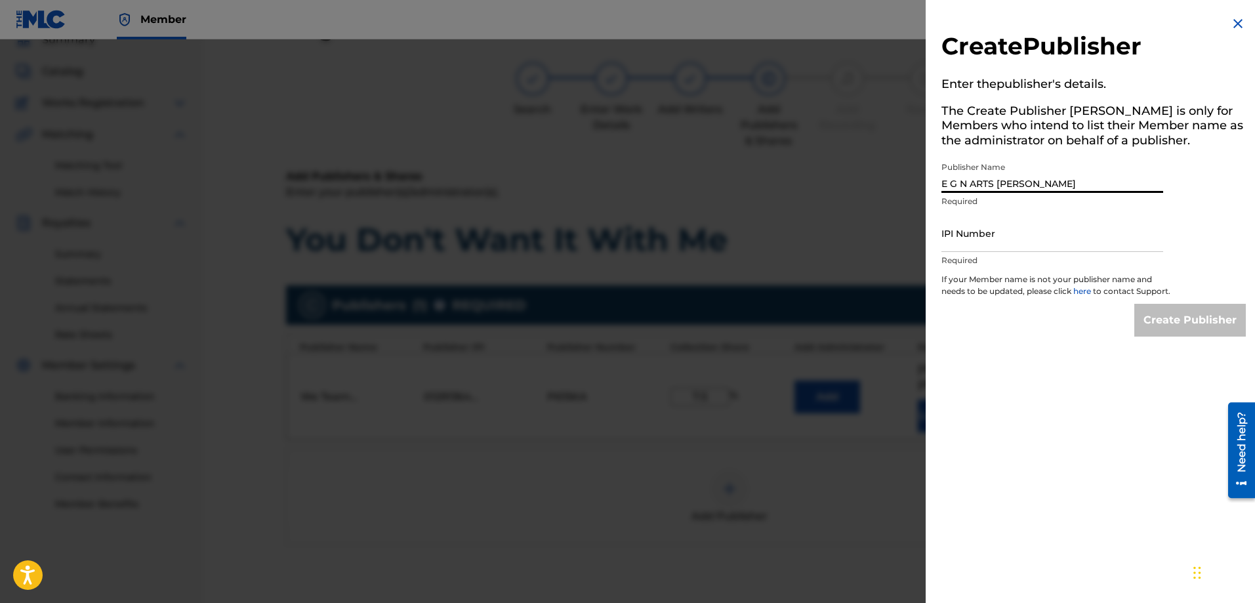
click at [938, 188] on div "Create Publisher Enter the publisher 's details. The Create Publisher button is…" at bounding box center [1093, 176] width 336 height 352
paste input "FUNKTASIA MUSIC"
type input "FUNKTASIA MUSIC"
click at [955, 241] on input "IPI Number" at bounding box center [1052, 232] width 222 height 37
click at [951, 240] on input "IPI Number" at bounding box center [1052, 232] width 222 height 37
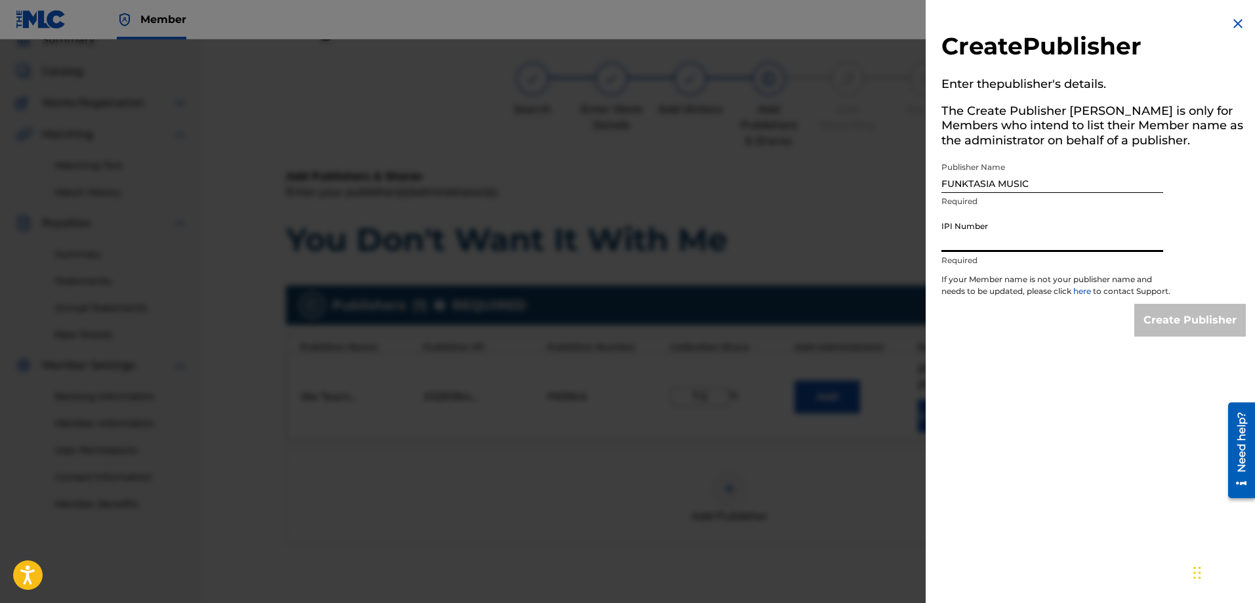
paste input "433355179"
type input "433355179"
click at [1155, 335] on input "Create Publisher" at bounding box center [1189, 320] width 111 height 33
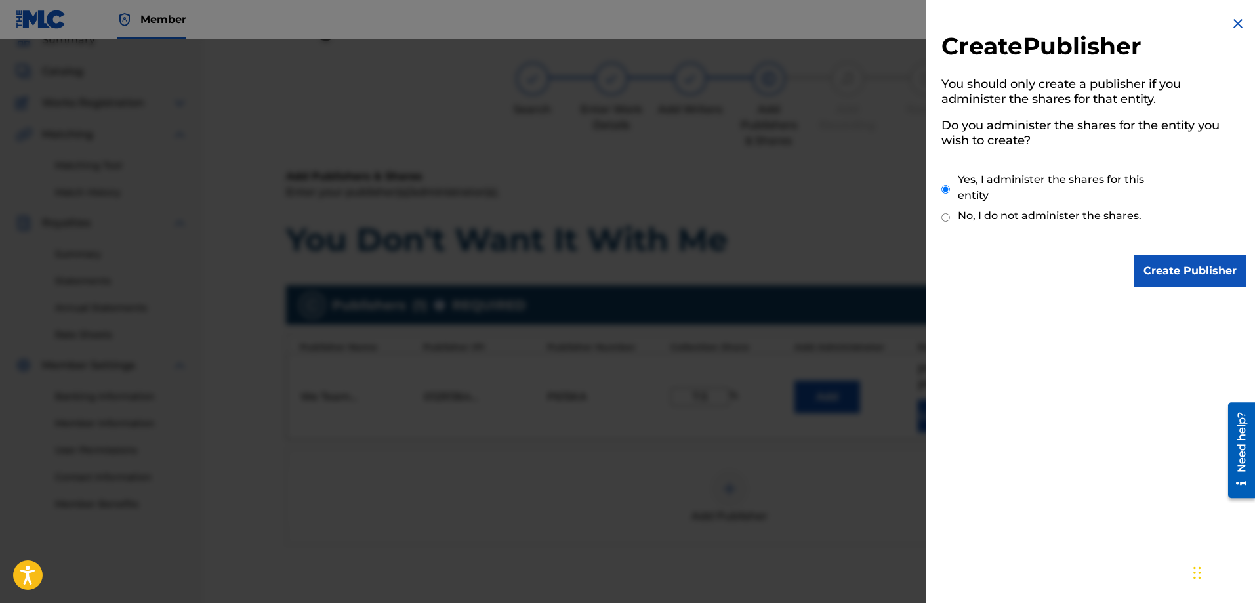
click at [1148, 277] on input "Create Publisher" at bounding box center [1189, 270] width 111 height 33
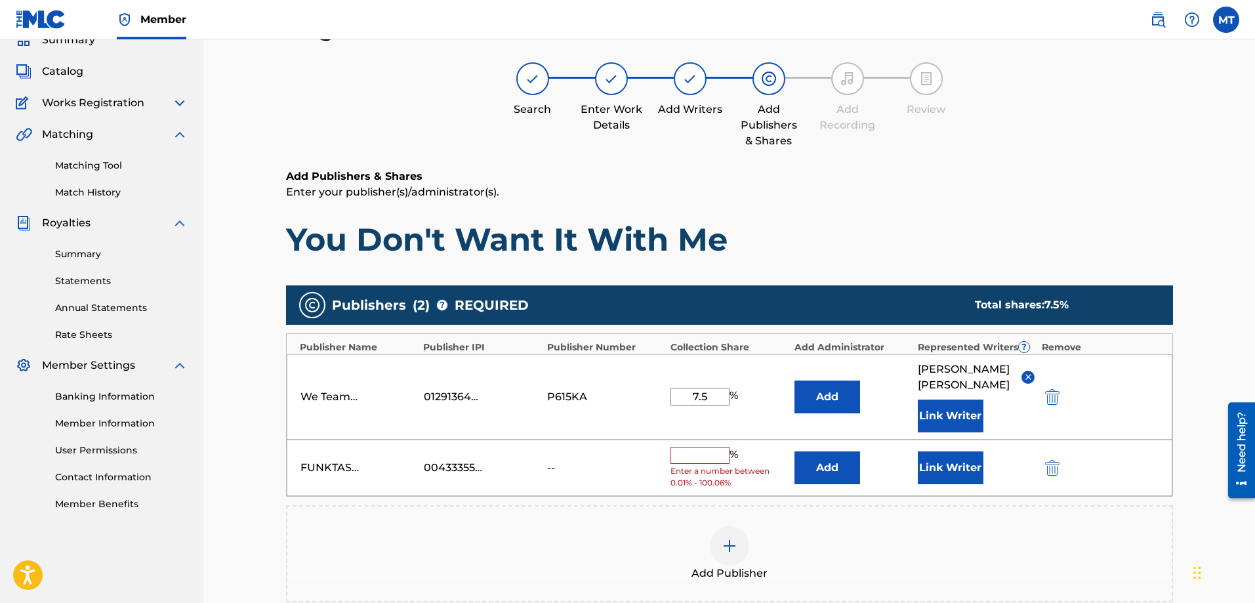
click at [688, 456] on input "text" at bounding box center [699, 455] width 59 height 17
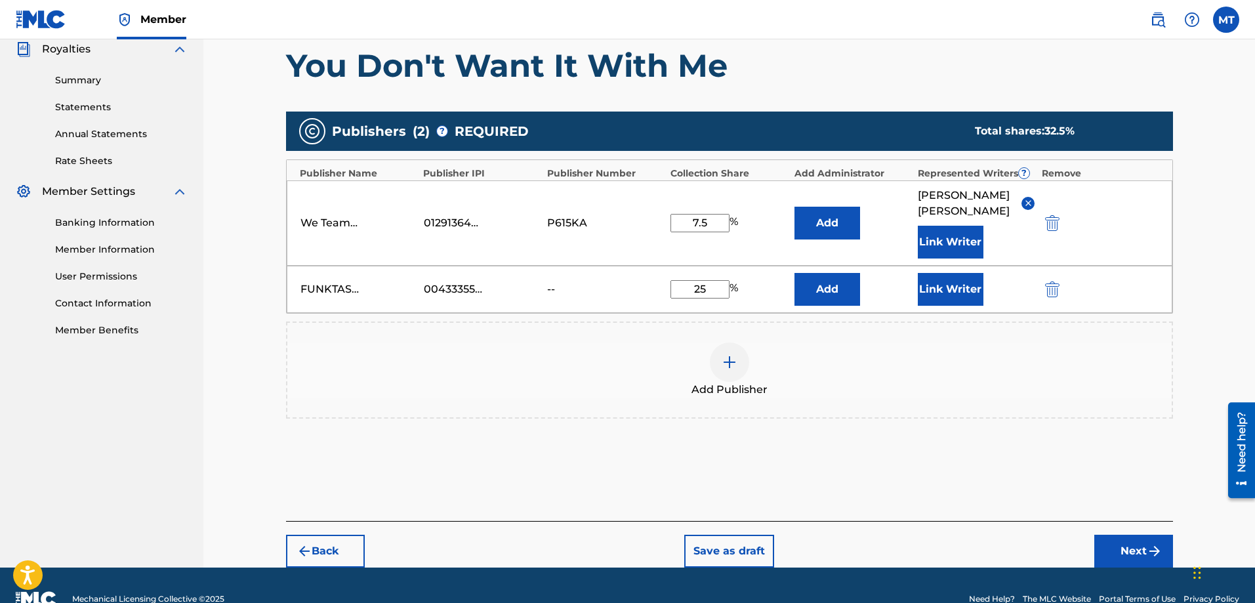
scroll to position [260, 0]
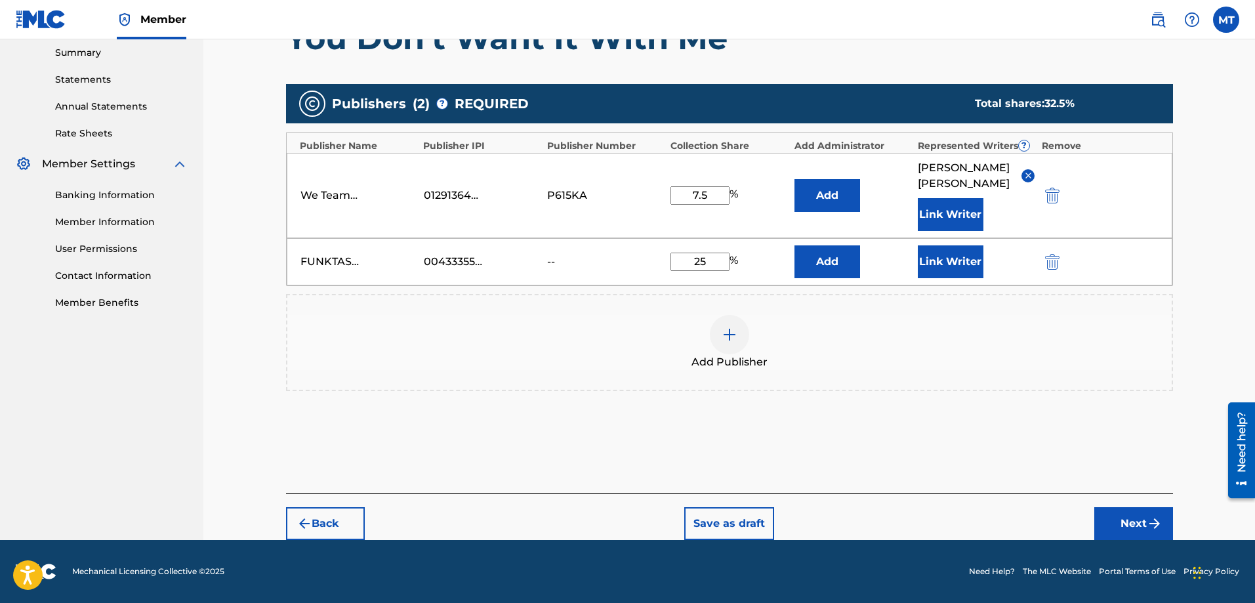
type input "25"
click at [1125, 523] on button "Next" at bounding box center [1133, 523] width 79 height 33
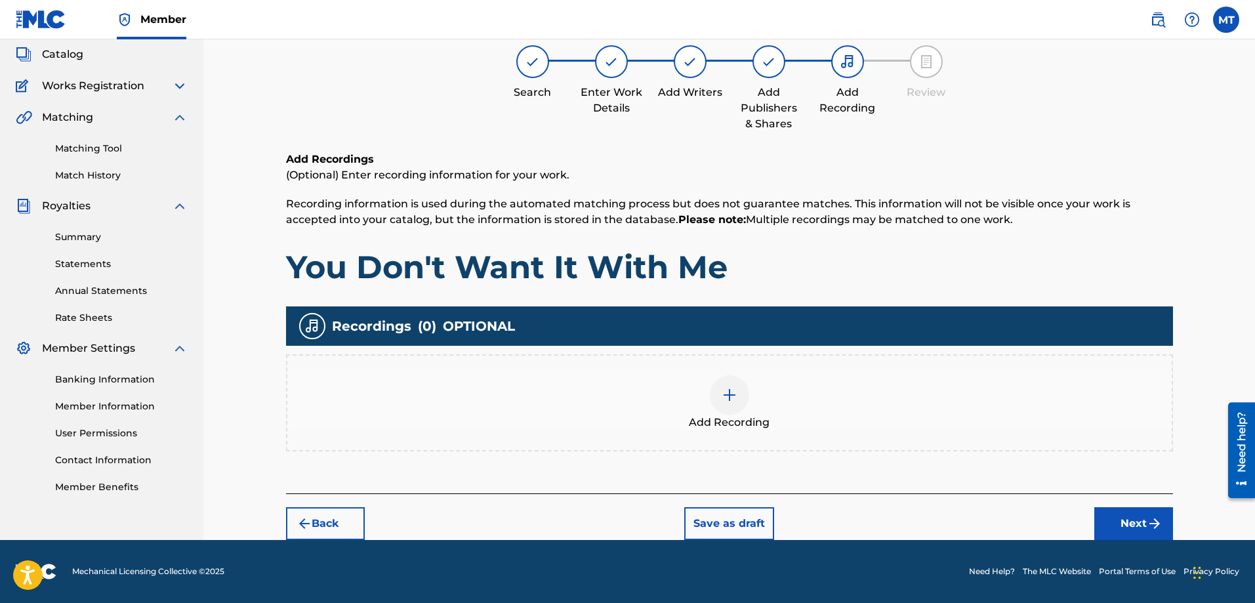
scroll to position [59, 0]
click at [1125, 515] on button "Next" at bounding box center [1133, 523] width 79 height 33
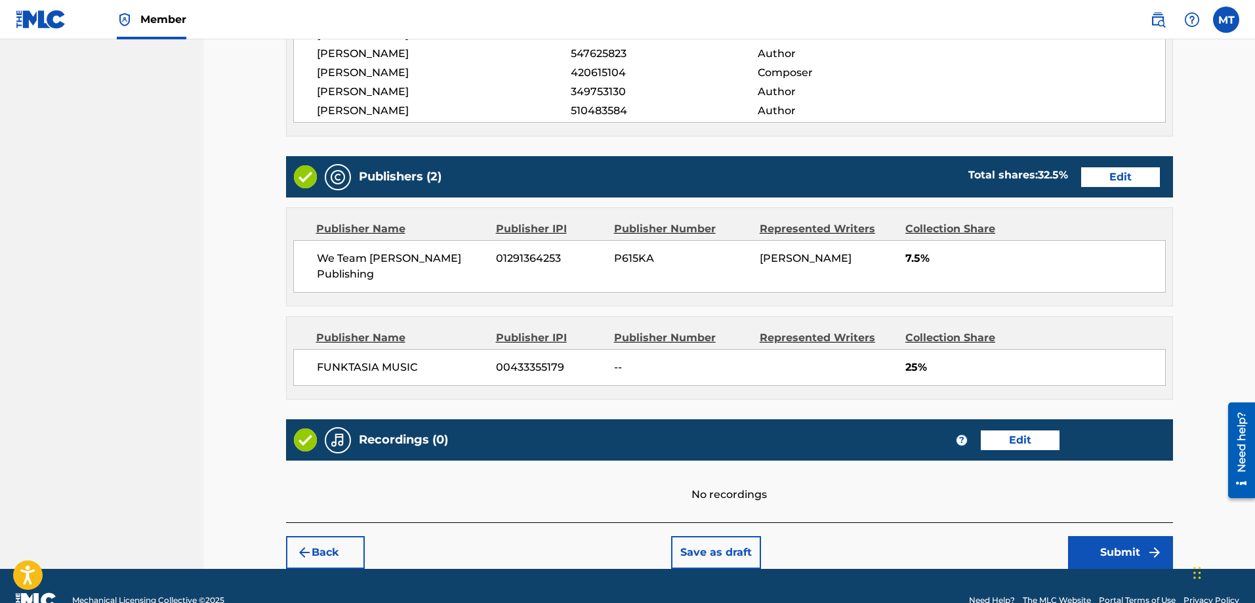
scroll to position [623, 0]
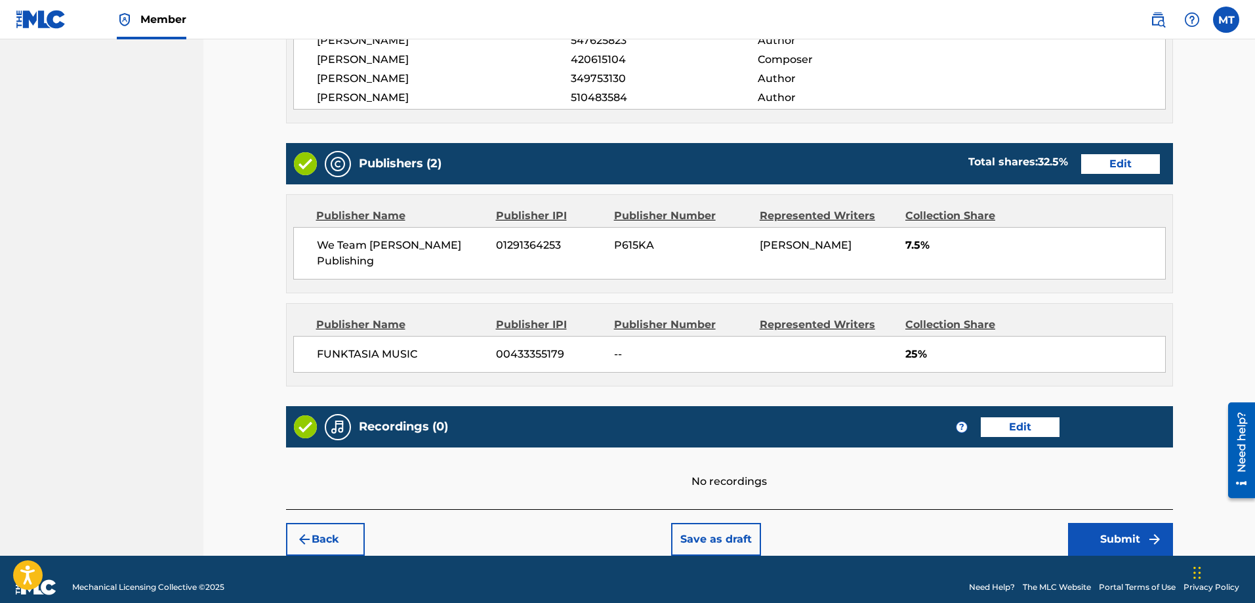
click at [1104, 555] on footer "Mechanical Licensing Collective © 2025 Need Help? The MLC Website Portal Terms …" at bounding box center [627, 586] width 1255 height 63
click at [1106, 530] on button "Submit" at bounding box center [1120, 539] width 105 height 33
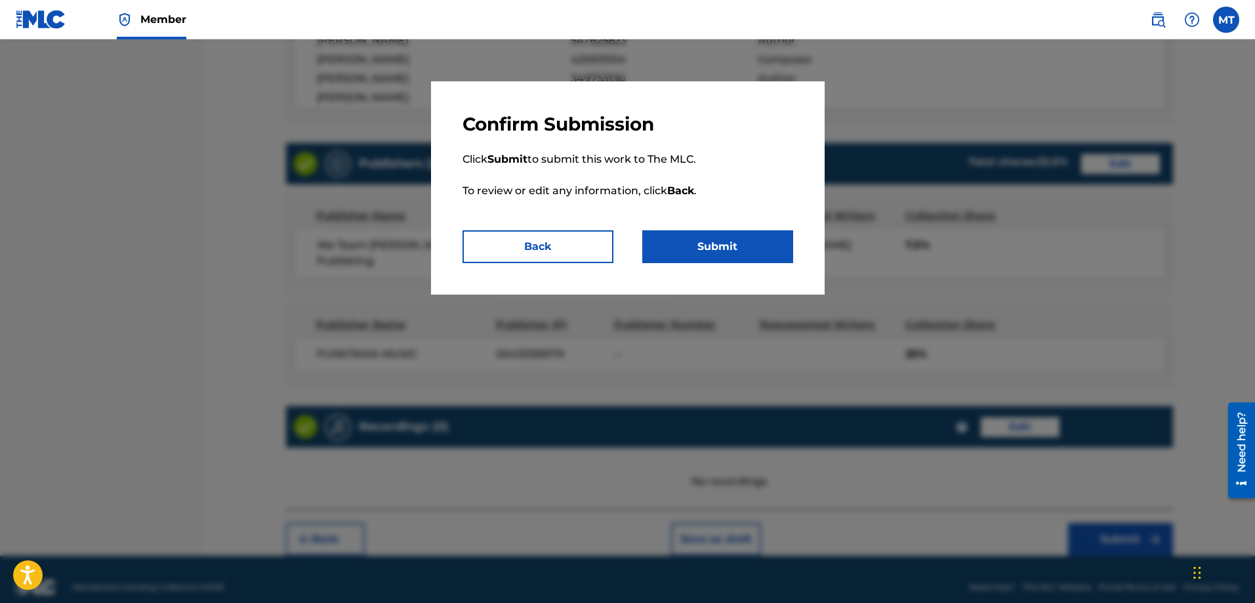
click at [739, 252] on button "Submit" at bounding box center [717, 246] width 151 height 33
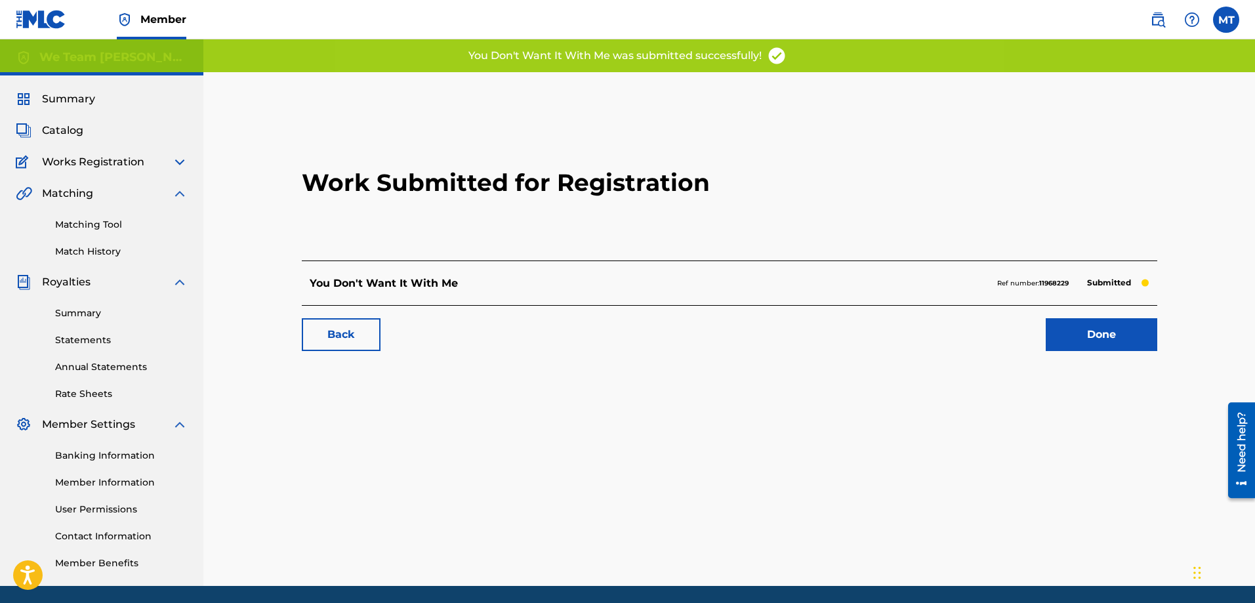
click at [1072, 332] on link "Done" at bounding box center [1100, 334] width 111 height 33
